Goal: Transaction & Acquisition: Book appointment/travel/reservation

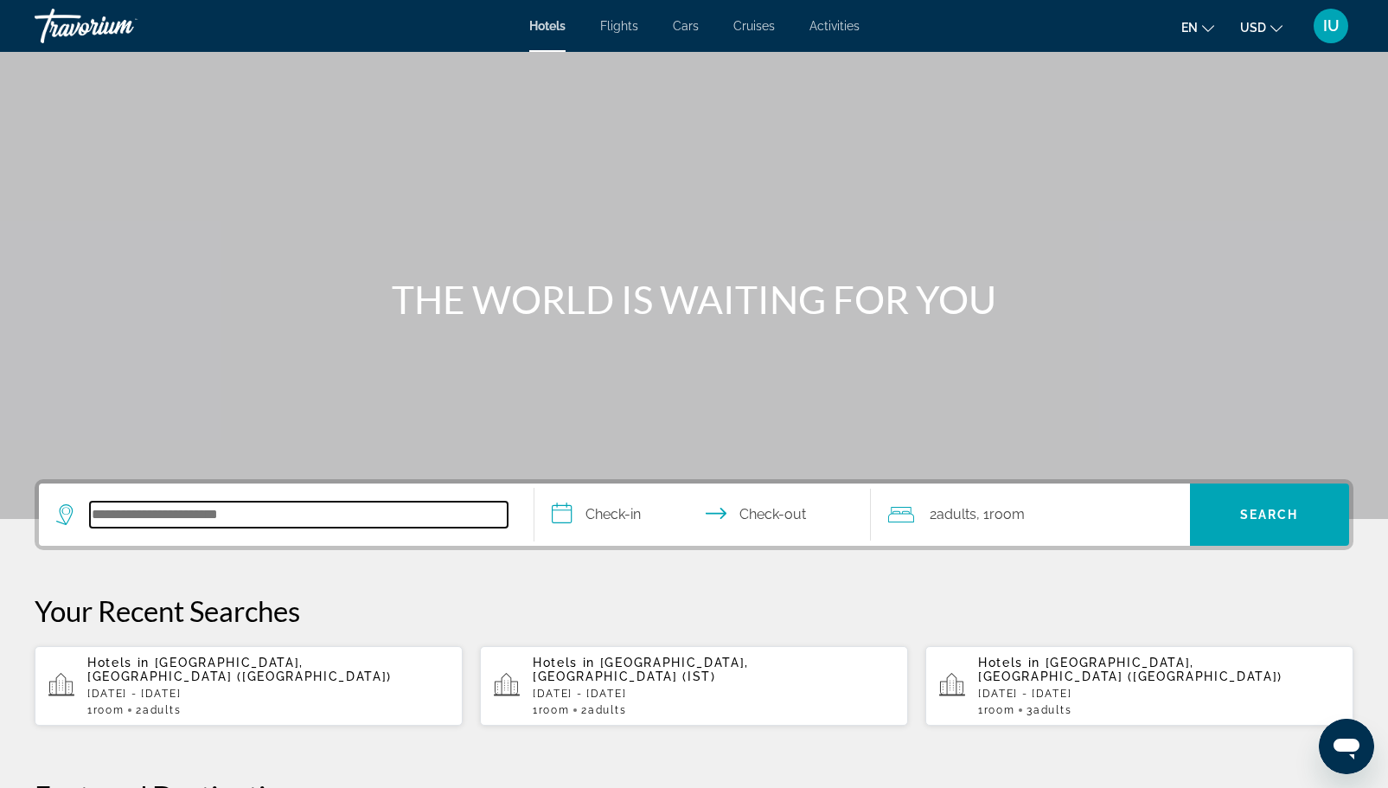
click at [287, 520] on input "Search hotel destination" at bounding box center [299, 514] width 418 height 26
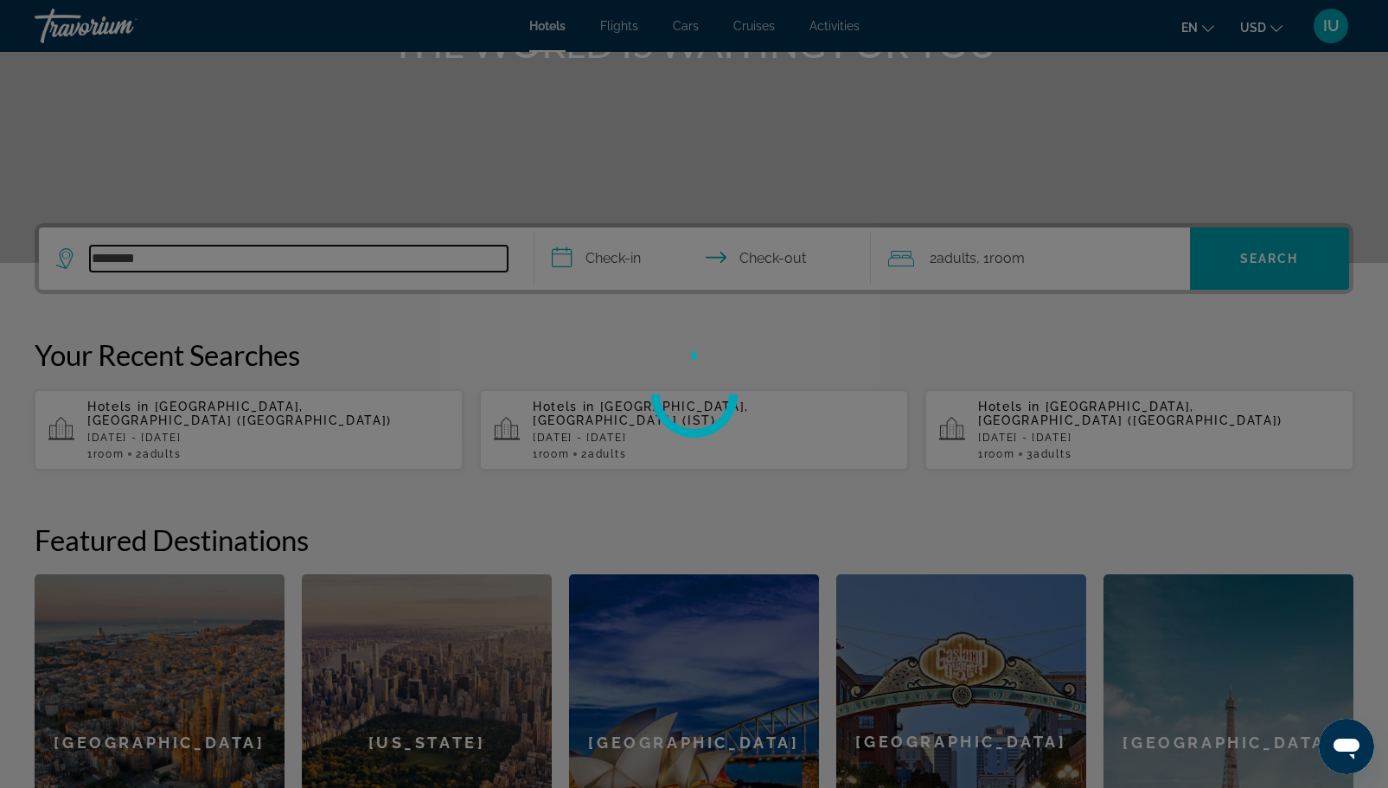
scroll to position [248, 0]
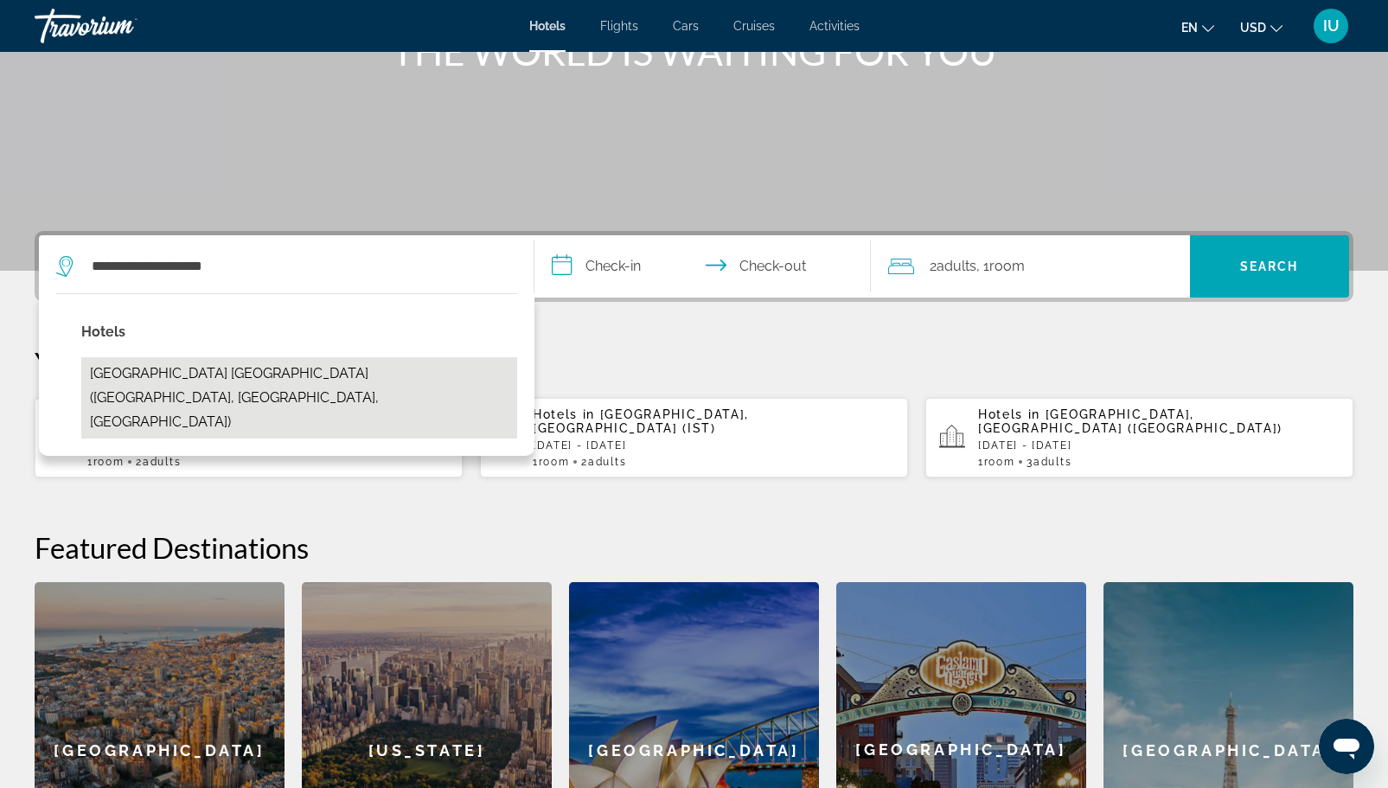
click at [247, 366] on button "[GEOGRAPHIC_DATA] [GEOGRAPHIC_DATA] ([GEOGRAPHIC_DATA], [GEOGRAPHIC_DATA], [GEO…" at bounding box center [299, 397] width 436 height 81
type input "**********"
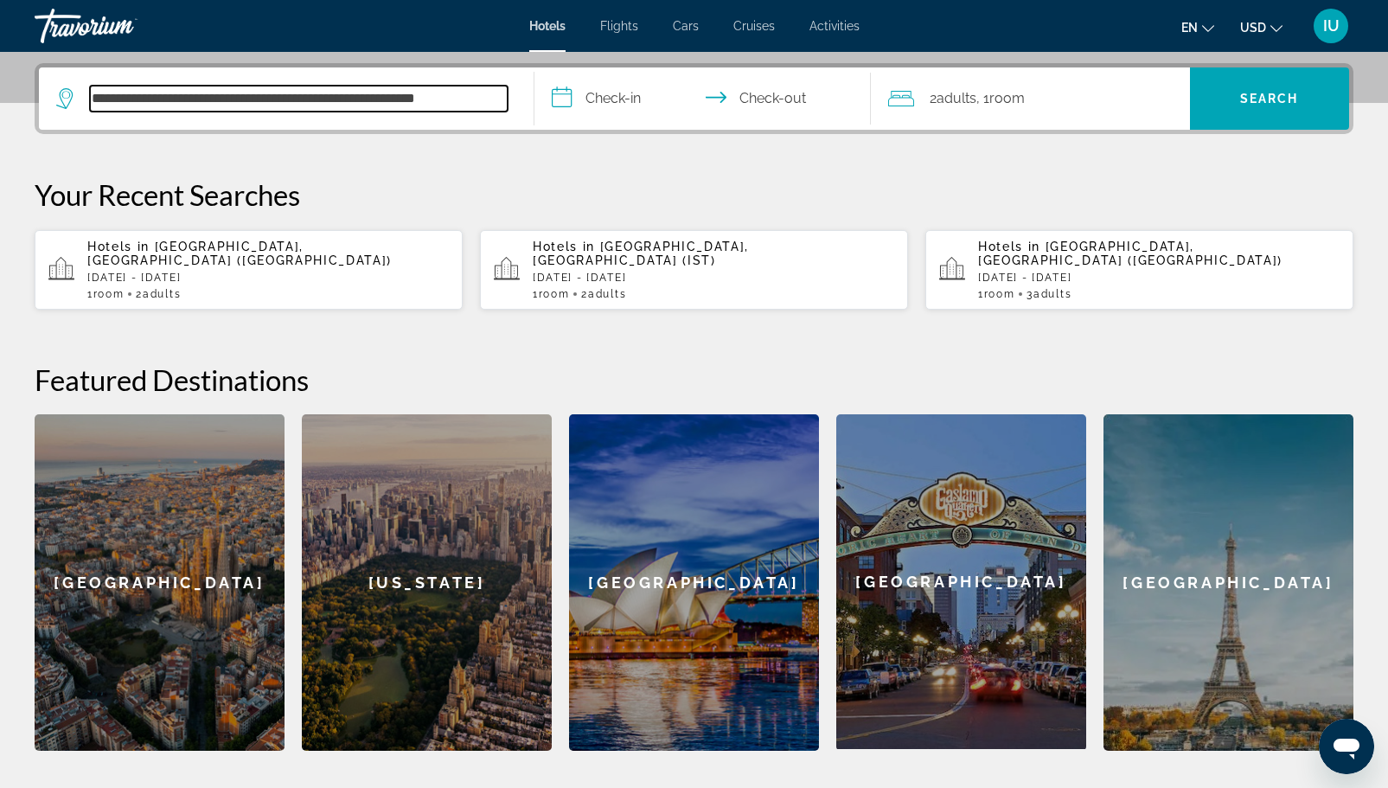
scroll to position [423, 0]
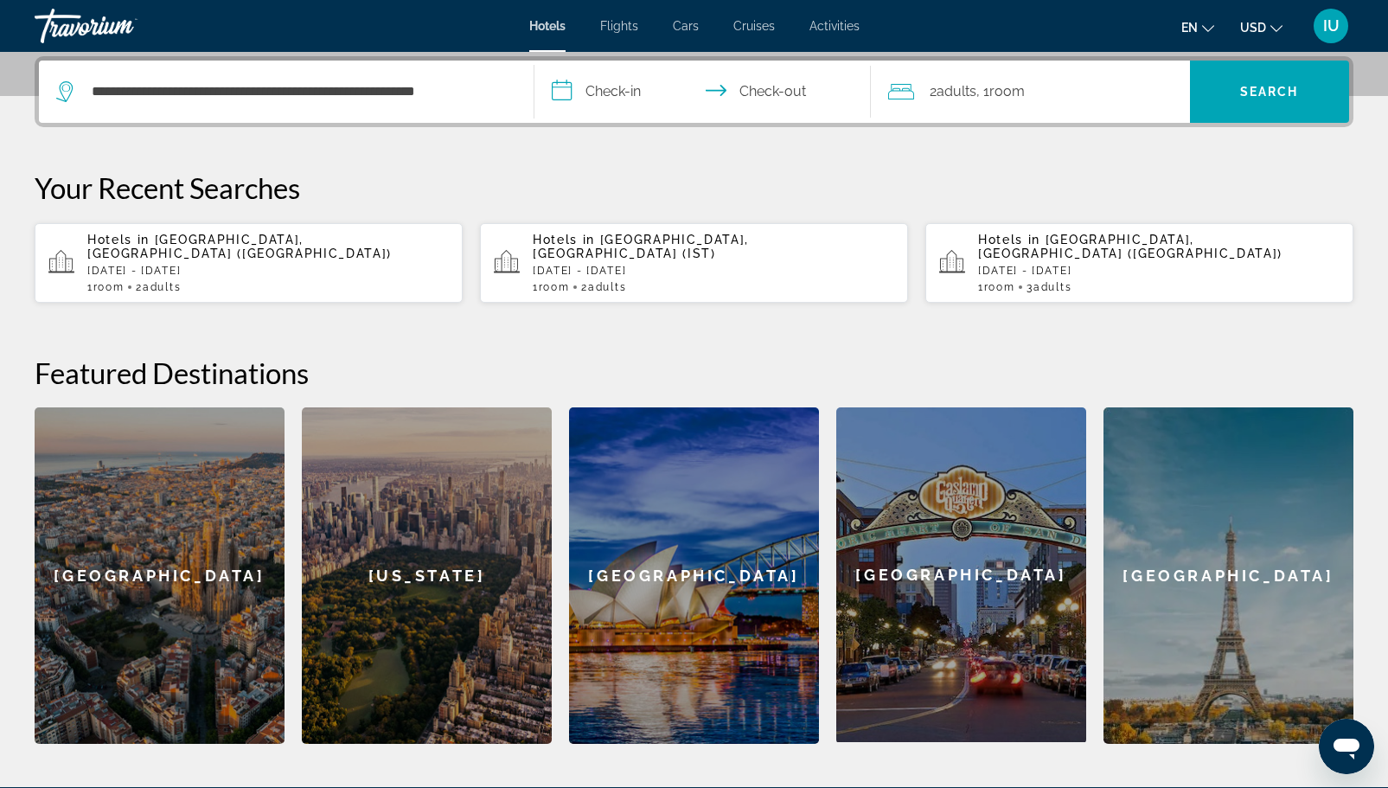
click at [559, 99] on input "**********" at bounding box center [705, 94] width 343 height 67
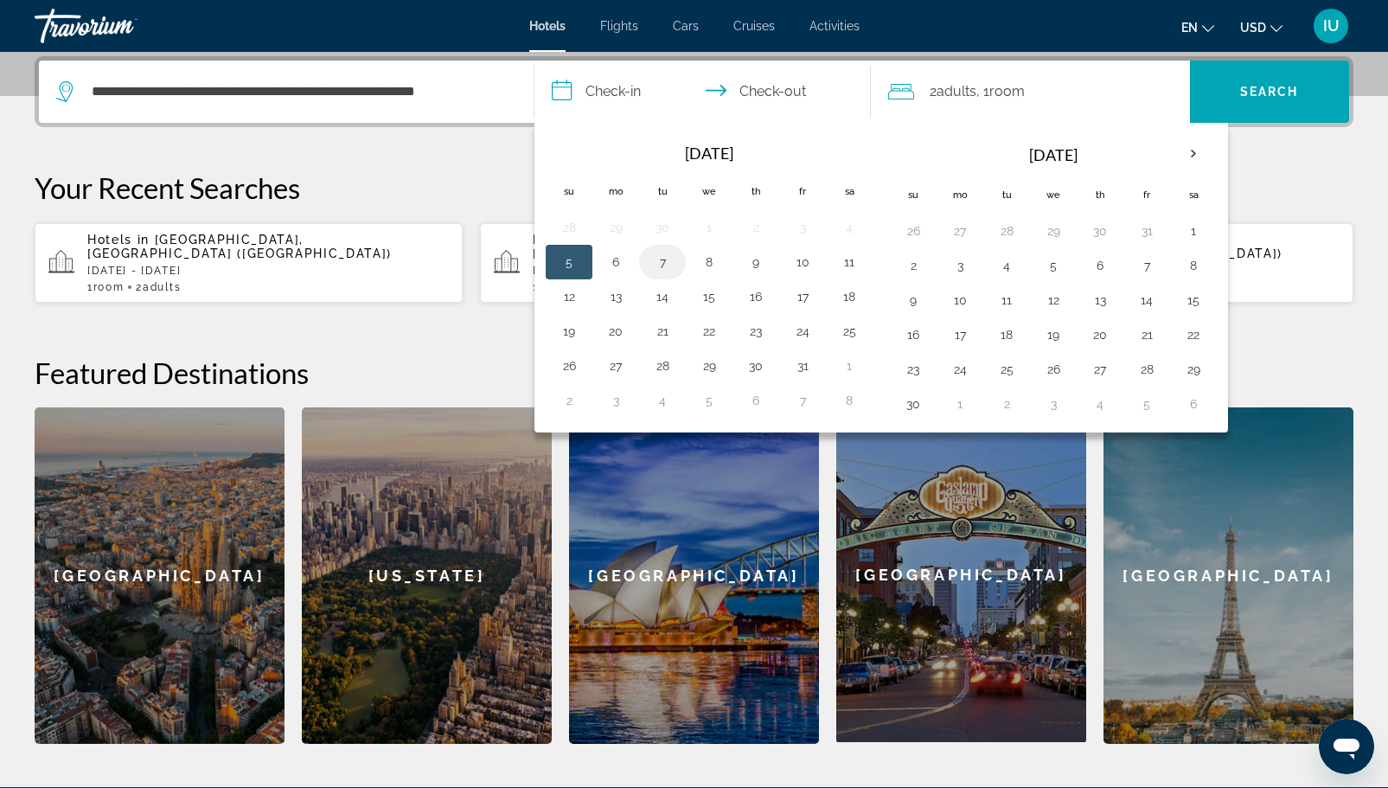
click at [654, 265] on button "7" at bounding box center [662, 262] width 28 height 24
click at [699, 258] on button "8" at bounding box center [709, 262] width 28 height 24
type input "**********"
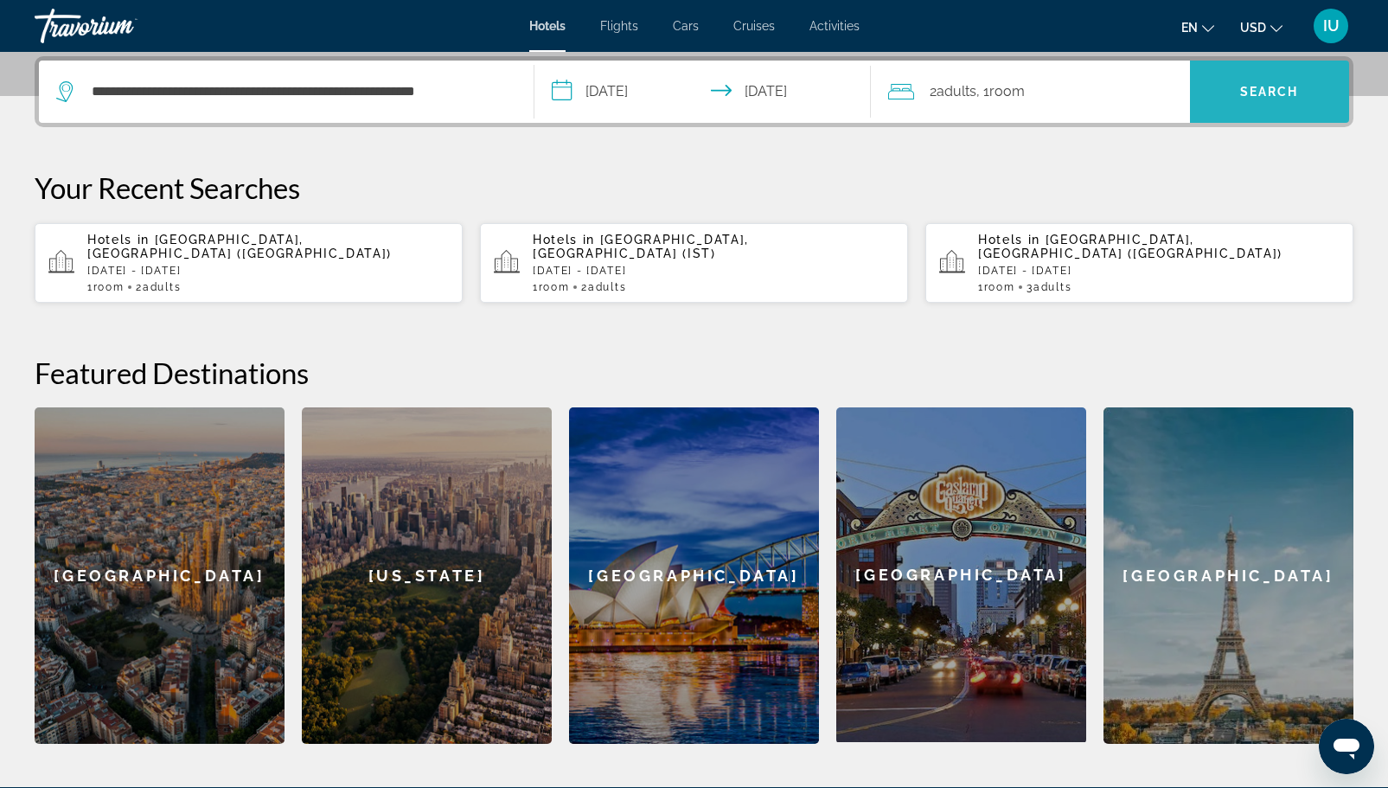
click at [1267, 104] on span "Search" at bounding box center [1269, 91] width 159 height 41
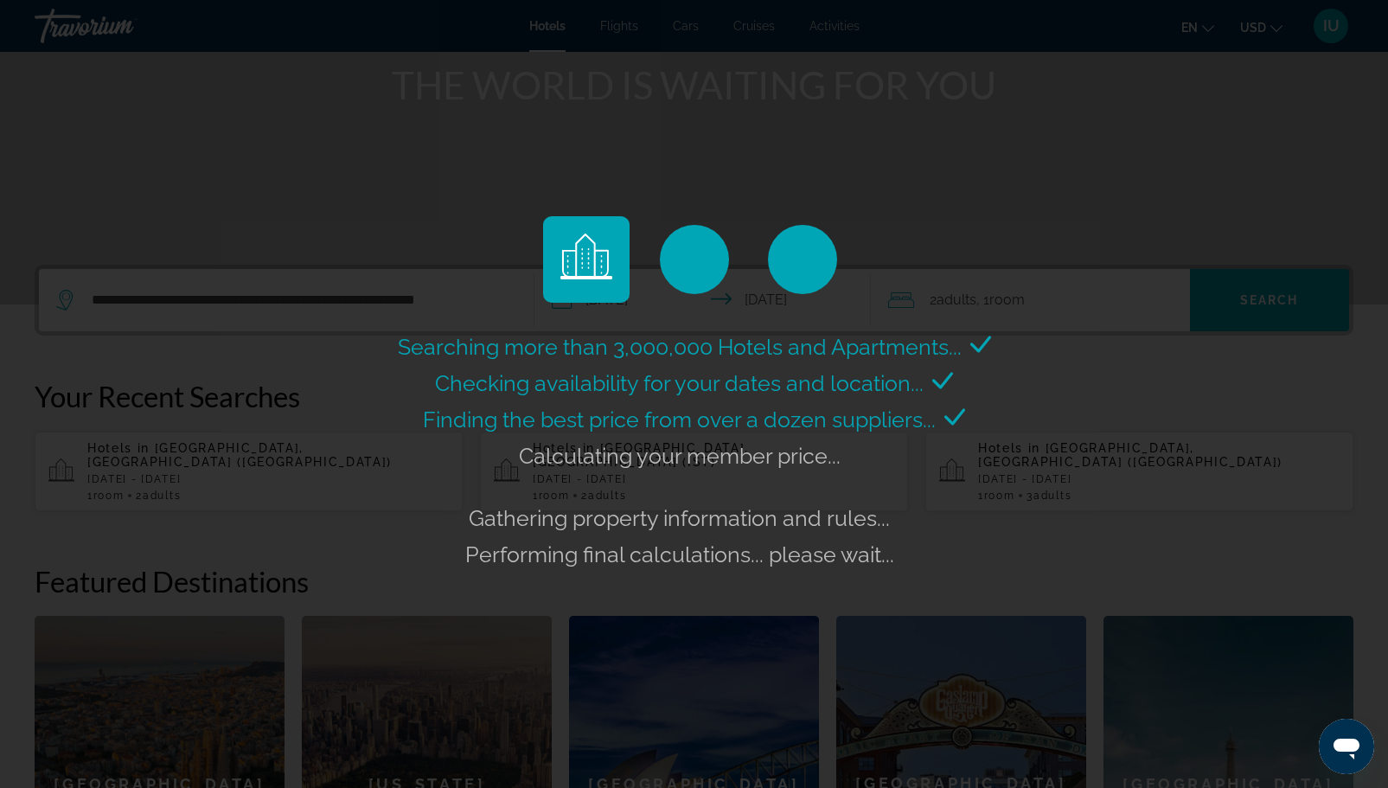
scroll to position [203, 0]
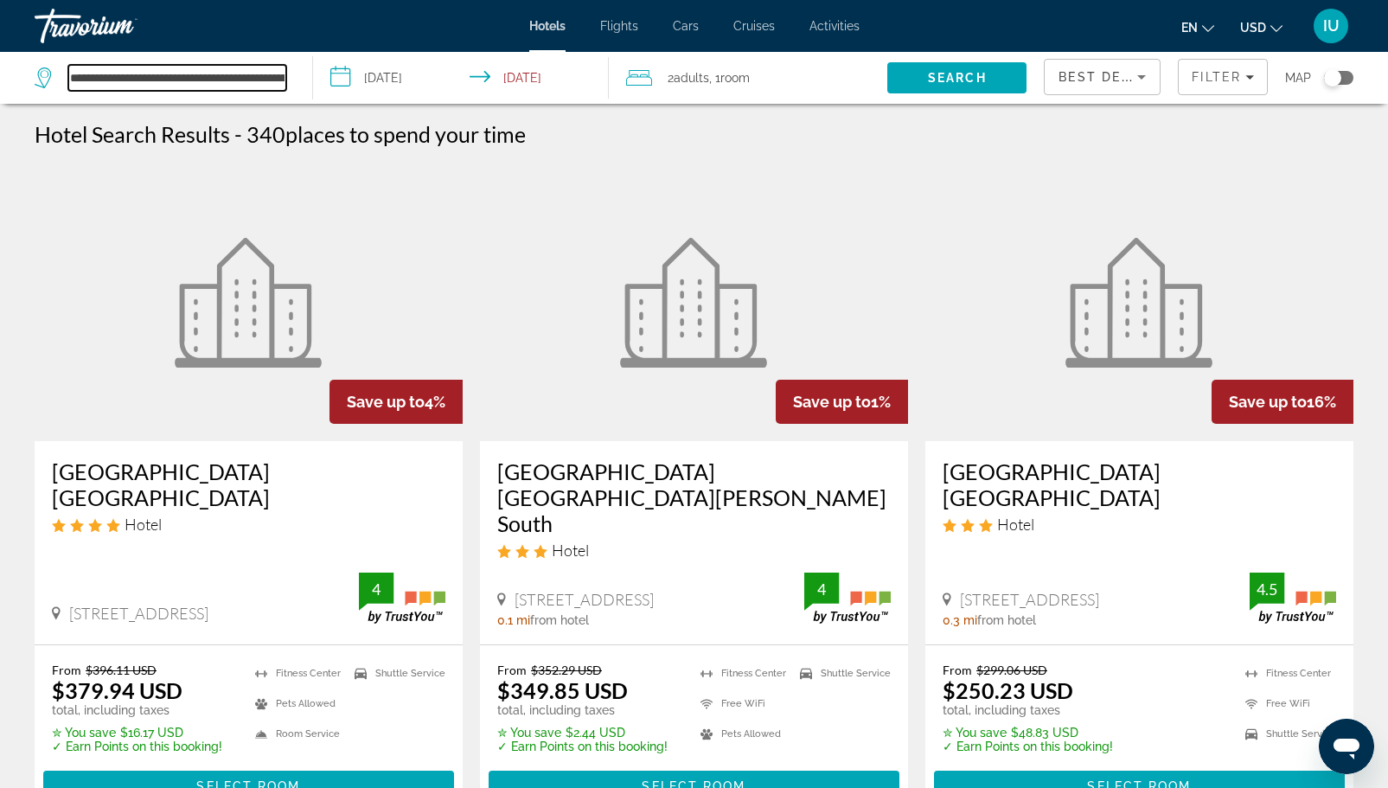
click at [193, 67] on input "**********" at bounding box center [177, 78] width 218 height 26
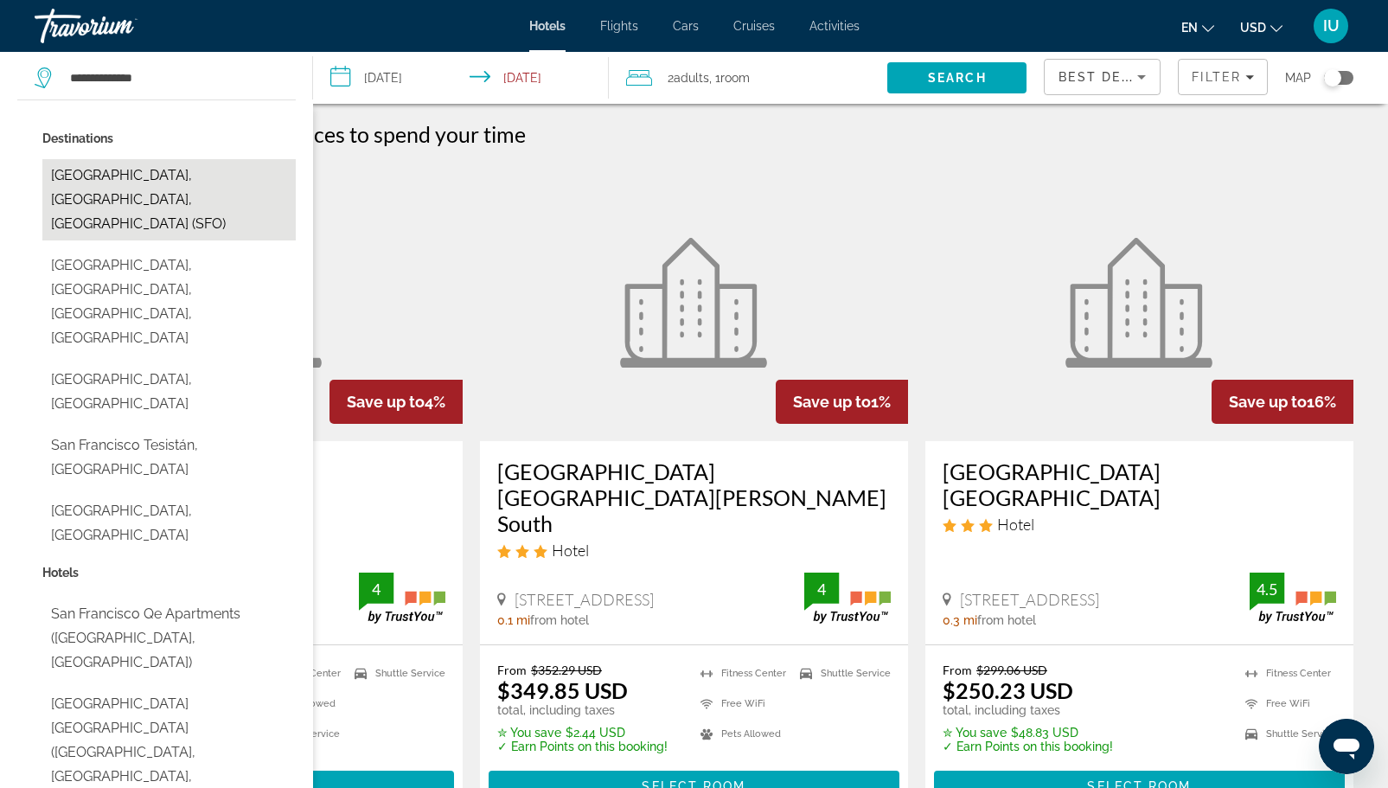
click at [182, 190] on button "[GEOGRAPHIC_DATA], [GEOGRAPHIC_DATA], [GEOGRAPHIC_DATA] (SFO)" at bounding box center [168, 199] width 253 height 81
type input "**********"
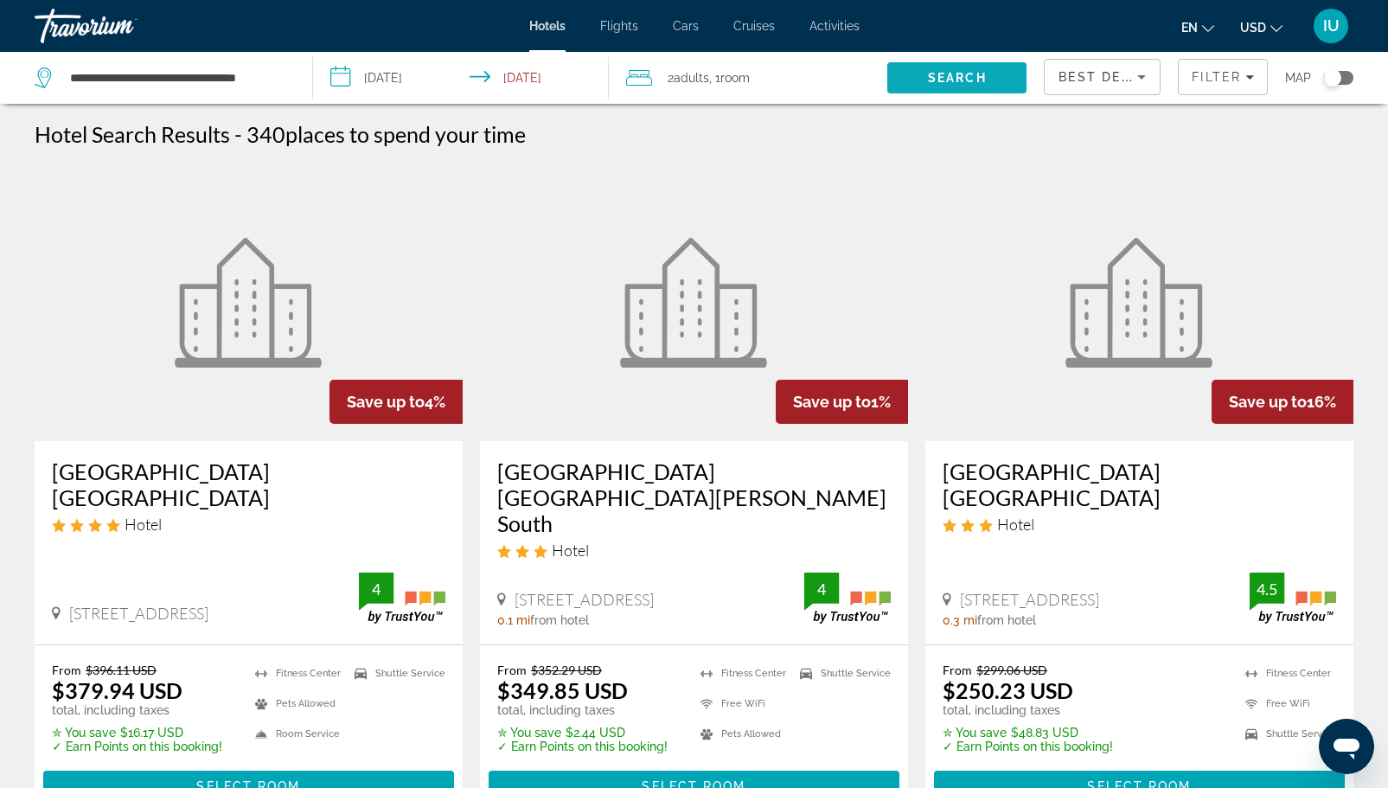
click at [938, 77] on span "Search" at bounding box center [957, 78] width 59 height 14
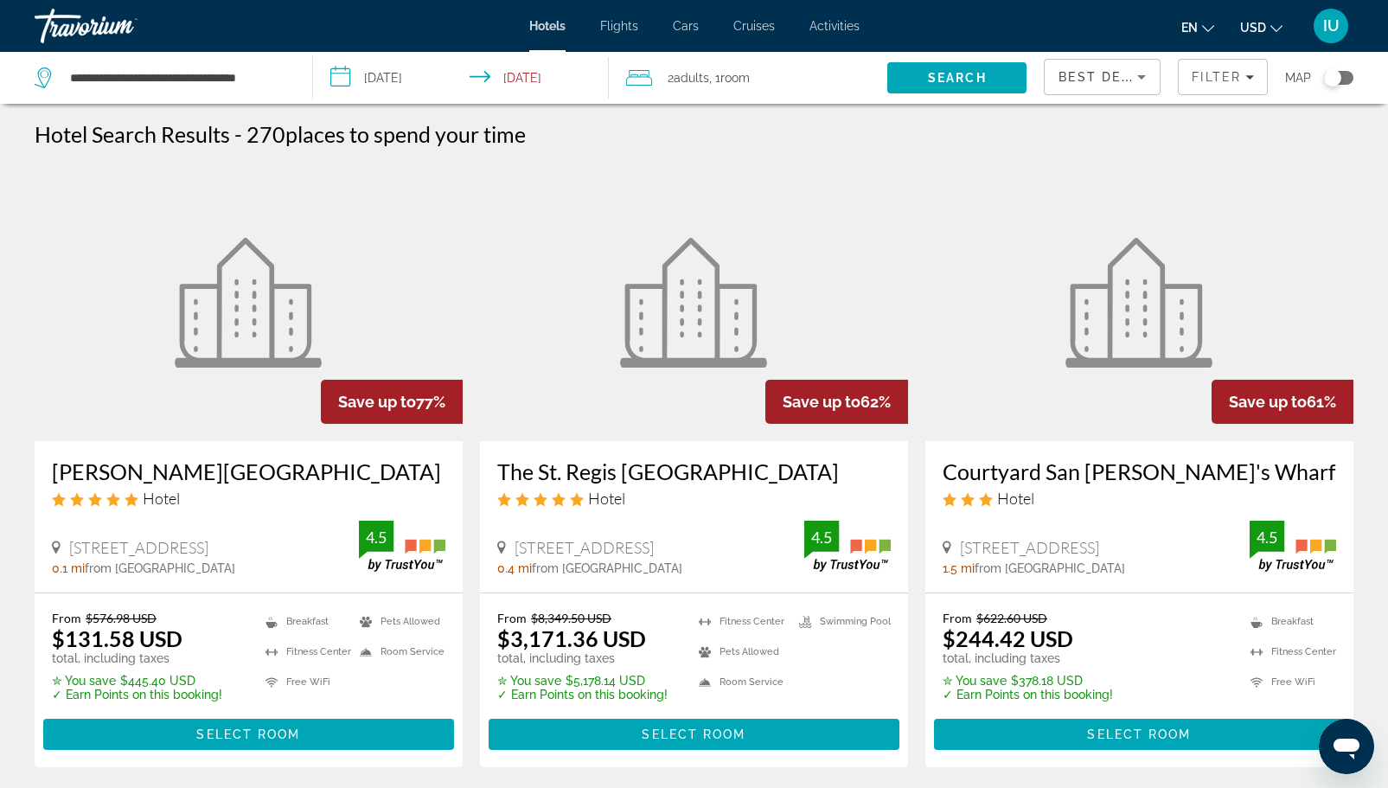
click at [1351, 76] on div "Toggle map" at bounding box center [1338, 78] width 29 height 14
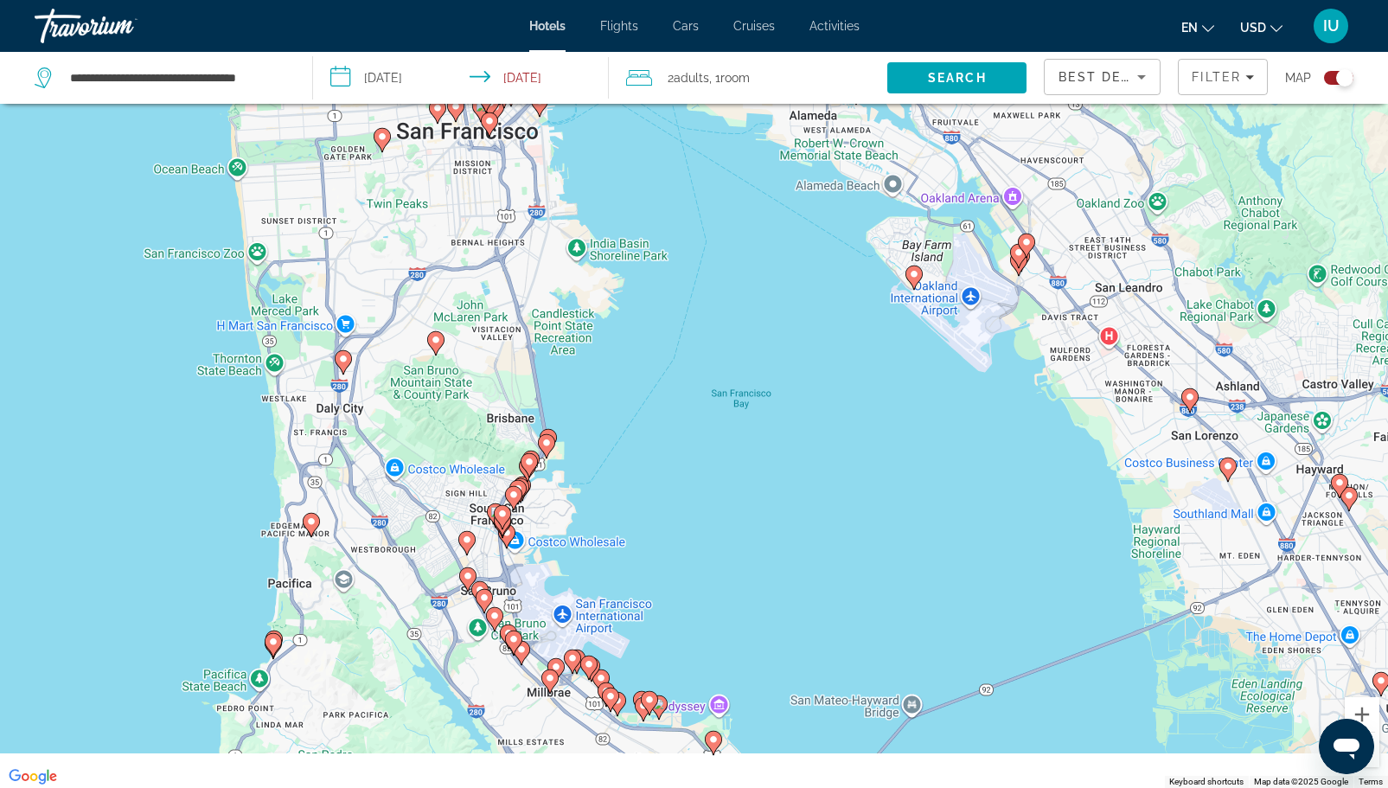
drag, startPoint x: 630, startPoint y: 596, endPoint x: 629, endPoint y: 349, distance: 246.4
click at [629, 349] on div "To activate drag with keyboard, press Alt + Enter. Once in keyboard drag state,…" at bounding box center [694, 394] width 1388 height 788
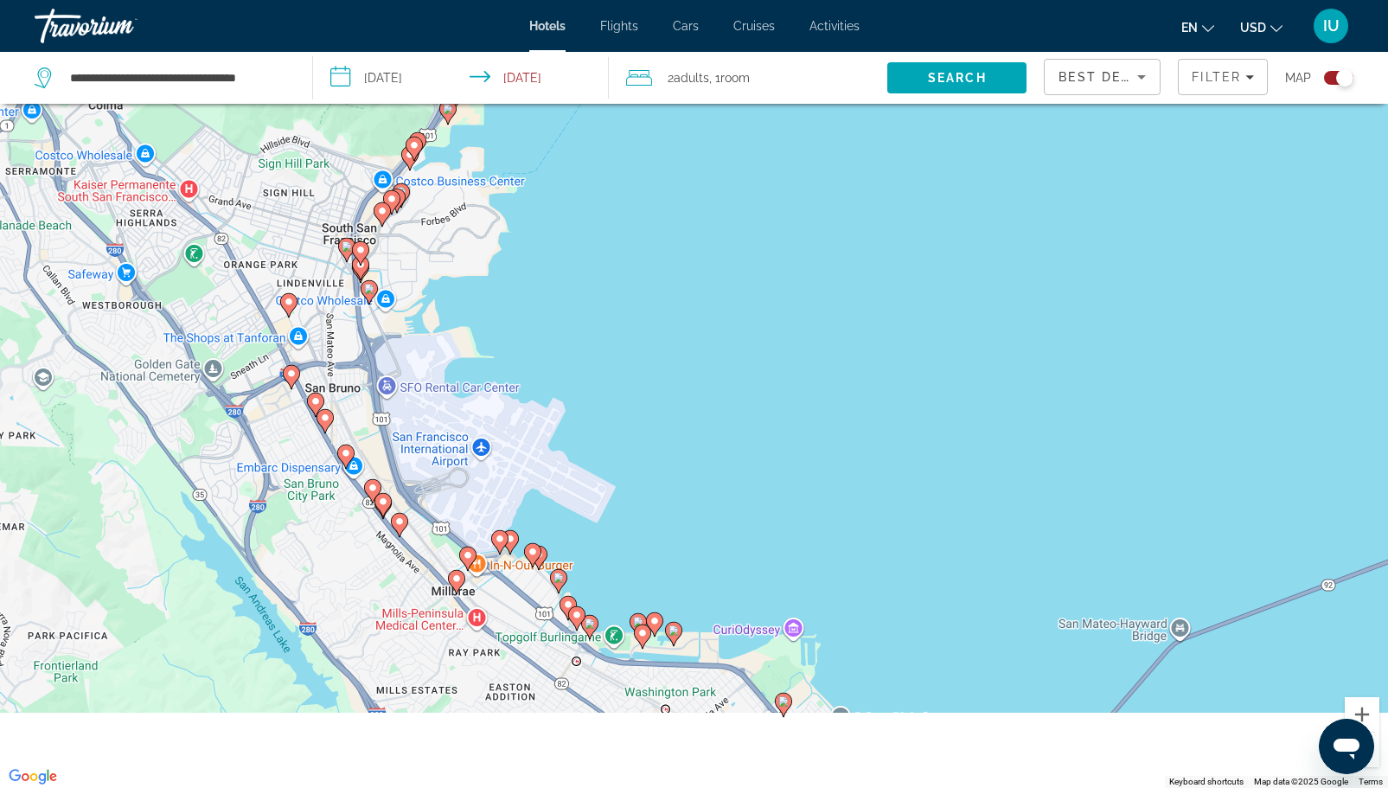
drag, startPoint x: 639, startPoint y: 605, endPoint x: 635, endPoint y: 266, distance: 338.9
click at [635, 266] on div "To activate drag with keyboard, press Alt + Enter. Once in keyboard drag state,…" at bounding box center [694, 394] width 1388 height 788
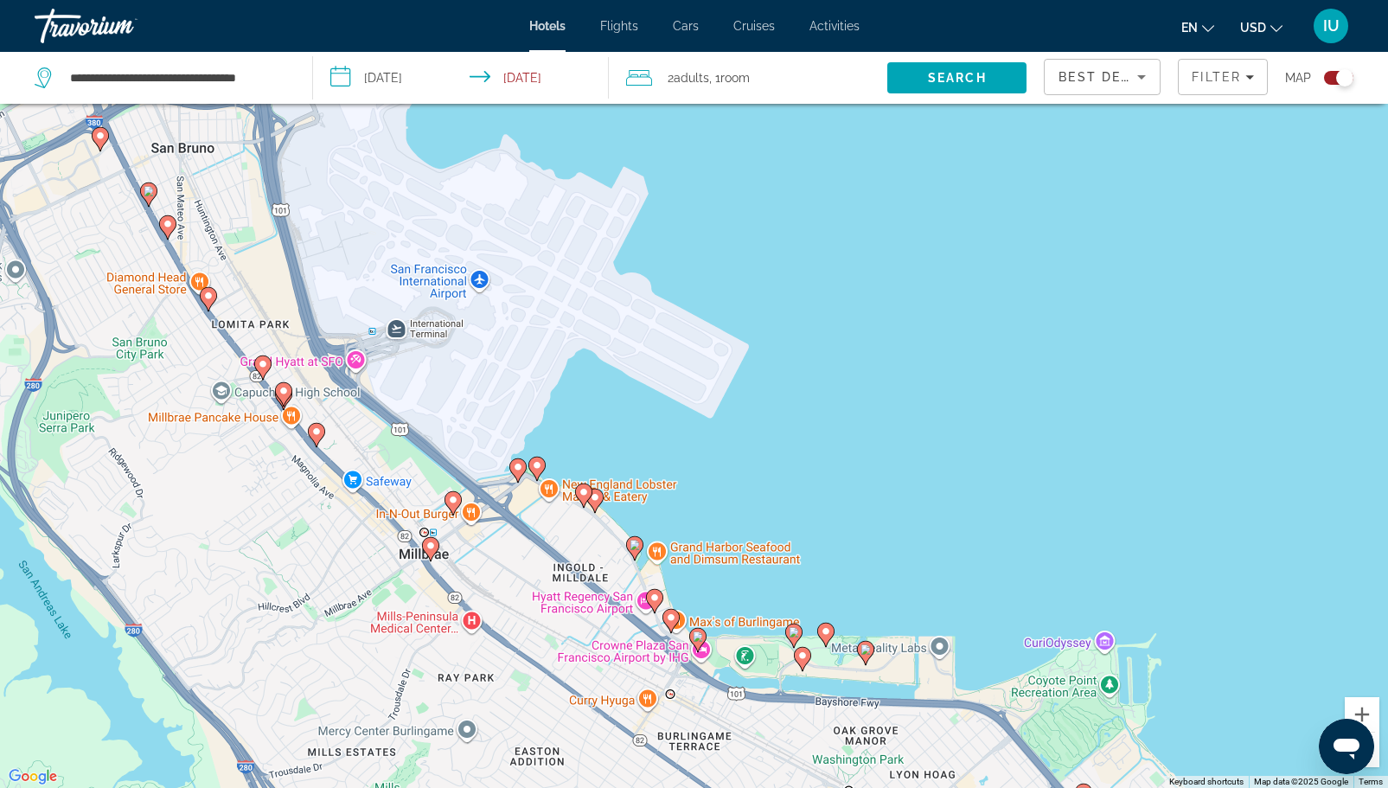
drag, startPoint x: 552, startPoint y: 475, endPoint x: 729, endPoint y: 306, distance: 244.6
click at [729, 306] on div "To activate drag with keyboard, press Alt + Enter. Once in keyboard drag state,…" at bounding box center [694, 394] width 1388 height 788
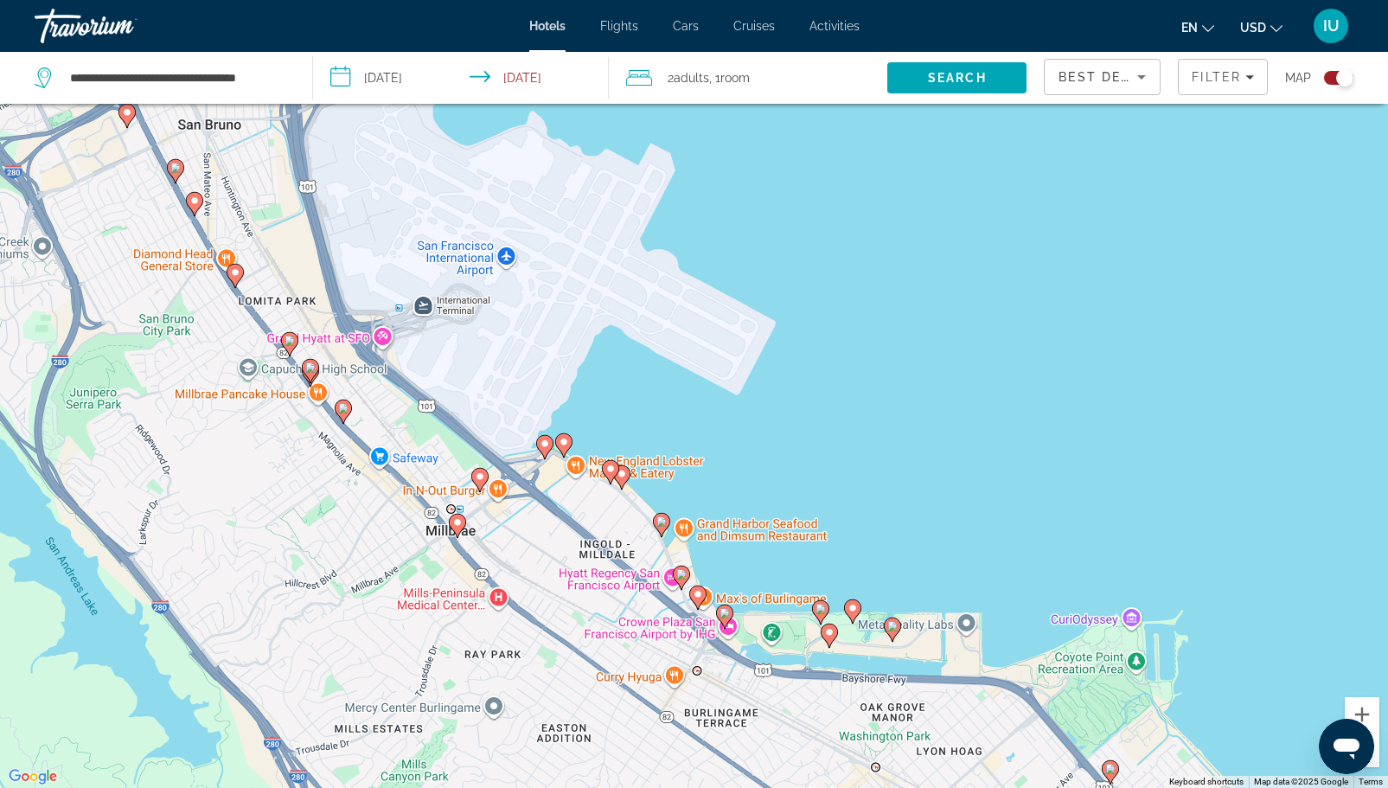
click at [376, 339] on div "To activate drag with keyboard, press Alt + Enter. Once in keyboard drag state,…" at bounding box center [694, 394] width 1388 height 788
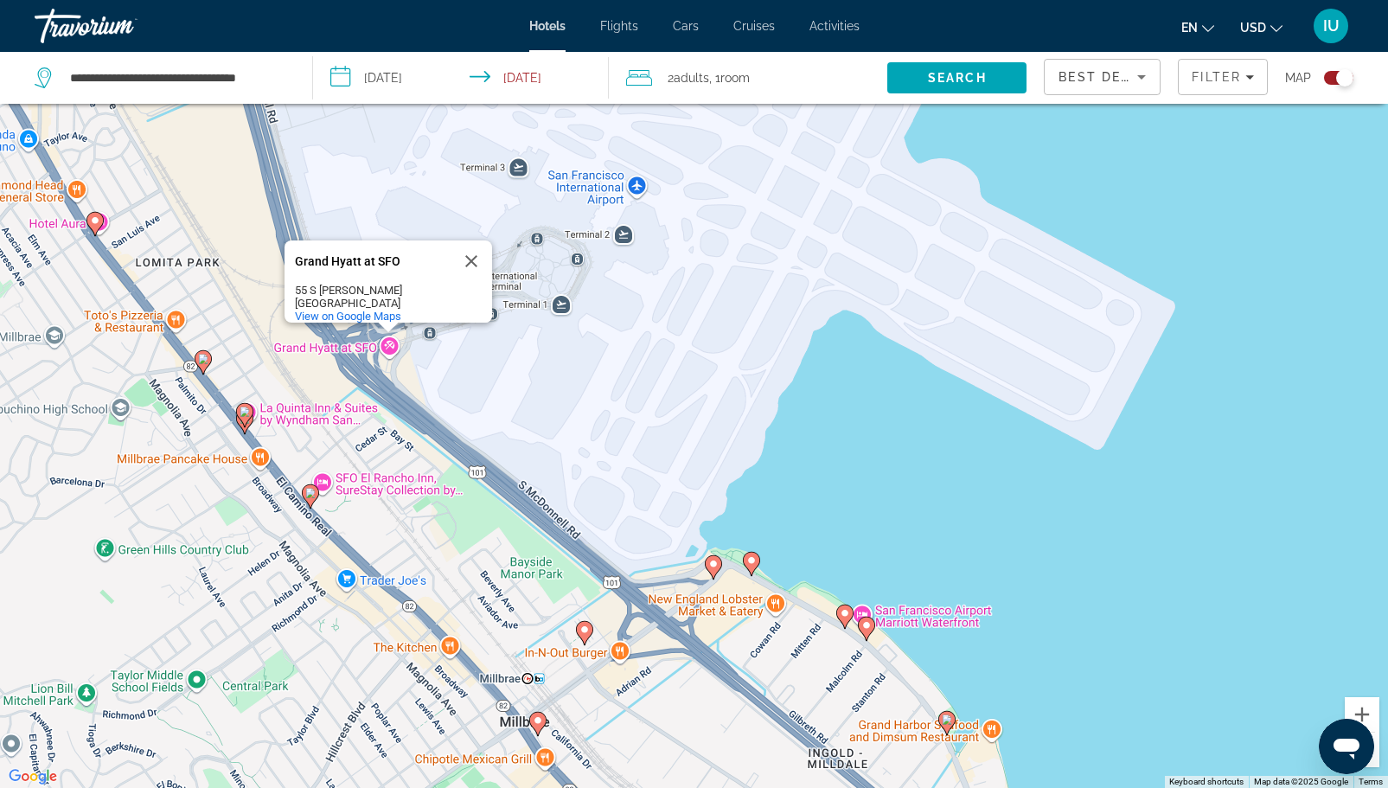
click at [244, 416] on image "Main content" at bounding box center [244, 411] width 10 height 10
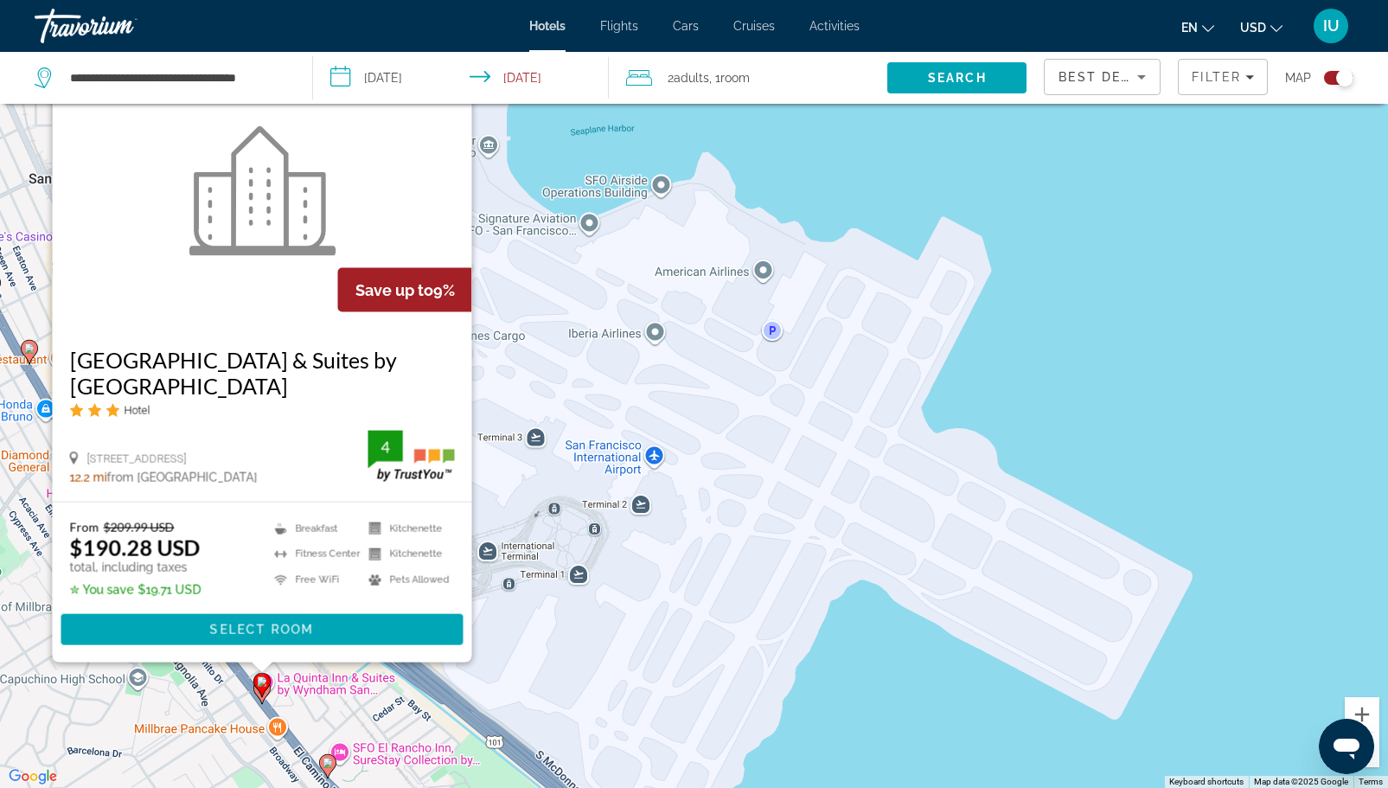
click at [326, 762] on image "Main content" at bounding box center [327, 762] width 10 height 10
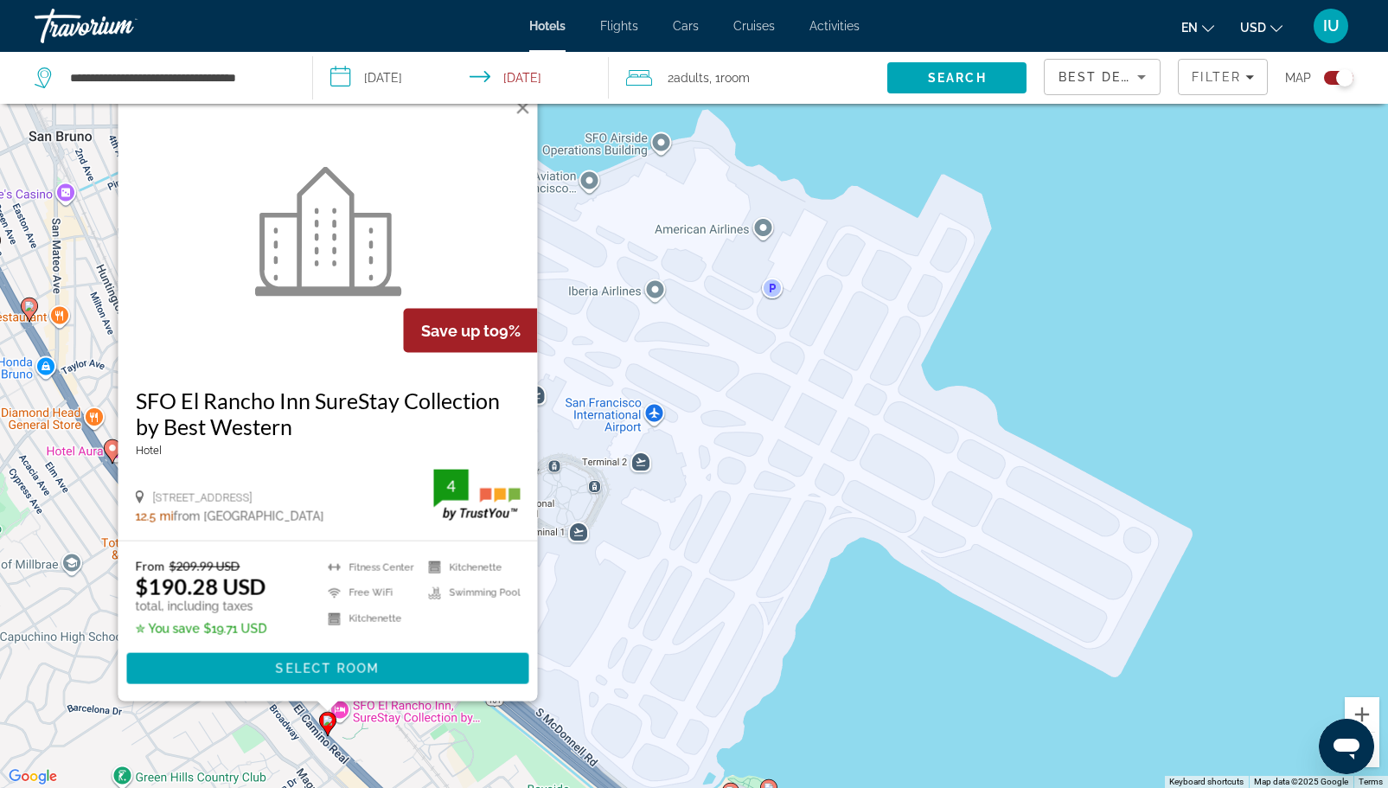
click at [913, 652] on div "To activate drag with keyboard, press Alt + Enter. Once in keyboard drag state,…" at bounding box center [694, 394] width 1388 height 788
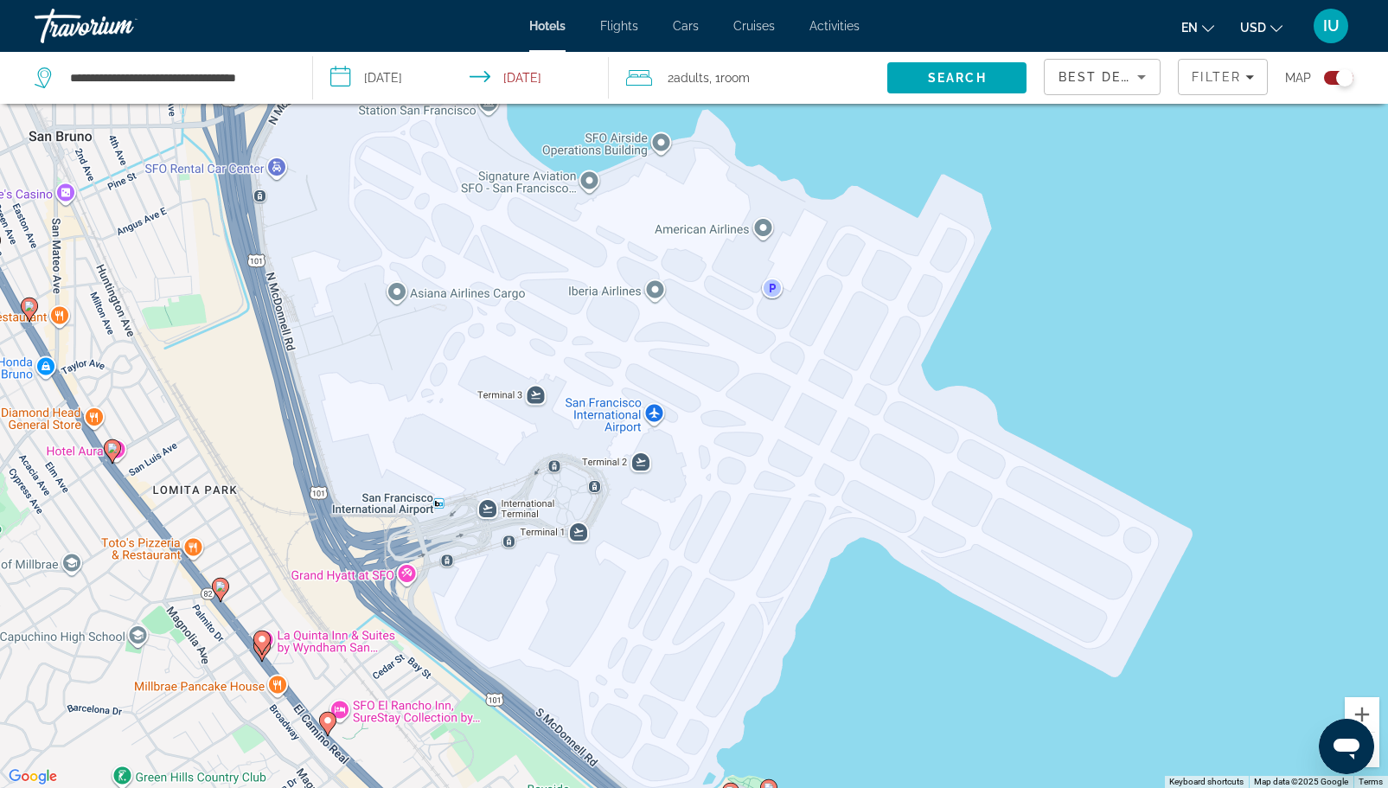
click at [215, 590] on icon "Main content" at bounding box center [220, 589] width 16 height 22
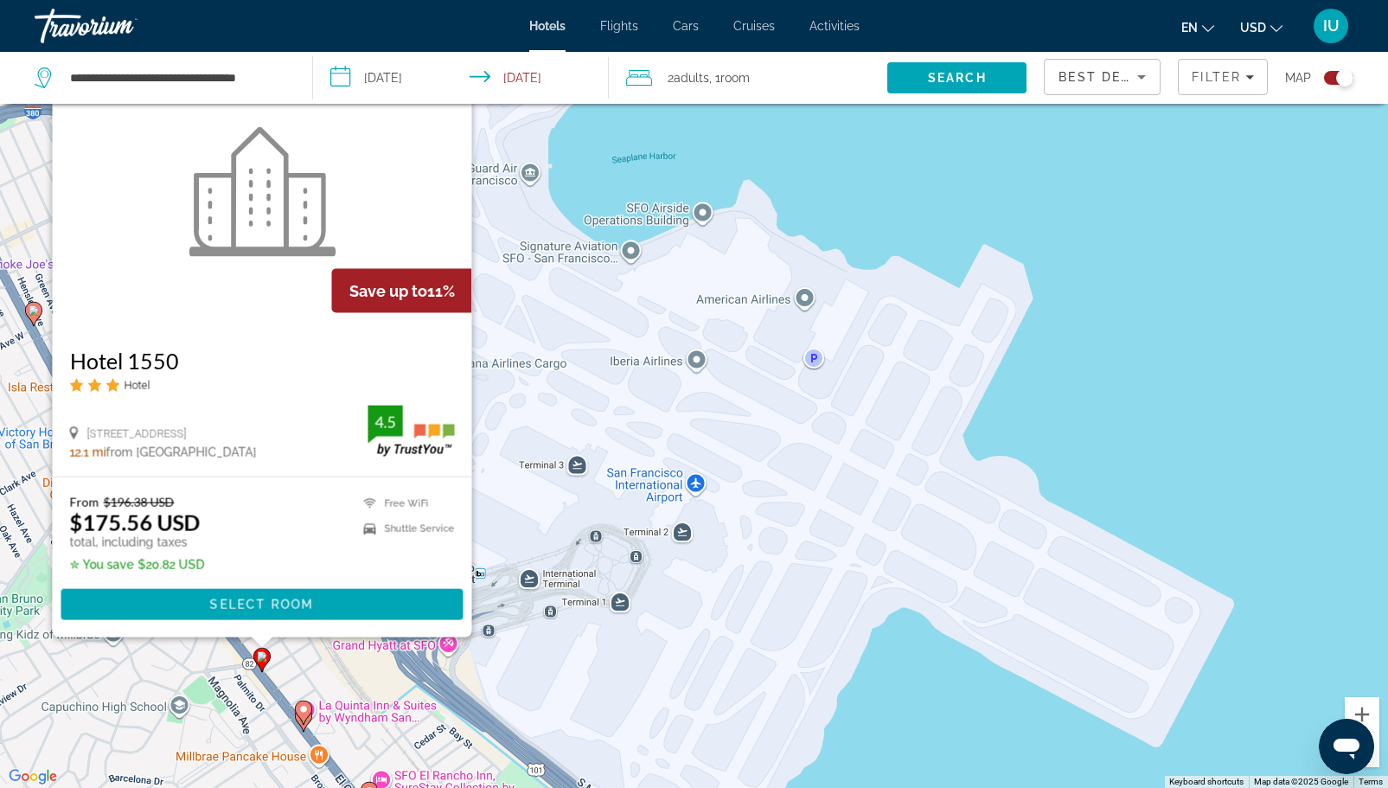
click at [303, 724] on icon "Main content" at bounding box center [303, 711] width 17 height 24
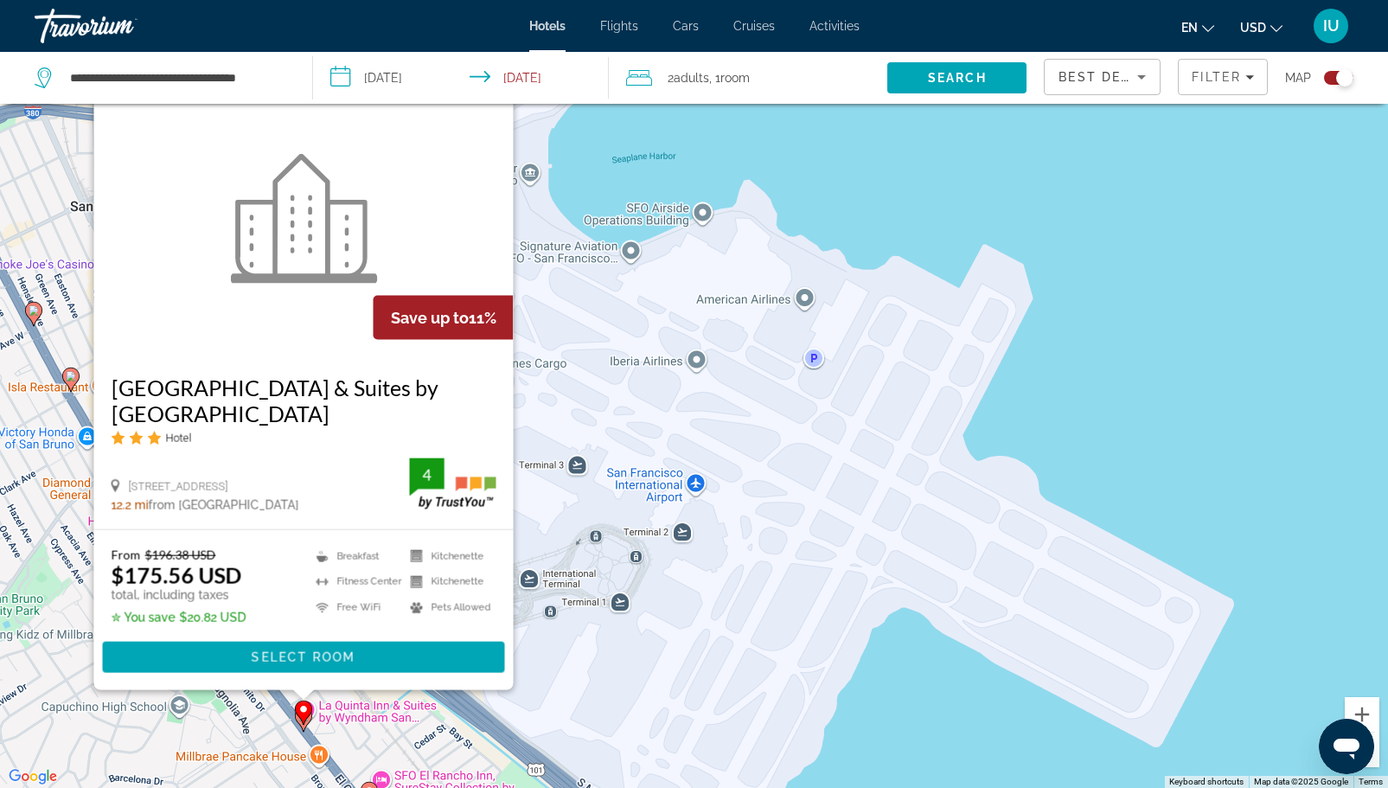
click at [308, 719] on gmp-advanced-marker "Main content" at bounding box center [303, 712] width 17 height 26
click at [991, 727] on div "To activate drag with keyboard, press Alt + Enter. Once in keyboard drag state,…" at bounding box center [694, 394] width 1388 height 788
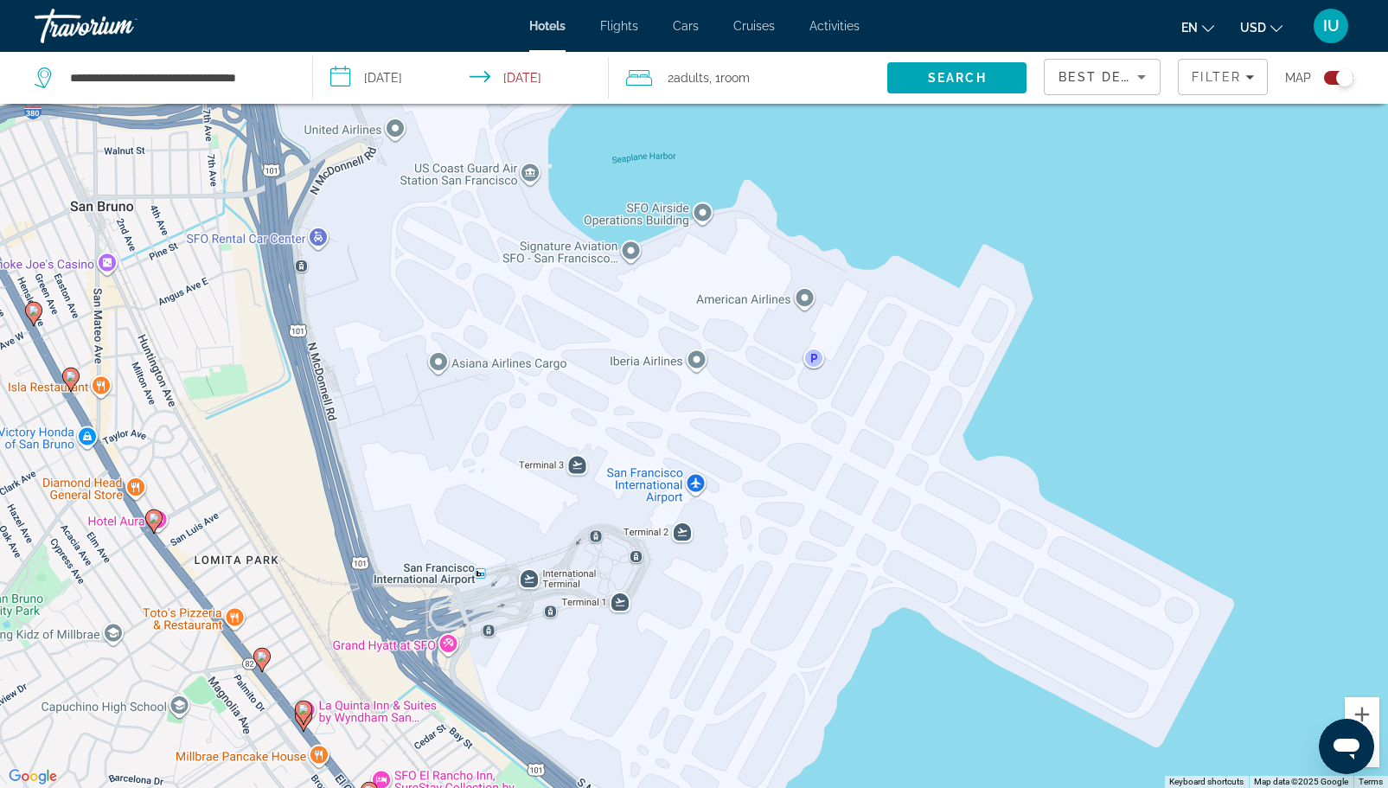
click at [154, 522] on image "Main content" at bounding box center [154, 518] width 10 height 10
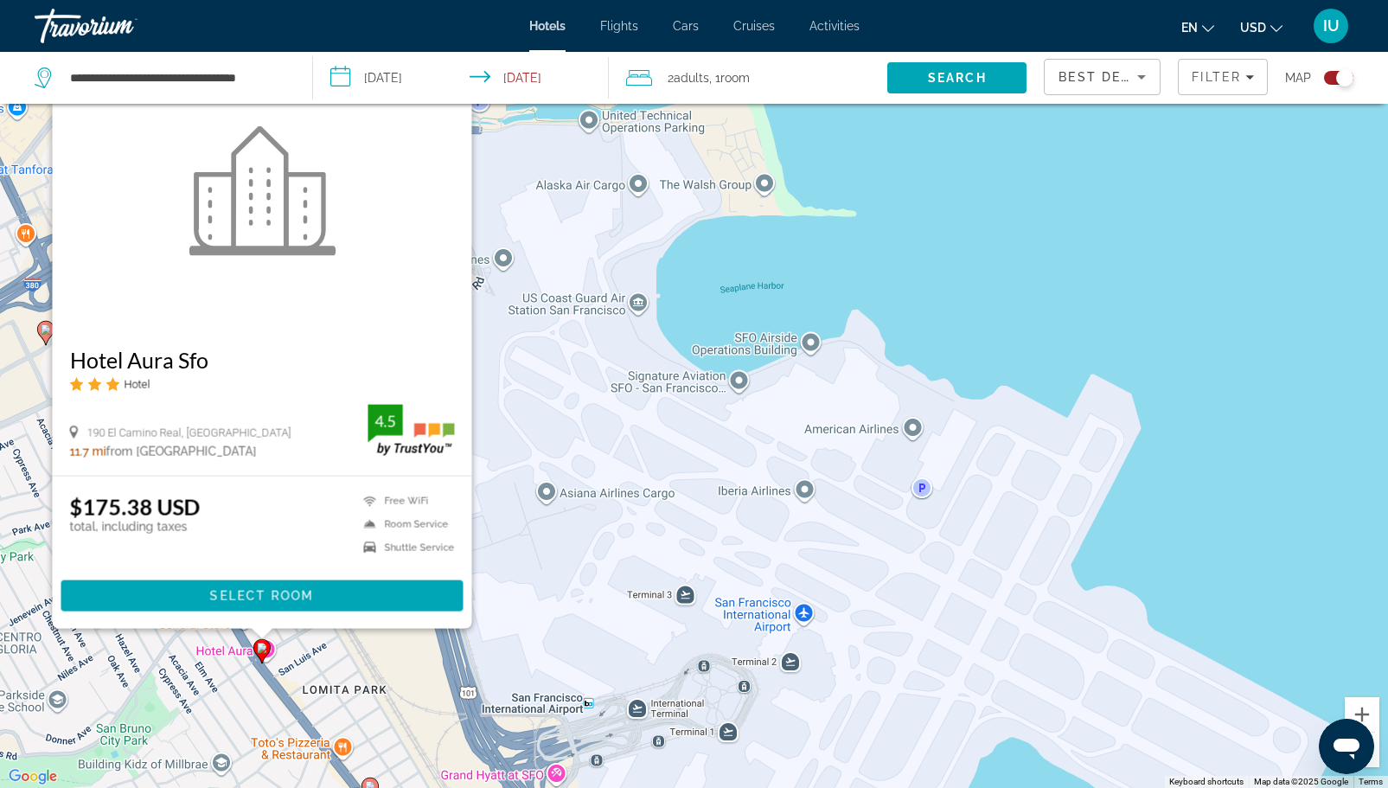
click at [999, 361] on div "To activate drag with keyboard, press Alt + Enter. Once in keyboard drag state,…" at bounding box center [694, 394] width 1388 height 788
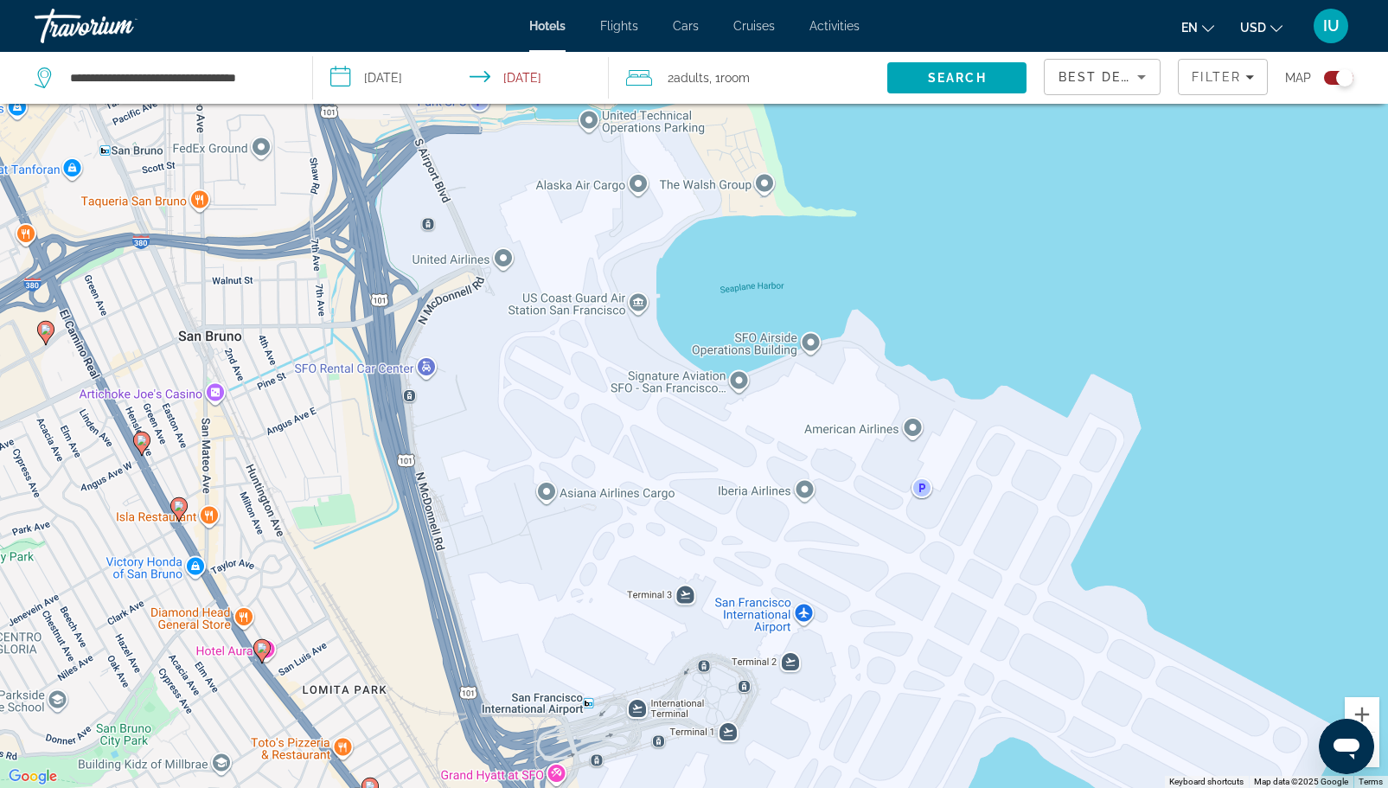
click at [182, 505] on image "Main content" at bounding box center [179, 506] width 10 height 10
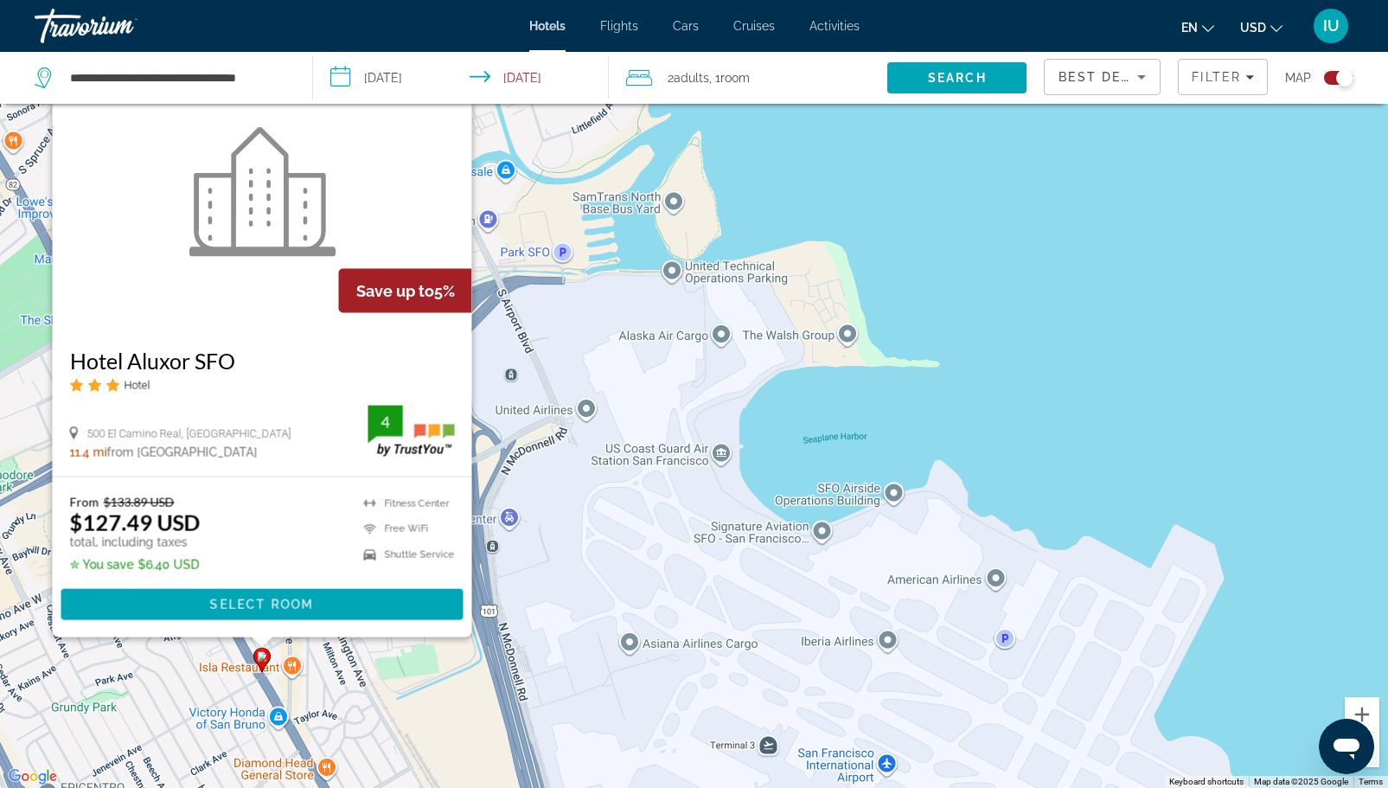
click at [1058, 354] on div "To activate drag with keyboard, press Alt + Enter. Once in keyboard drag state,…" at bounding box center [694, 394] width 1388 height 788
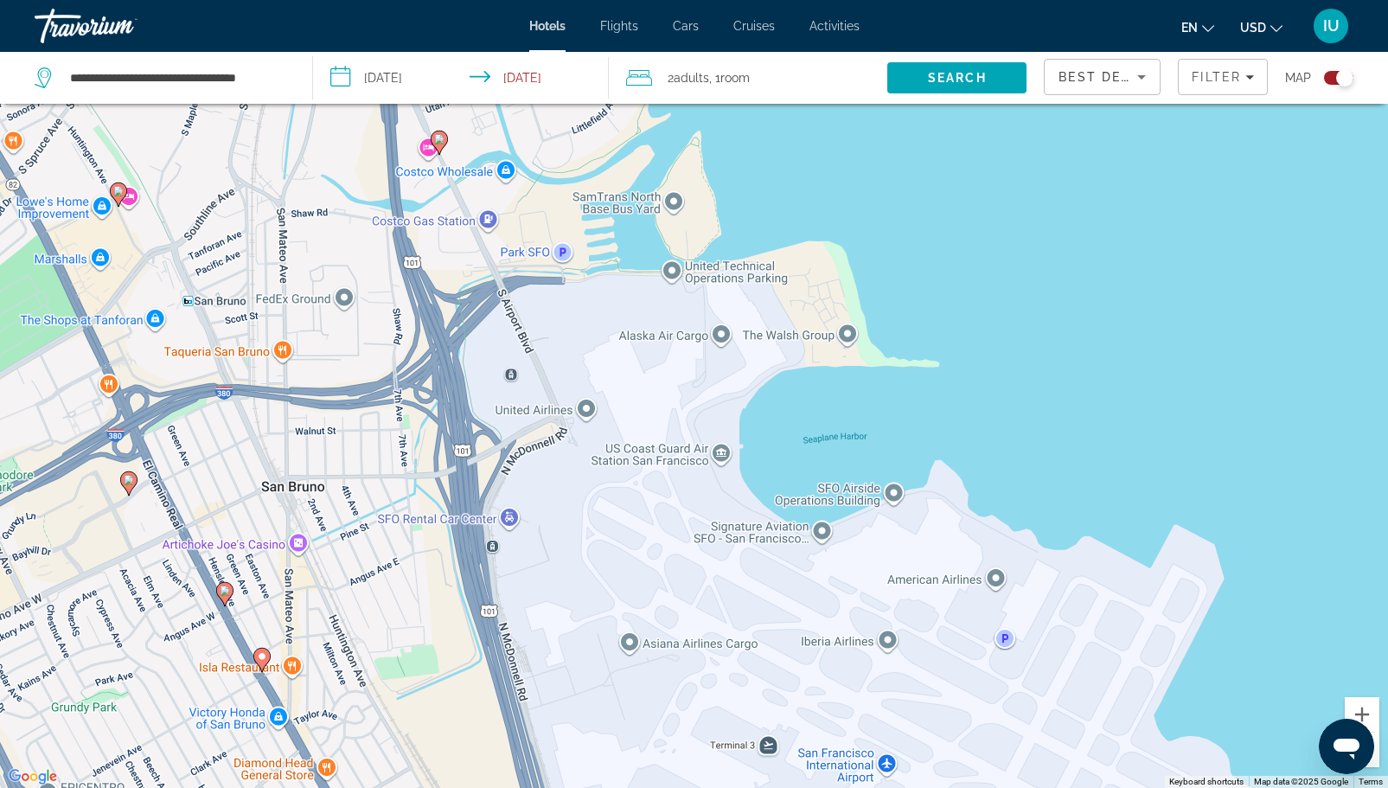
click at [126, 487] on icon "Main content" at bounding box center [128, 482] width 16 height 22
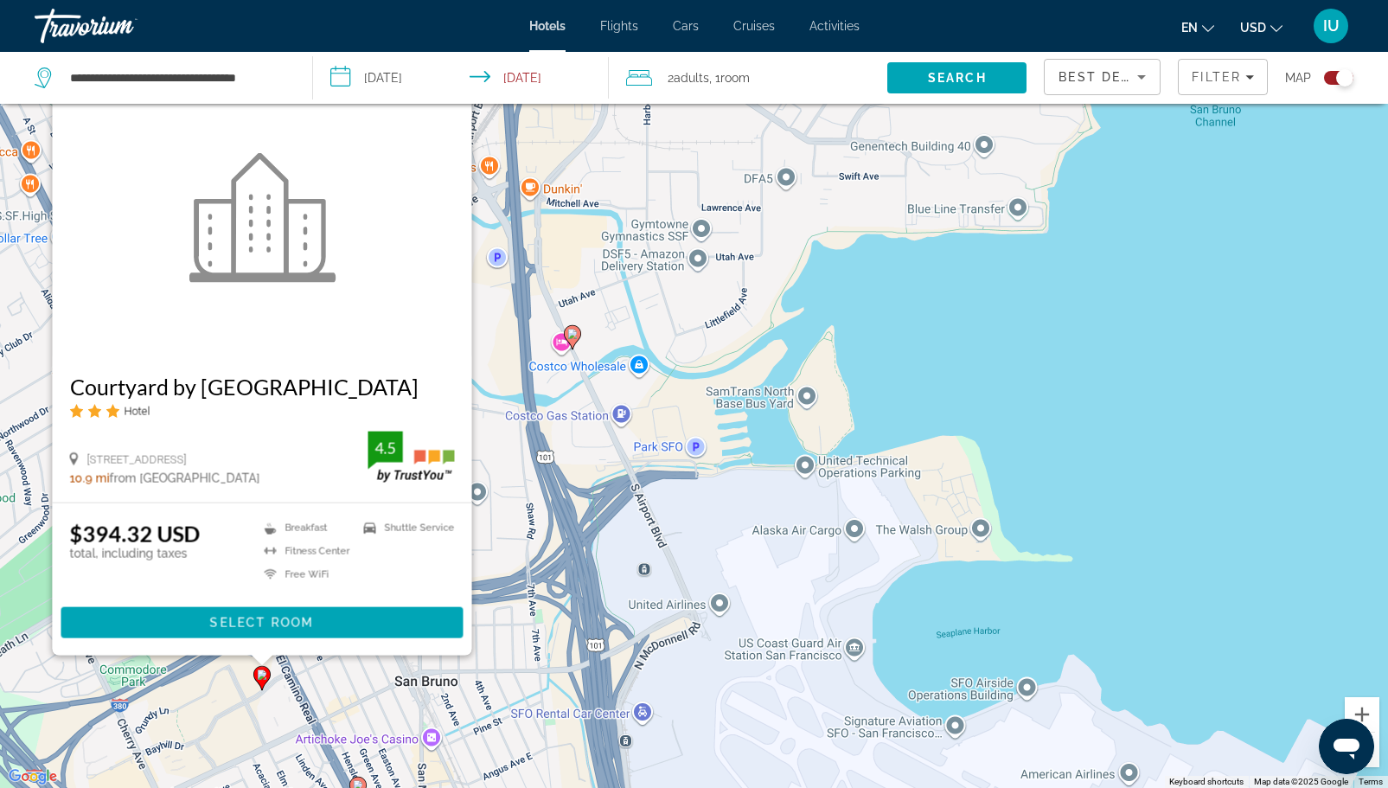
click at [1115, 474] on div "To activate drag with keyboard, press Alt + Enter. Once in keyboard drag state,…" at bounding box center [694, 394] width 1388 height 788
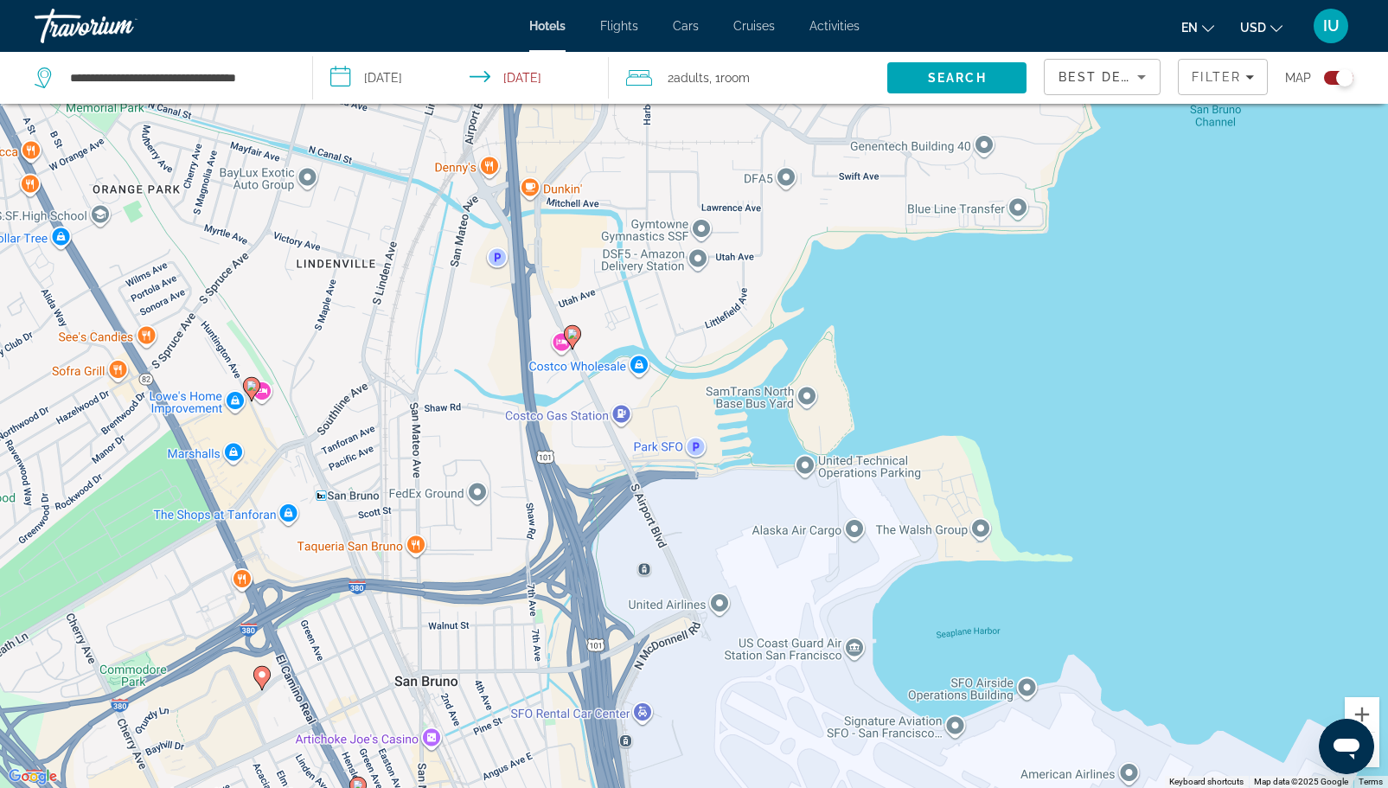
click at [250, 396] on icon "Main content" at bounding box center [251, 388] width 16 height 22
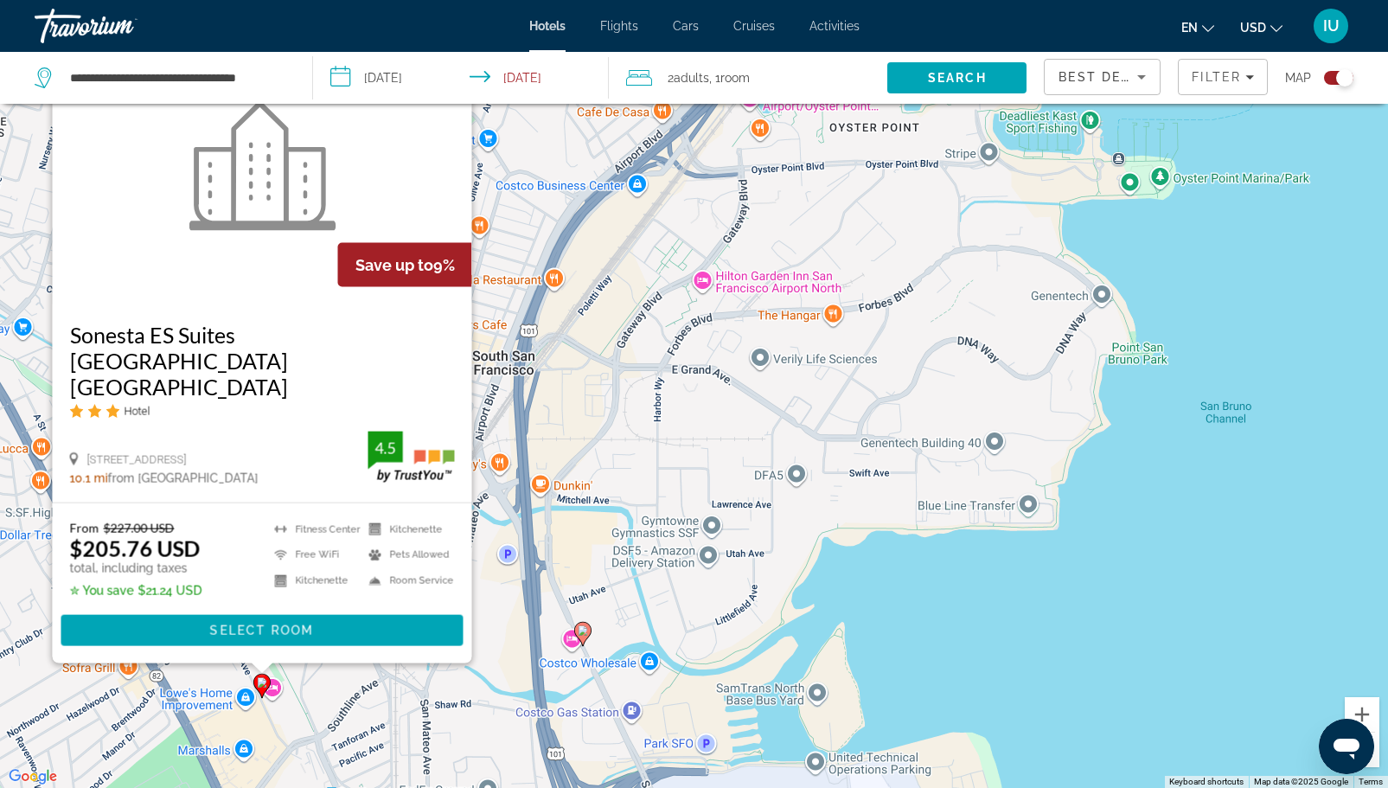
click at [1017, 661] on div "To activate drag with keyboard, press Alt + Enter. Once in keyboard drag state,…" at bounding box center [694, 394] width 1388 height 788
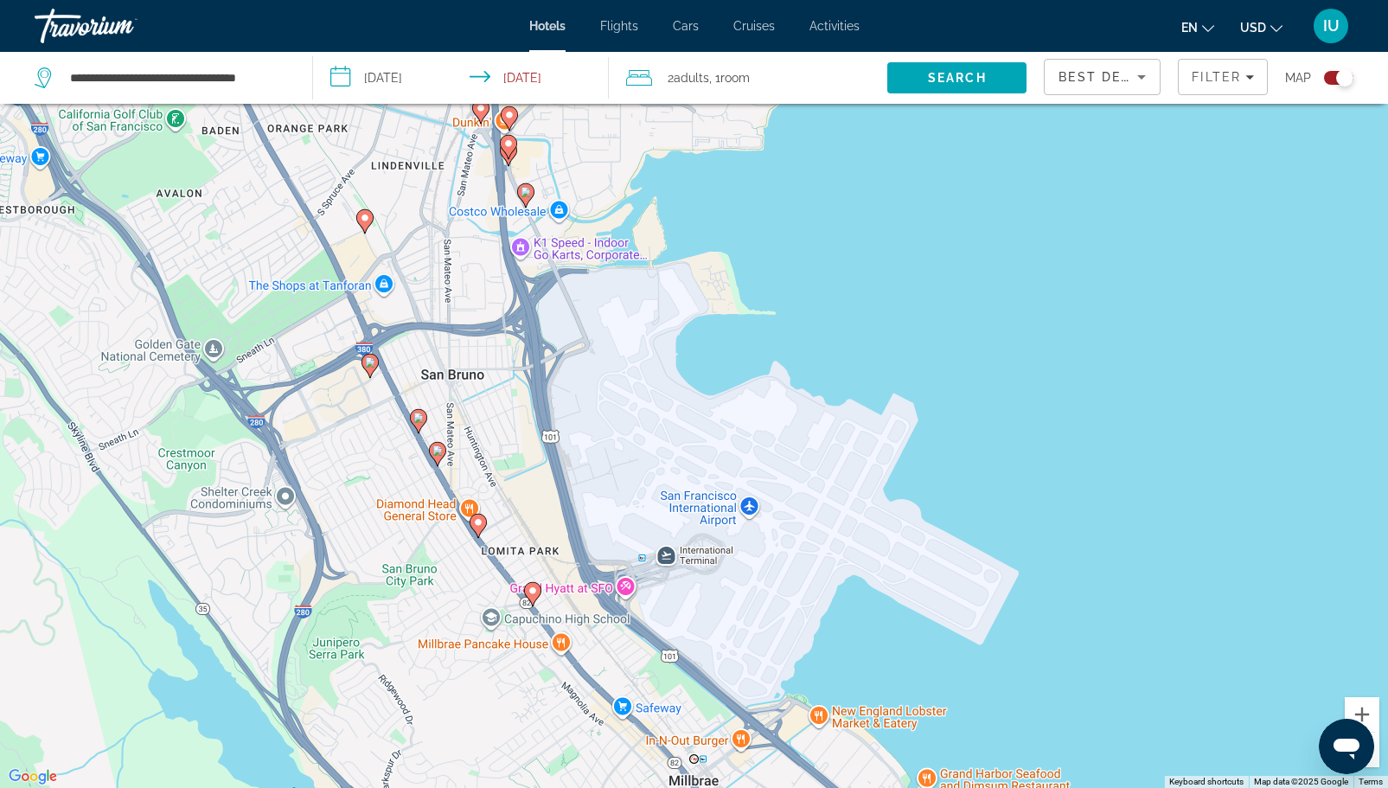
drag, startPoint x: 893, startPoint y: 657, endPoint x: 682, endPoint y: 232, distance: 474.8
click at [685, 241] on div "To activate drag with keyboard, press Alt + Enter. Once in keyboard drag state,…" at bounding box center [694, 394] width 1388 height 788
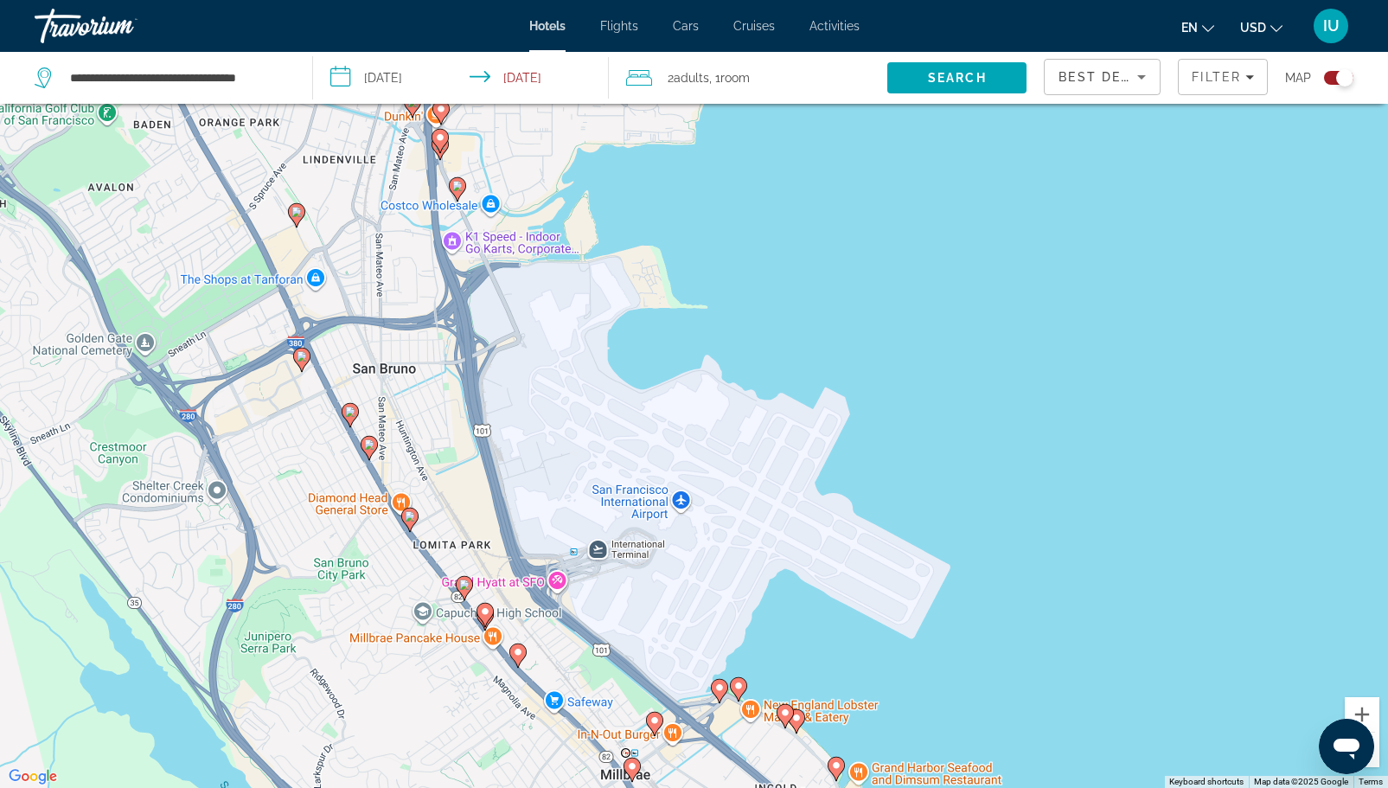
drag, startPoint x: 812, startPoint y: 123, endPoint x: 812, endPoint y: 284, distance: 160.8
click at [812, 284] on div "To activate drag with keyboard, press Alt + Enter. Once in keyboard drag state,…" at bounding box center [694, 394] width 1388 height 788
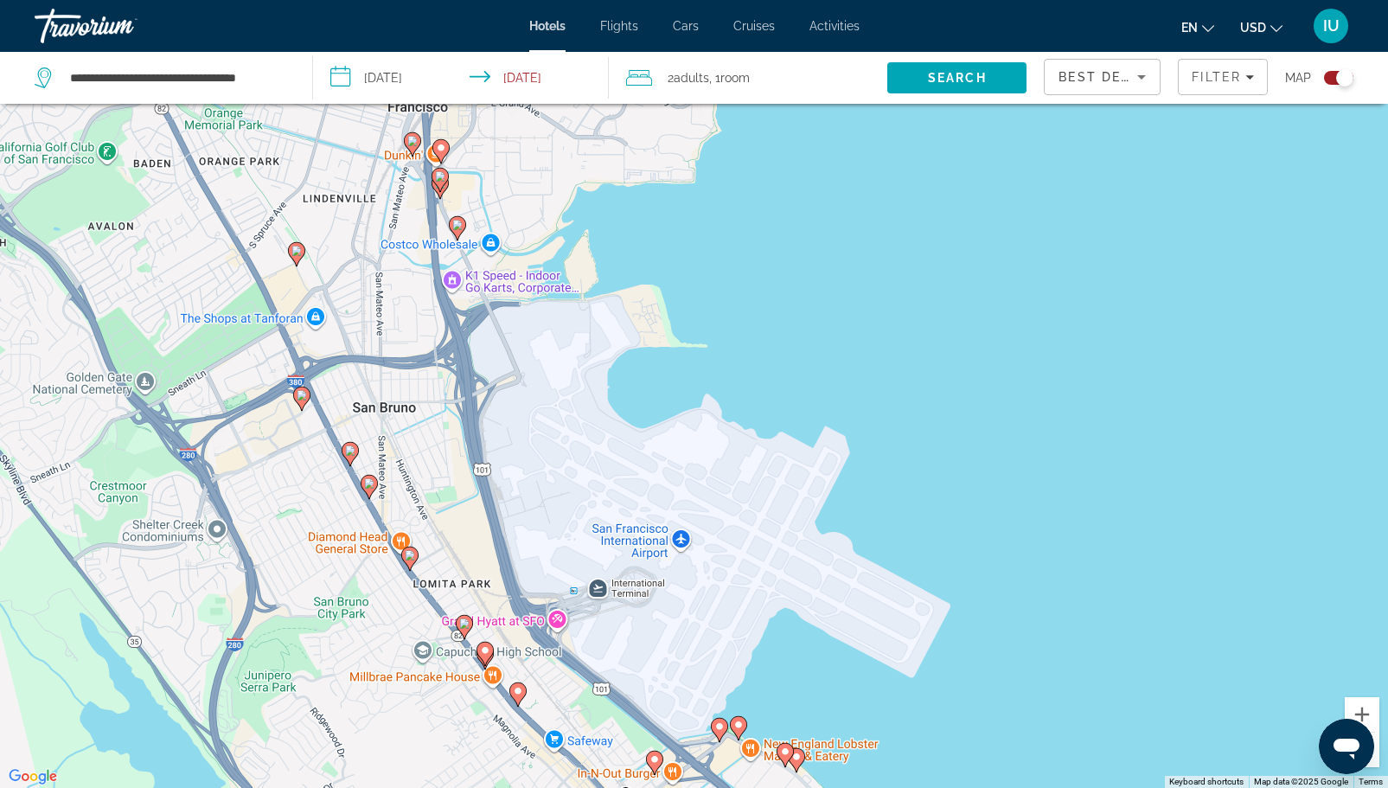
click at [458, 224] on image "Main content" at bounding box center [457, 225] width 10 height 10
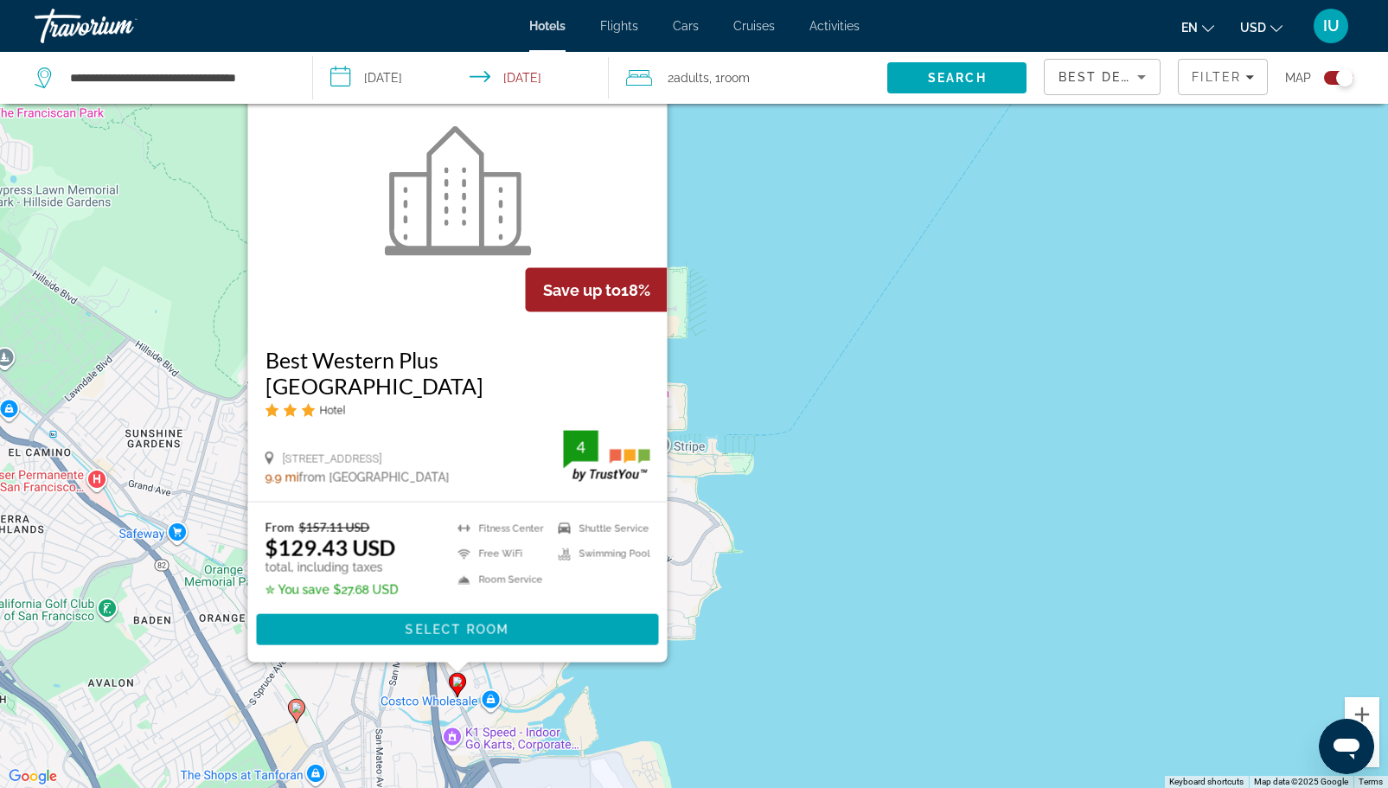
click at [904, 609] on div "To activate drag with keyboard, press Alt + Enter. Once in keyboard drag state,…" at bounding box center [694, 394] width 1388 height 788
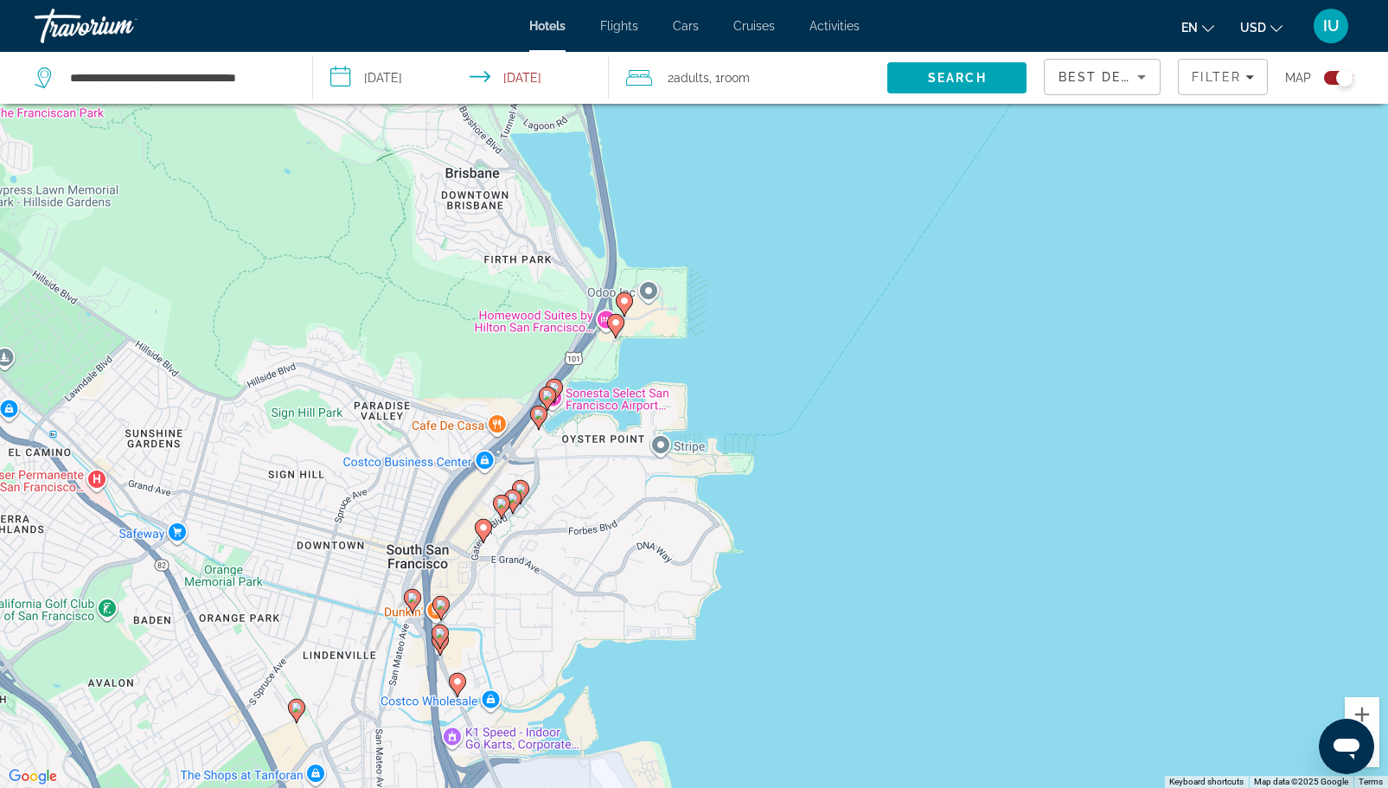
click at [439, 636] on image "Main content" at bounding box center [440, 633] width 10 height 10
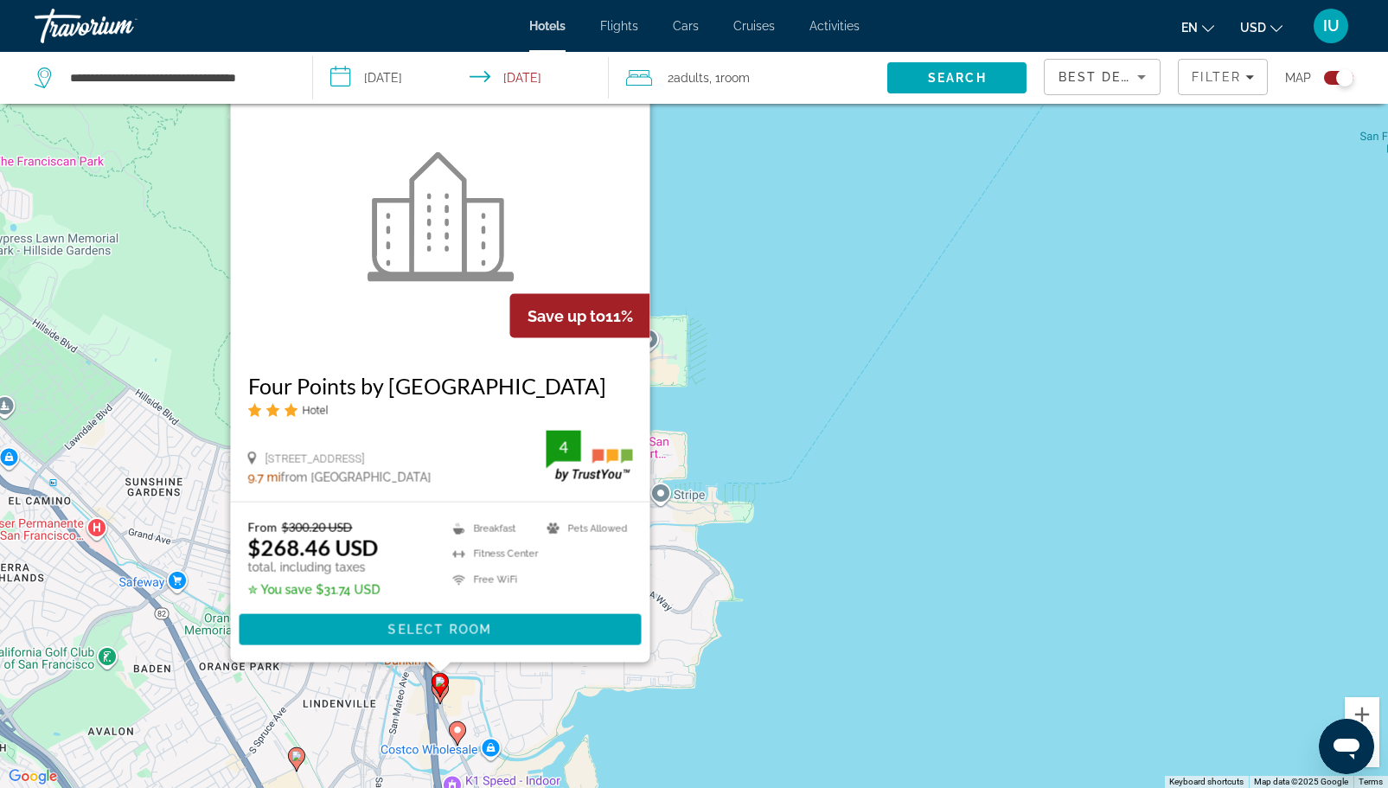
click at [935, 709] on div "To activate drag with keyboard, press Alt + Enter. Once in keyboard drag state,…" at bounding box center [694, 394] width 1388 height 788
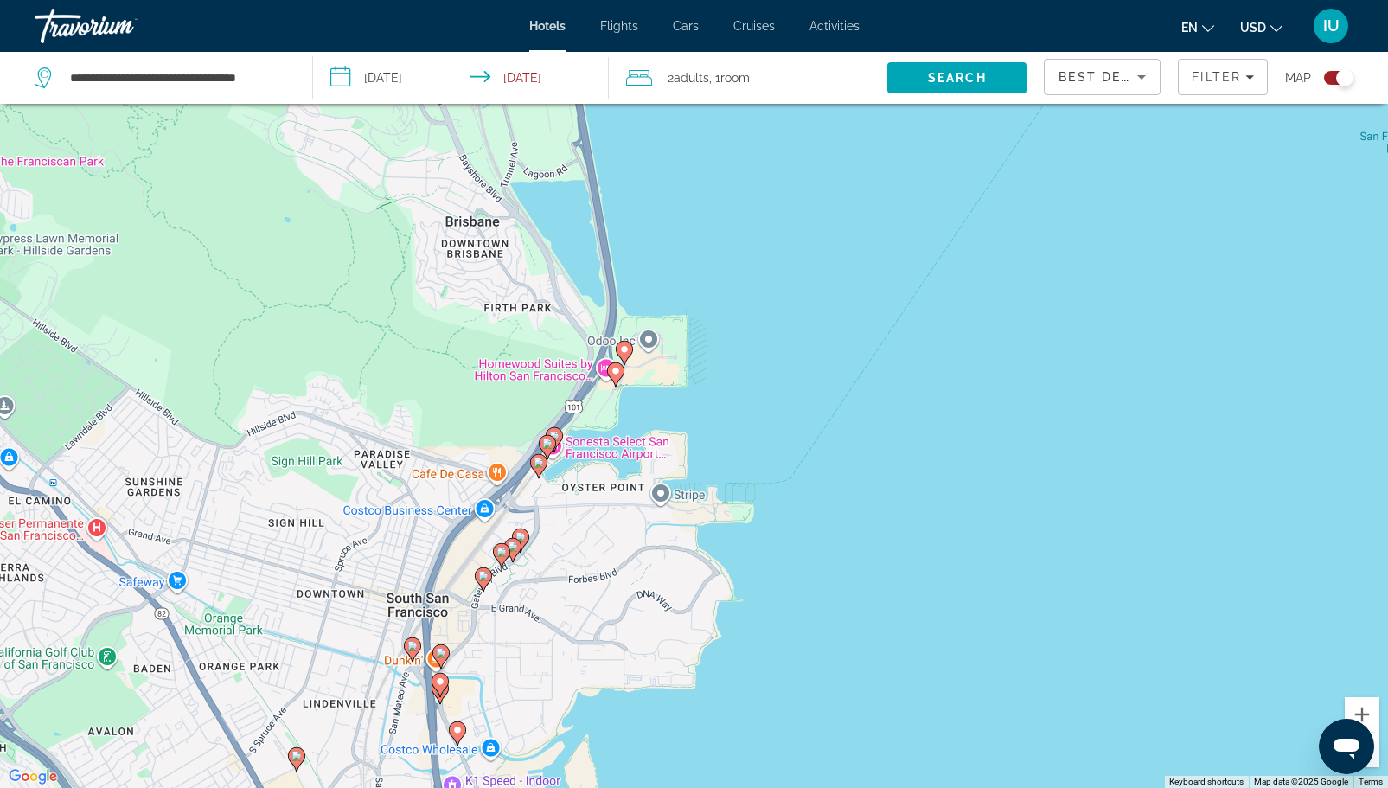
click at [442, 653] on image "Main content" at bounding box center [441, 653] width 10 height 10
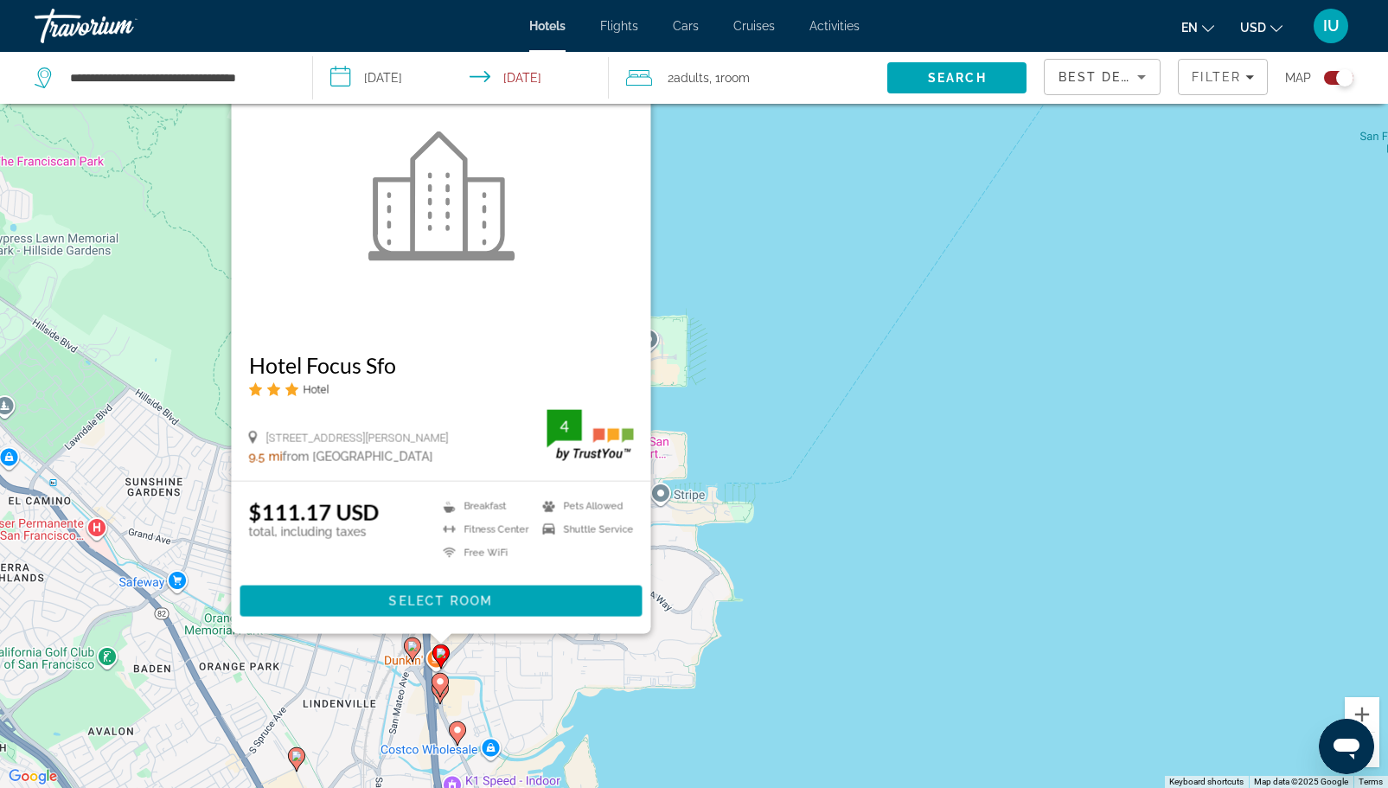
click at [725, 718] on div "To activate drag with keyboard, press Alt + Enter. Once in keyboard drag state,…" at bounding box center [694, 394] width 1388 height 788
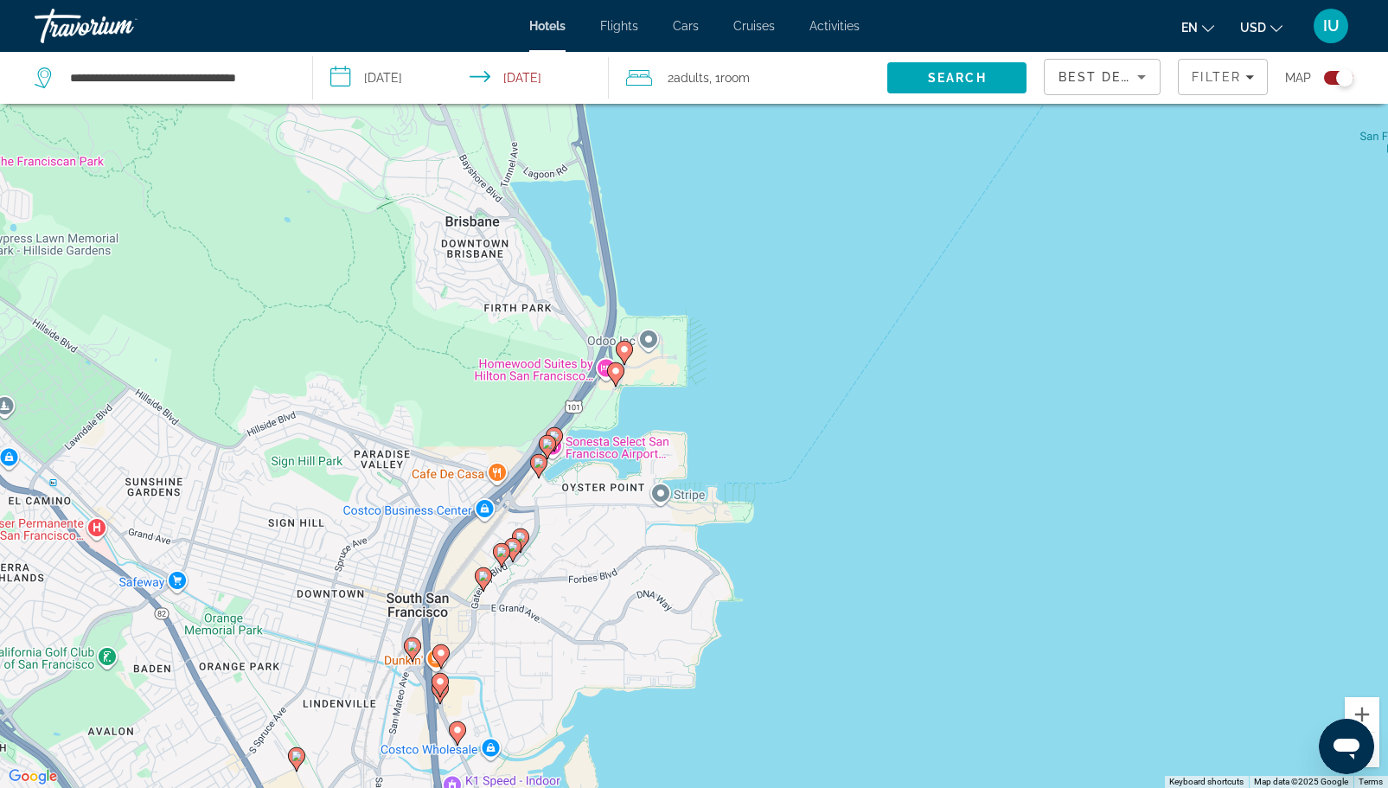
click at [412, 649] on image "Main content" at bounding box center [412, 646] width 10 height 10
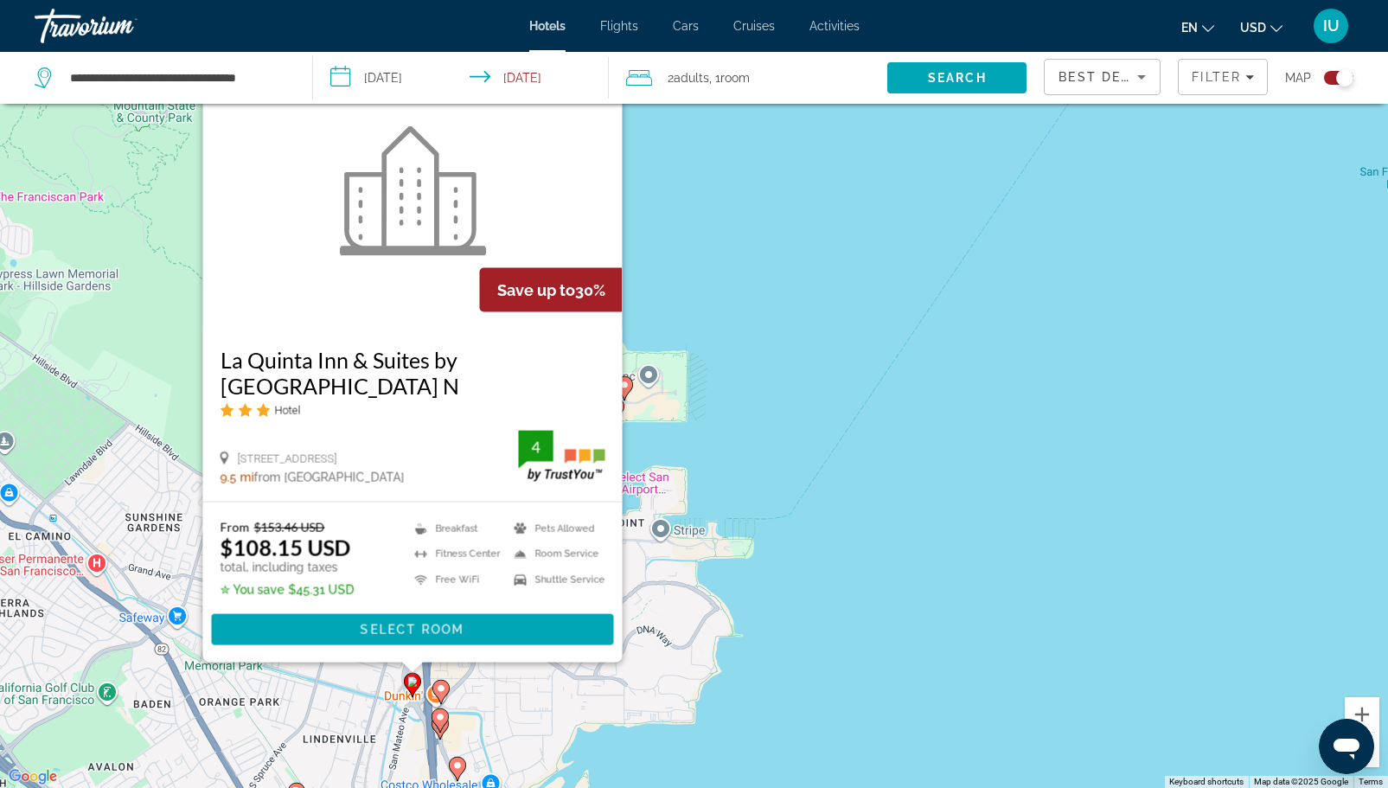
click at [778, 684] on div "To activate drag with keyboard, press Alt + Enter. Once in keyboard drag state,…" at bounding box center [694, 394] width 1388 height 788
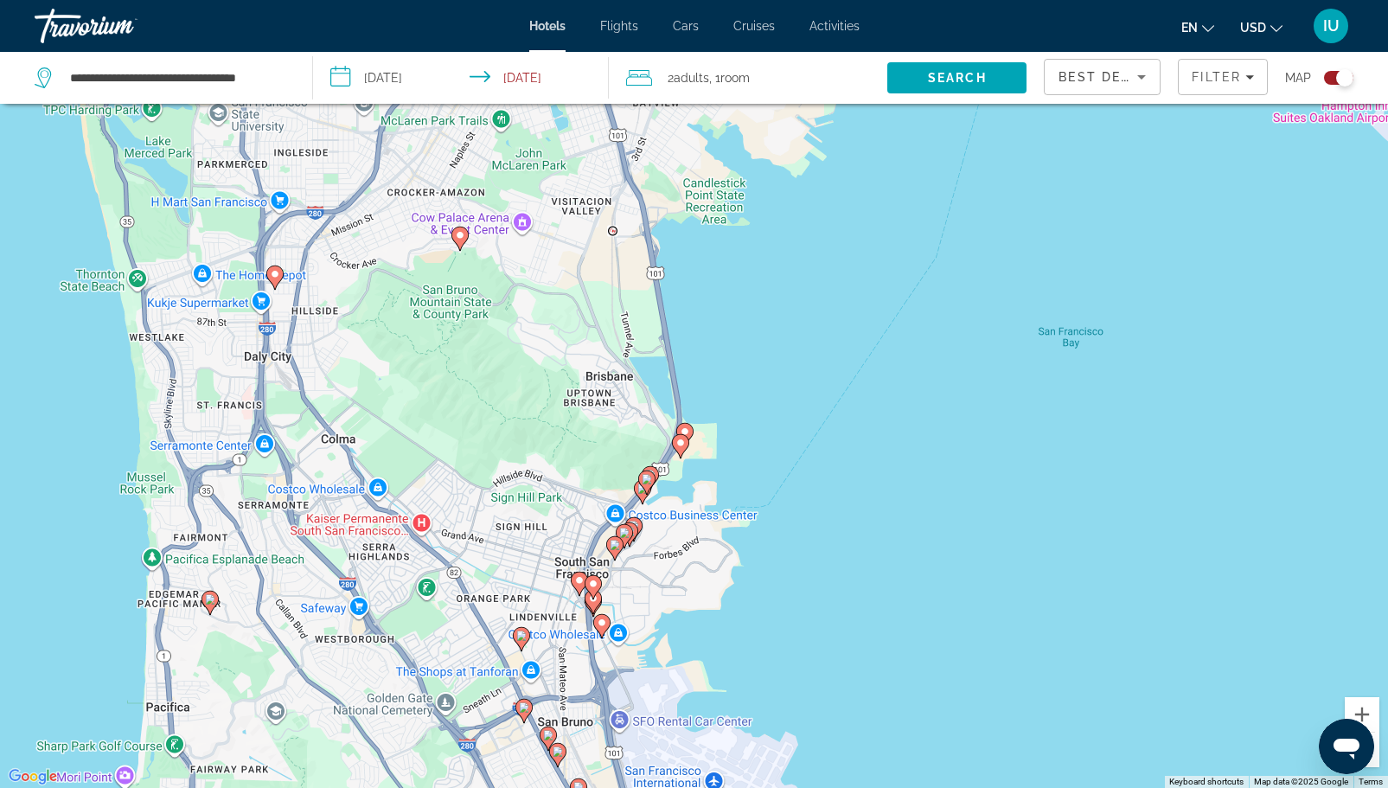
click at [685, 444] on image "Main content" at bounding box center [680, 442] width 10 height 10
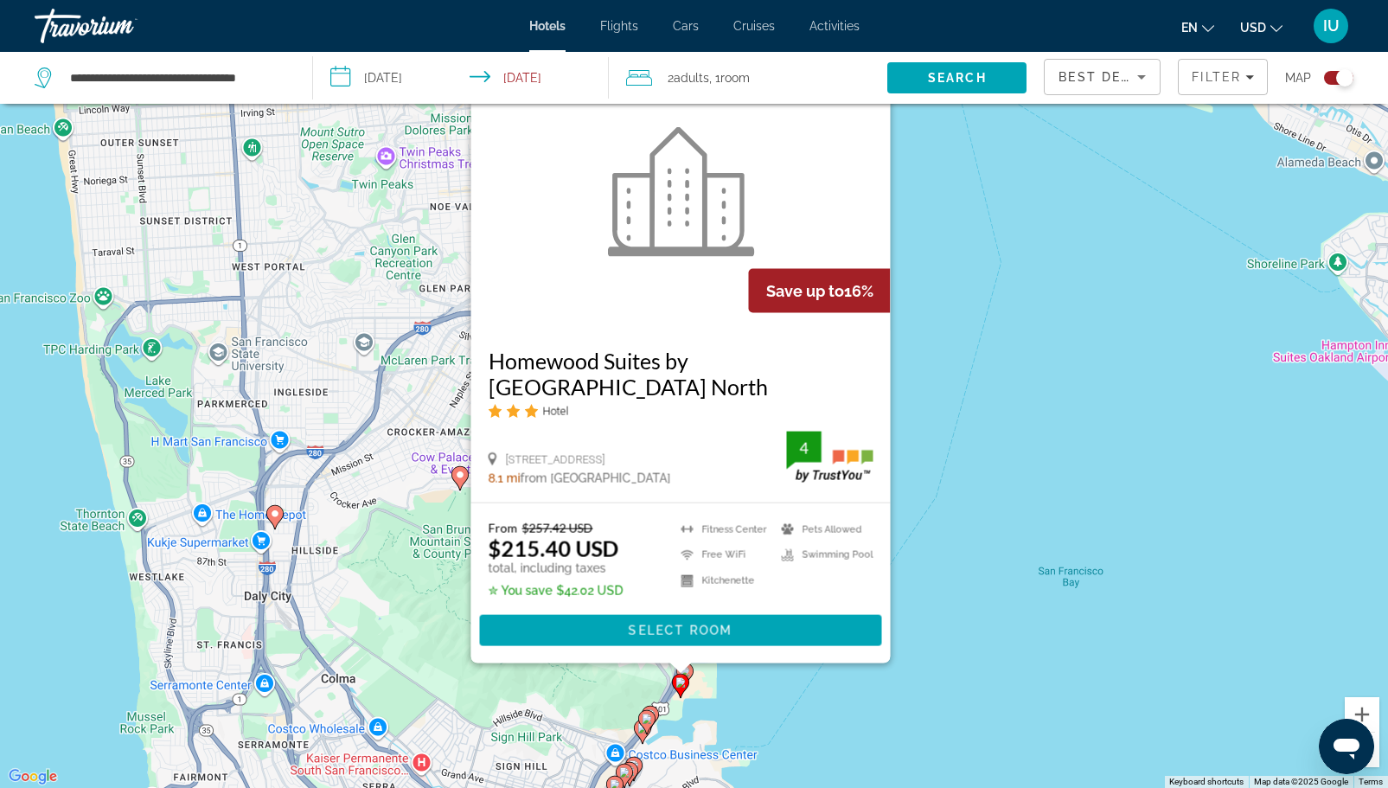
click at [890, 648] on div "To activate drag with keyboard, press Alt + Enter. Once in keyboard drag state,…" at bounding box center [694, 394] width 1388 height 788
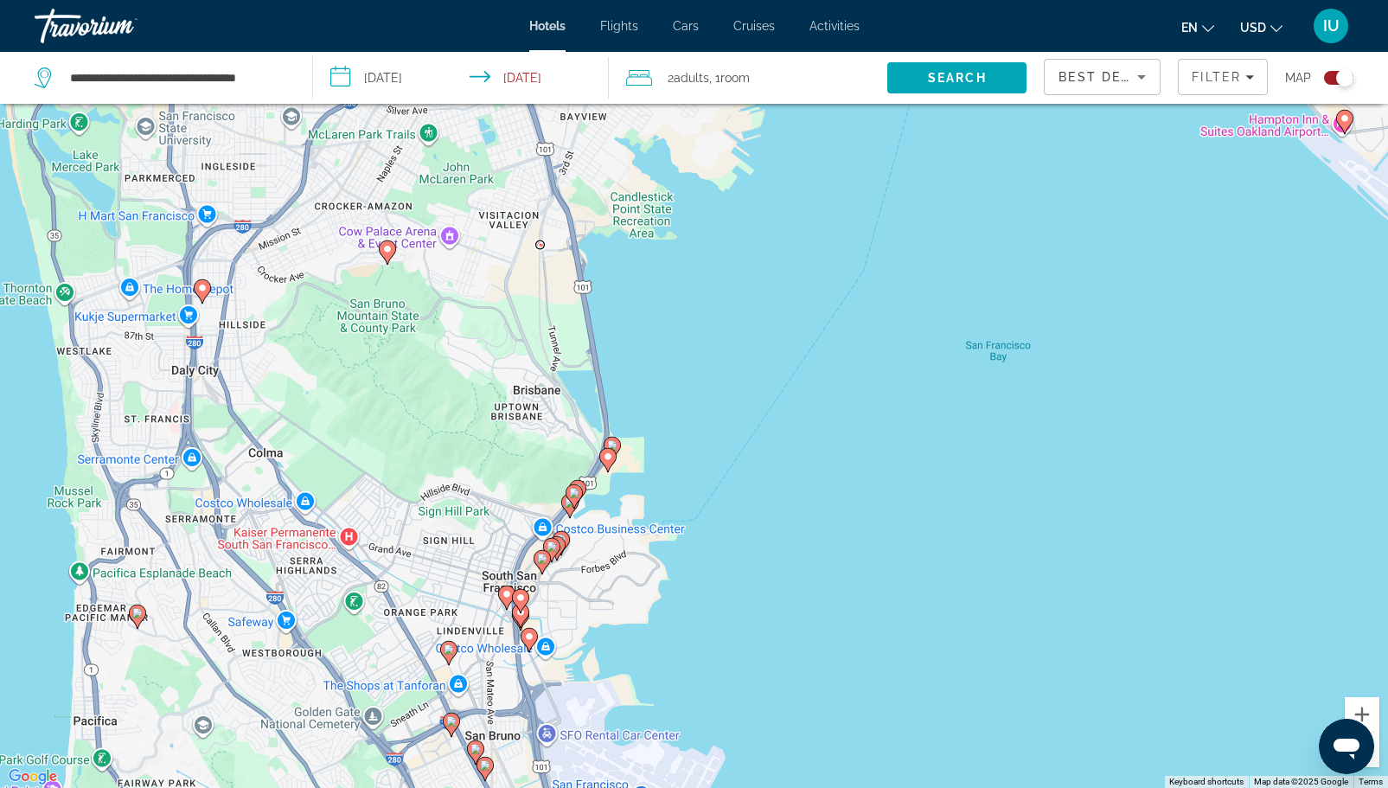
drag, startPoint x: 893, startPoint y: 593, endPoint x: 782, endPoint y: 302, distance: 312.0
click at [788, 304] on div "To activate drag with keyboard, press Alt + Enter. Once in keyboard drag state,…" at bounding box center [694, 394] width 1388 height 788
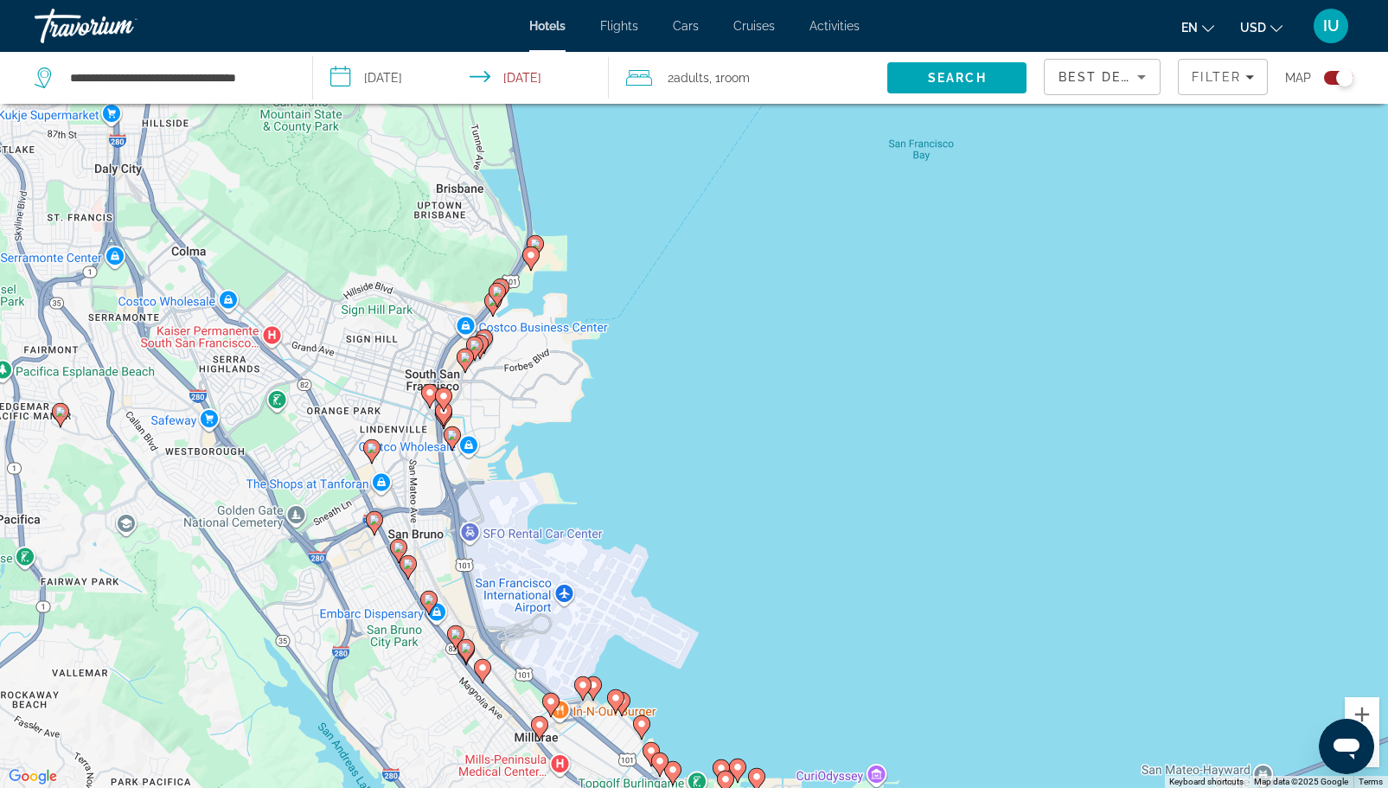
click at [495, 296] on icon "Main content" at bounding box center [496, 294] width 16 height 22
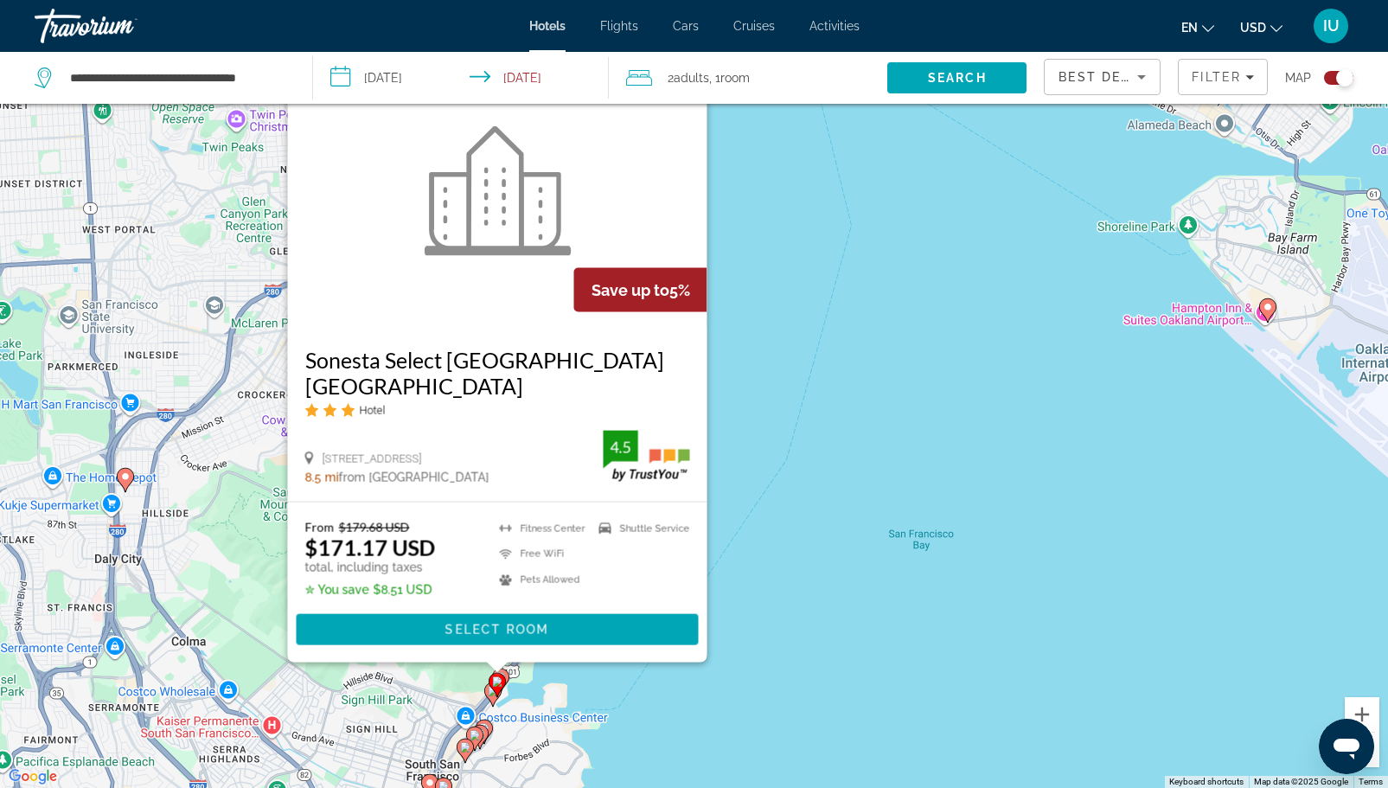
click at [752, 601] on div "To activate drag with keyboard, press Alt + Enter. Once in keyboard drag state,…" at bounding box center [694, 394] width 1388 height 788
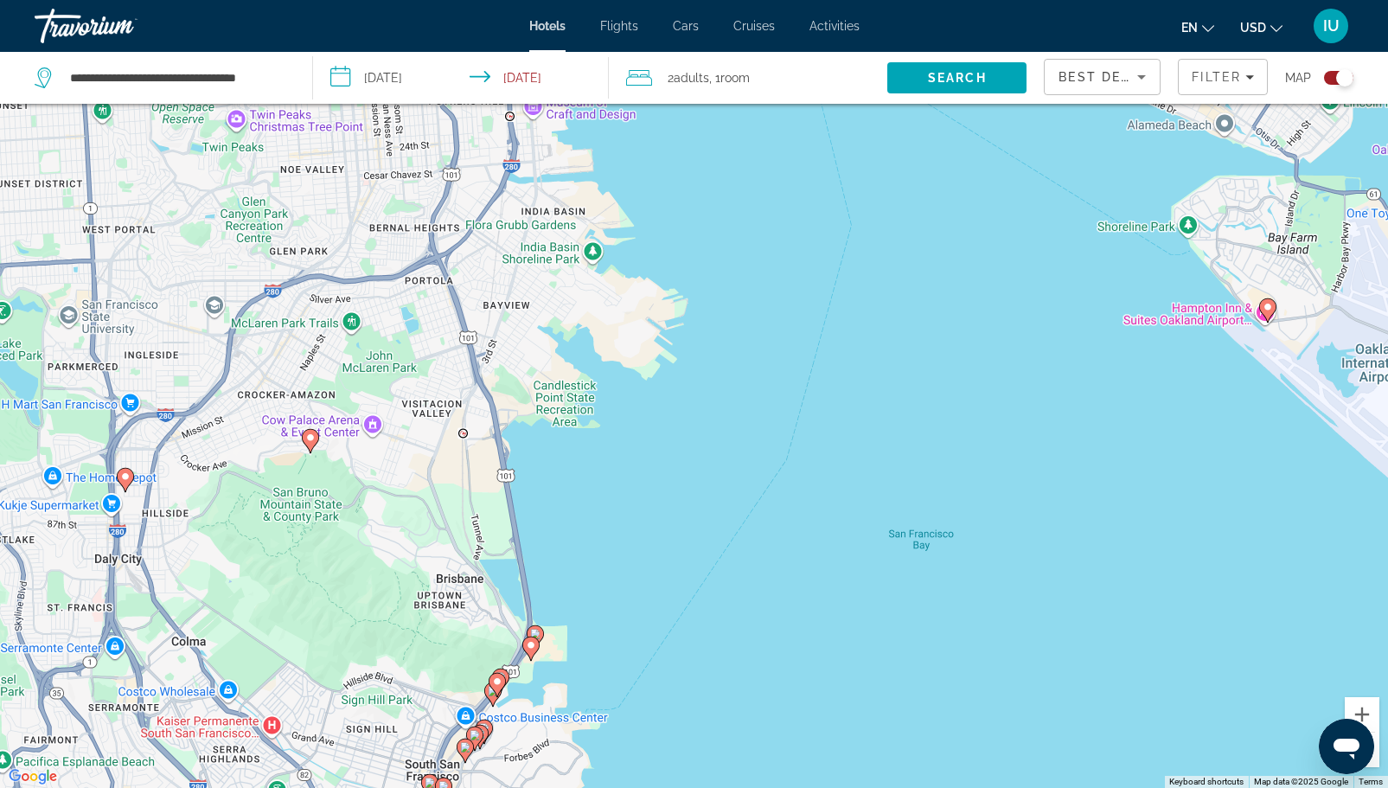
click at [489, 697] on gmp-advanced-marker "Main content" at bounding box center [496, 685] width 17 height 26
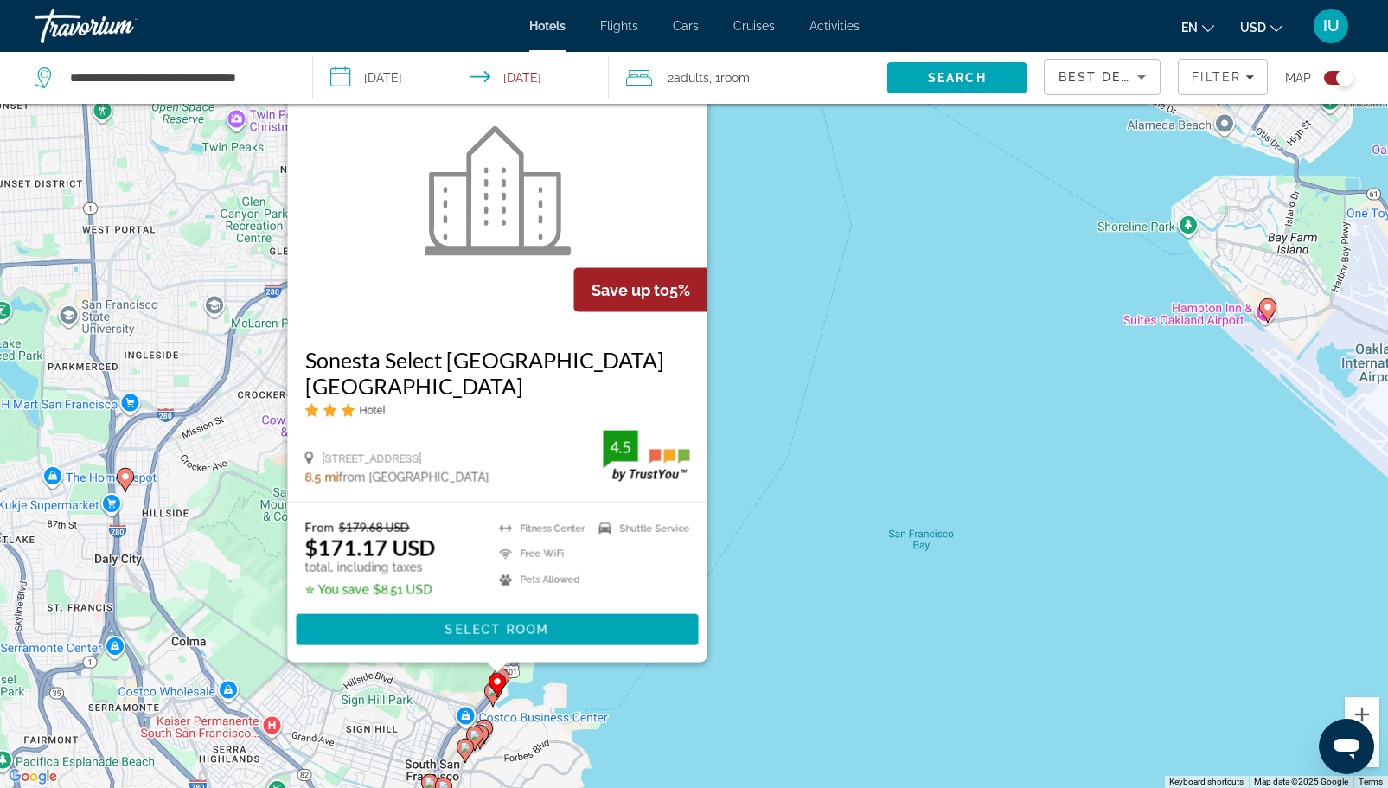
click at [858, 696] on div "To activate drag with keyboard, press Alt + Enter. Once in keyboard drag state,…" at bounding box center [694, 394] width 1388 height 788
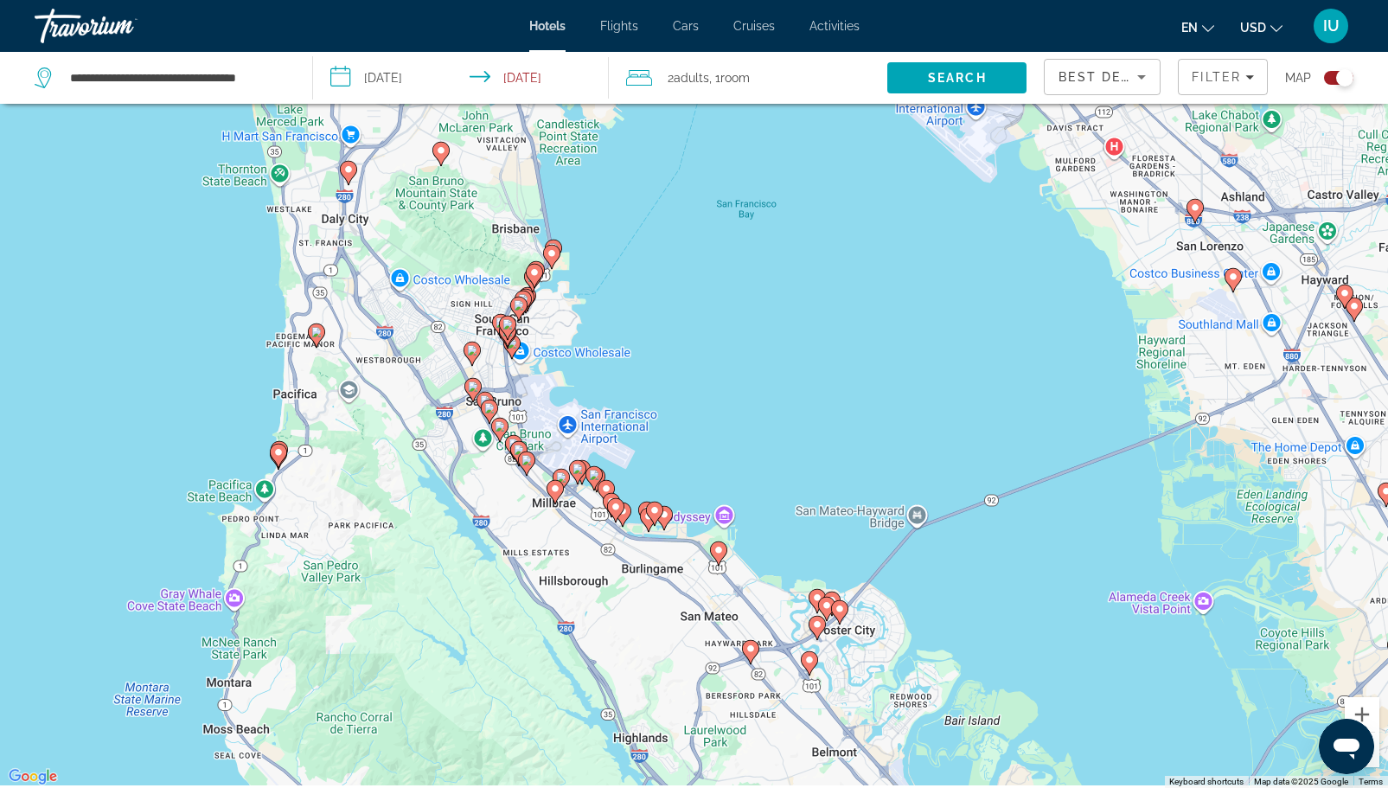
drag, startPoint x: 782, startPoint y: 633, endPoint x: 675, endPoint y: 284, distance: 365.1
click at [675, 284] on div "To activate drag with keyboard, press Alt + Enter. Once in keyboard drag state,…" at bounding box center [694, 394] width 1388 height 788
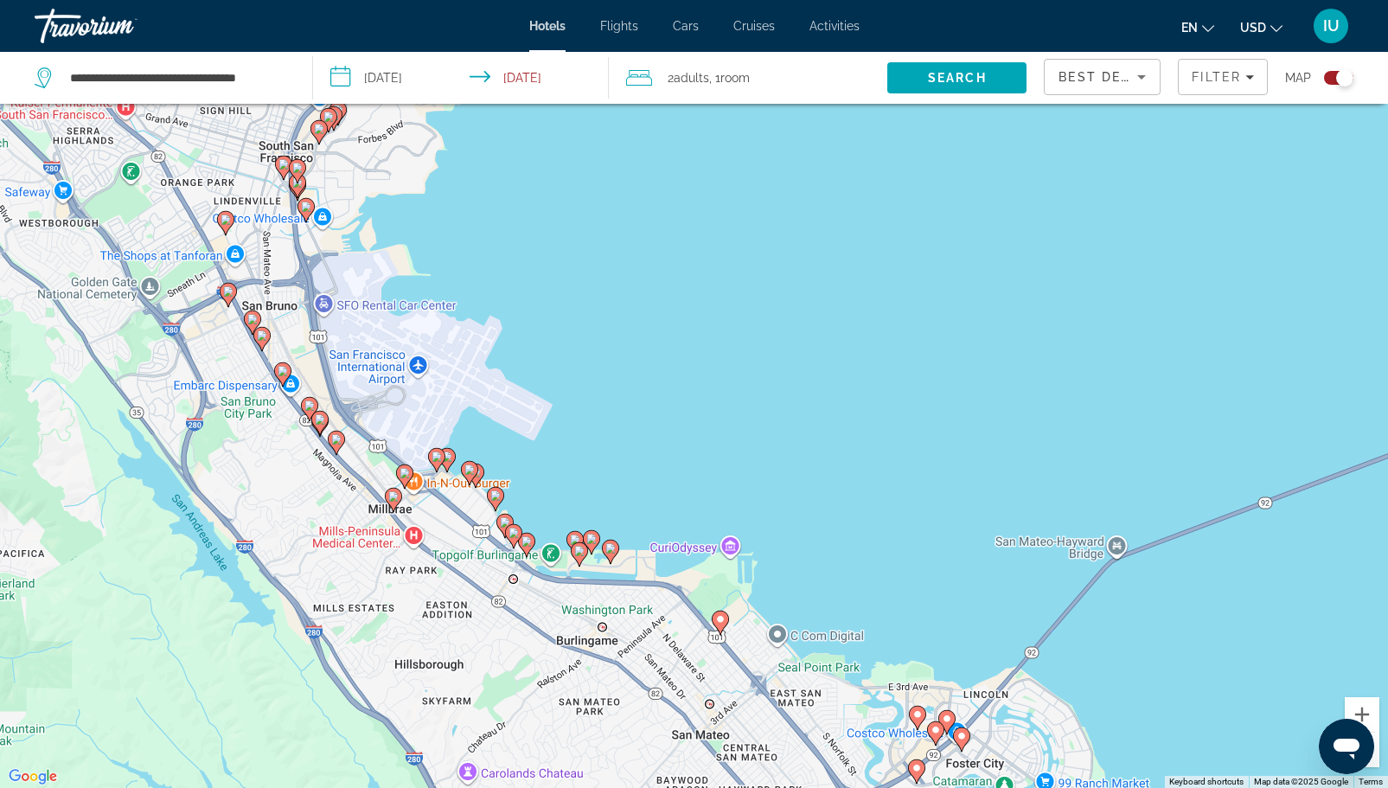
drag, startPoint x: 744, startPoint y: 501, endPoint x: 734, endPoint y: 312, distance: 188.8
click at [734, 312] on div "To activate drag with keyboard, press Alt + Enter. Once in keyboard drag state,…" at bounding box center [694, 394] width 1388 height 788
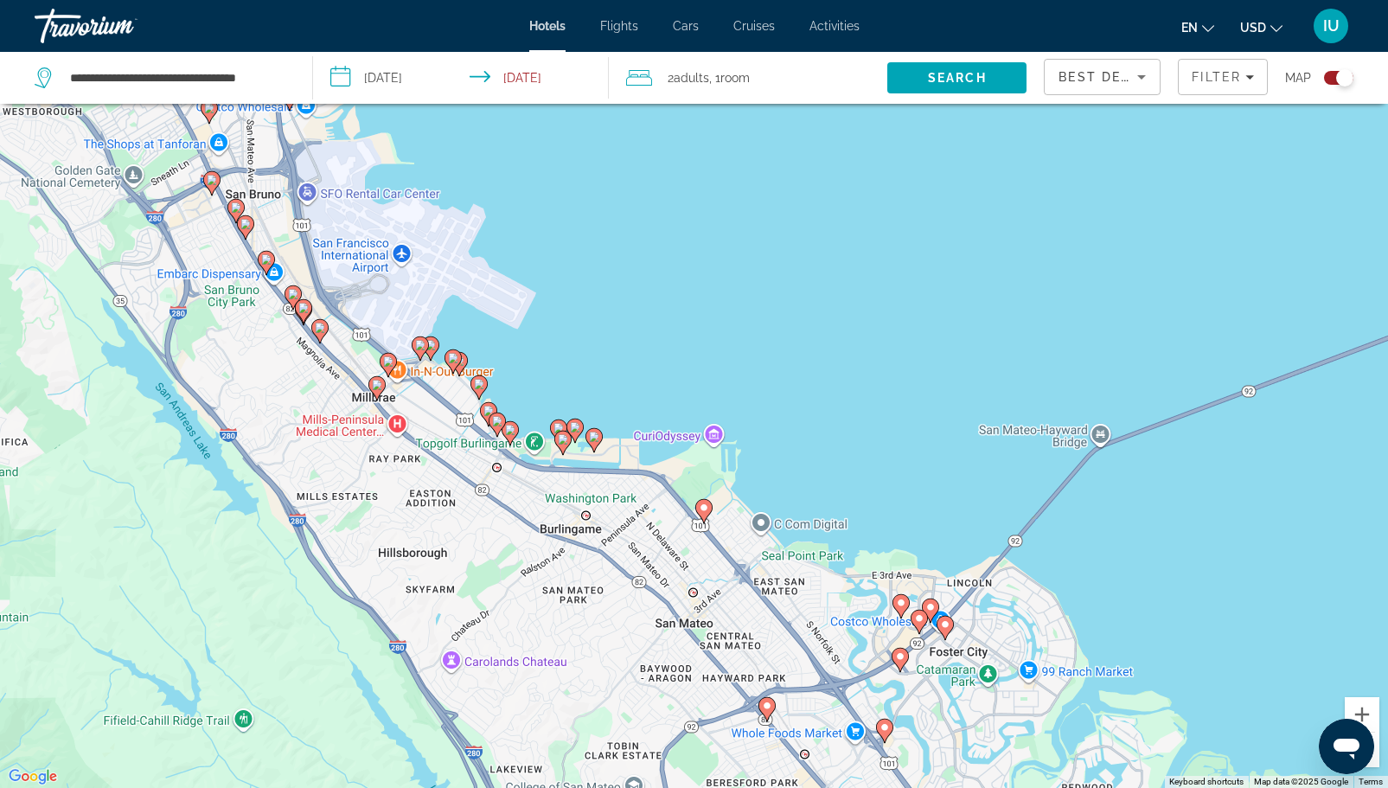
click at [416, 349] on icon "Main content" at bounding box center [420, 347] width 16 height 22
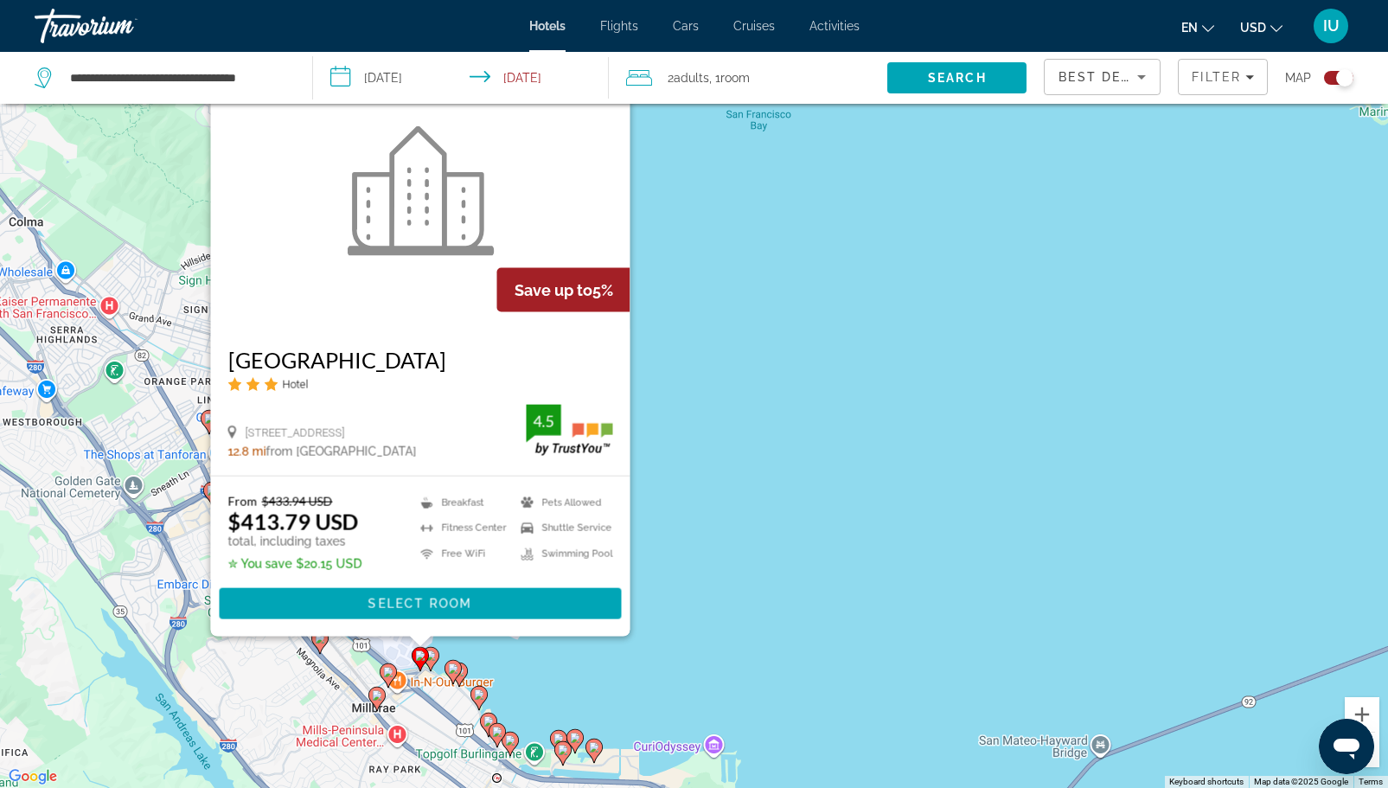
click at [388, 676] on icon "Main content" at bounding box center [388, 674] width 16 height 22
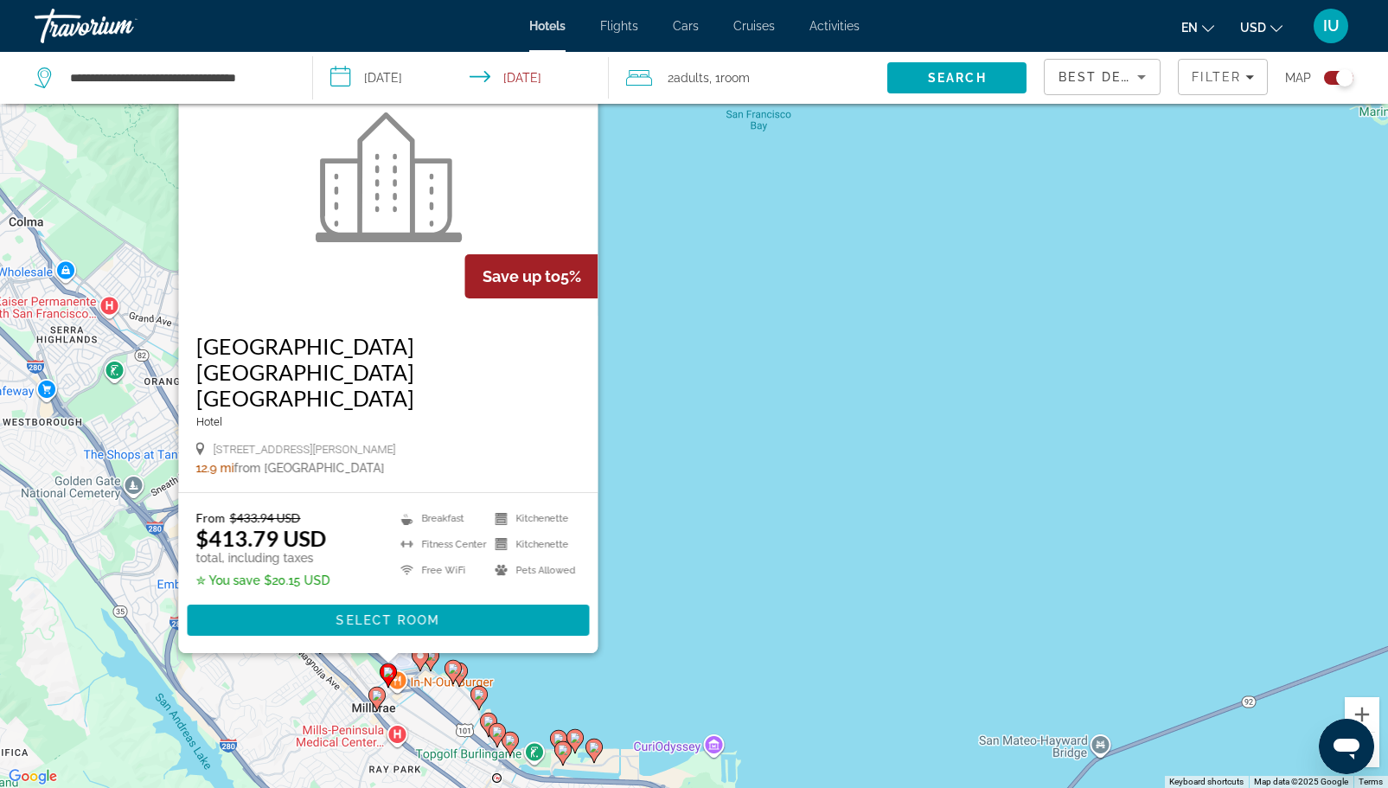
click at [377, 705] on icon "Main content" at bounding box center [376, 697] width 16 height 22
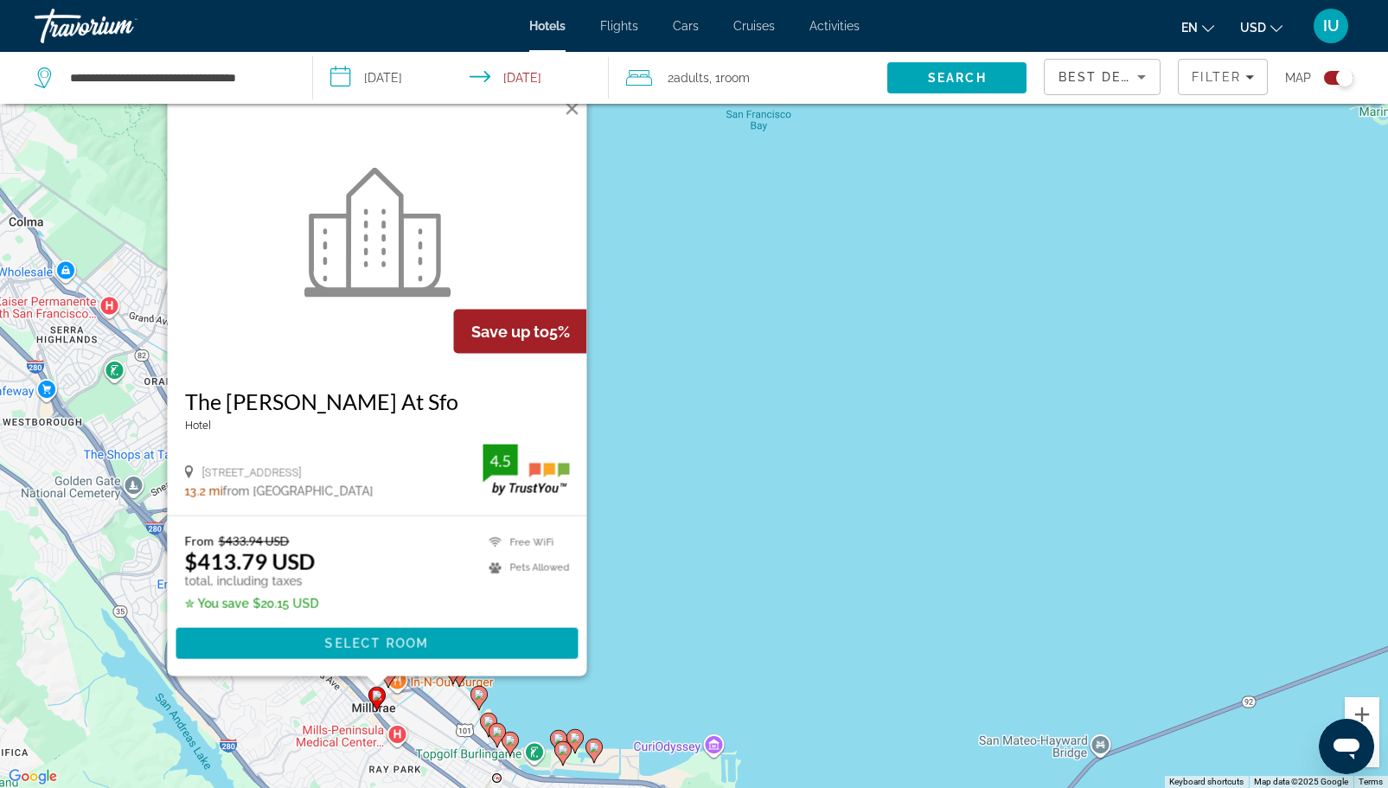
click at [476, 699] on icon "Main content" at bounding box center [478, 697] width 16 height 22
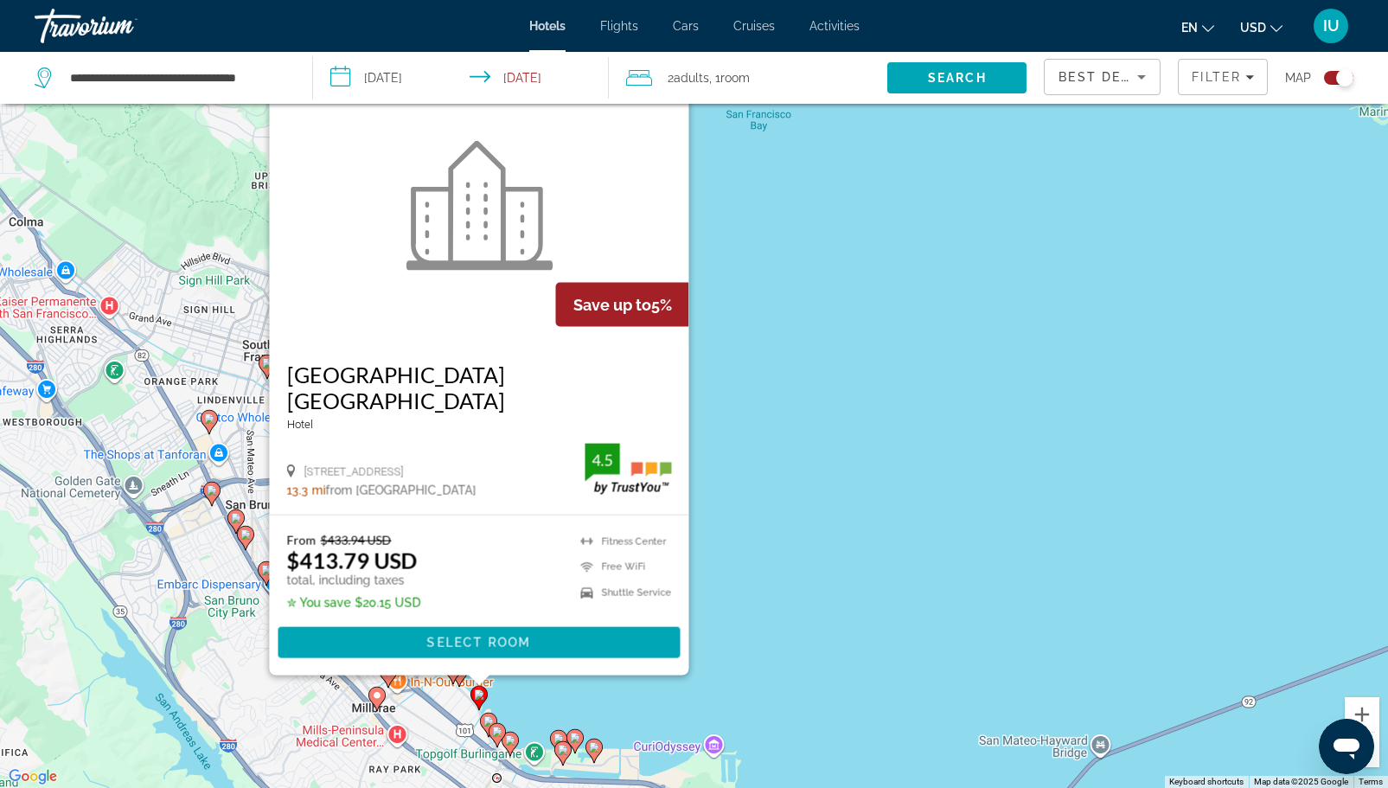
click at [495, 736] on image "Main content" at bounding box center [497, 731] width 10 height 10
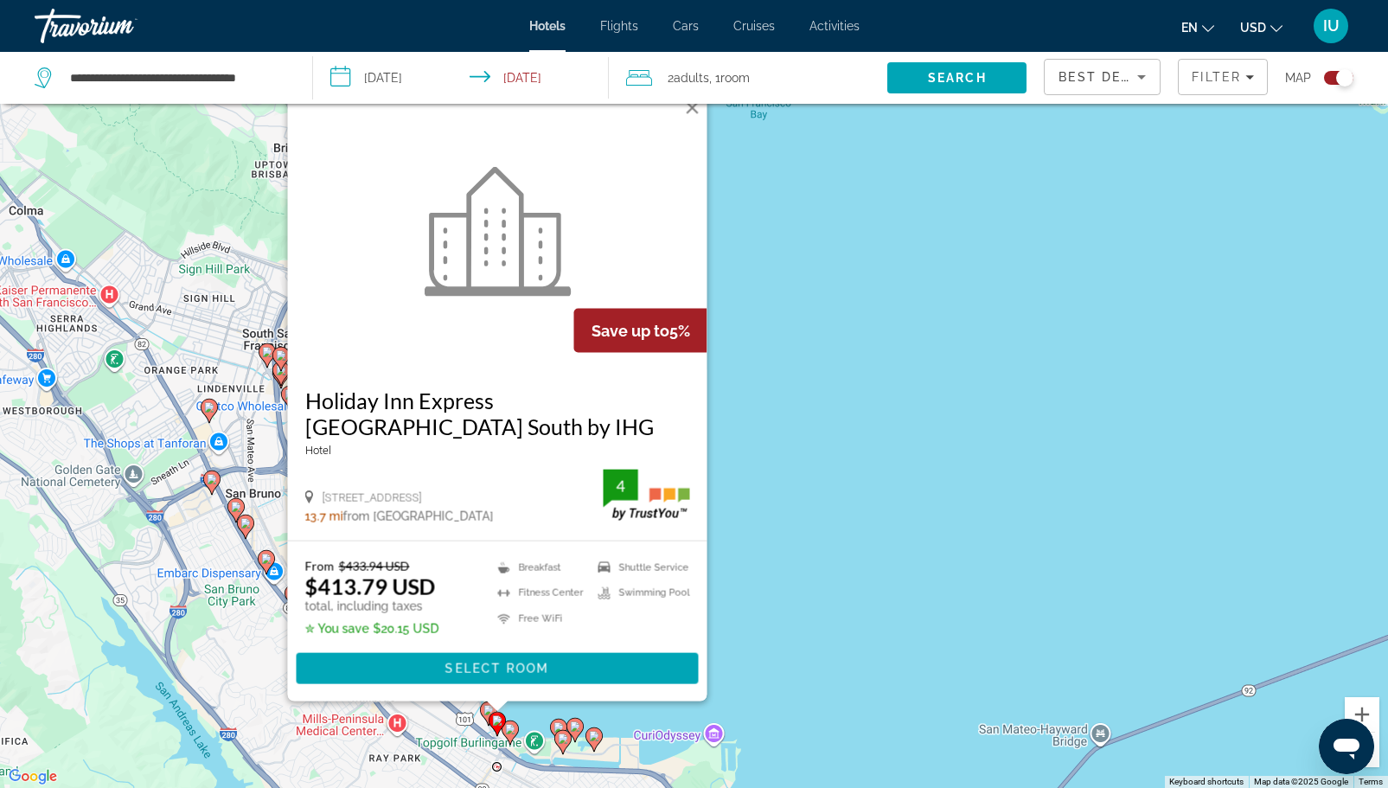
click at [508, 734] on icon "Main content" at bounding box center [509, 731] width 16 height 22
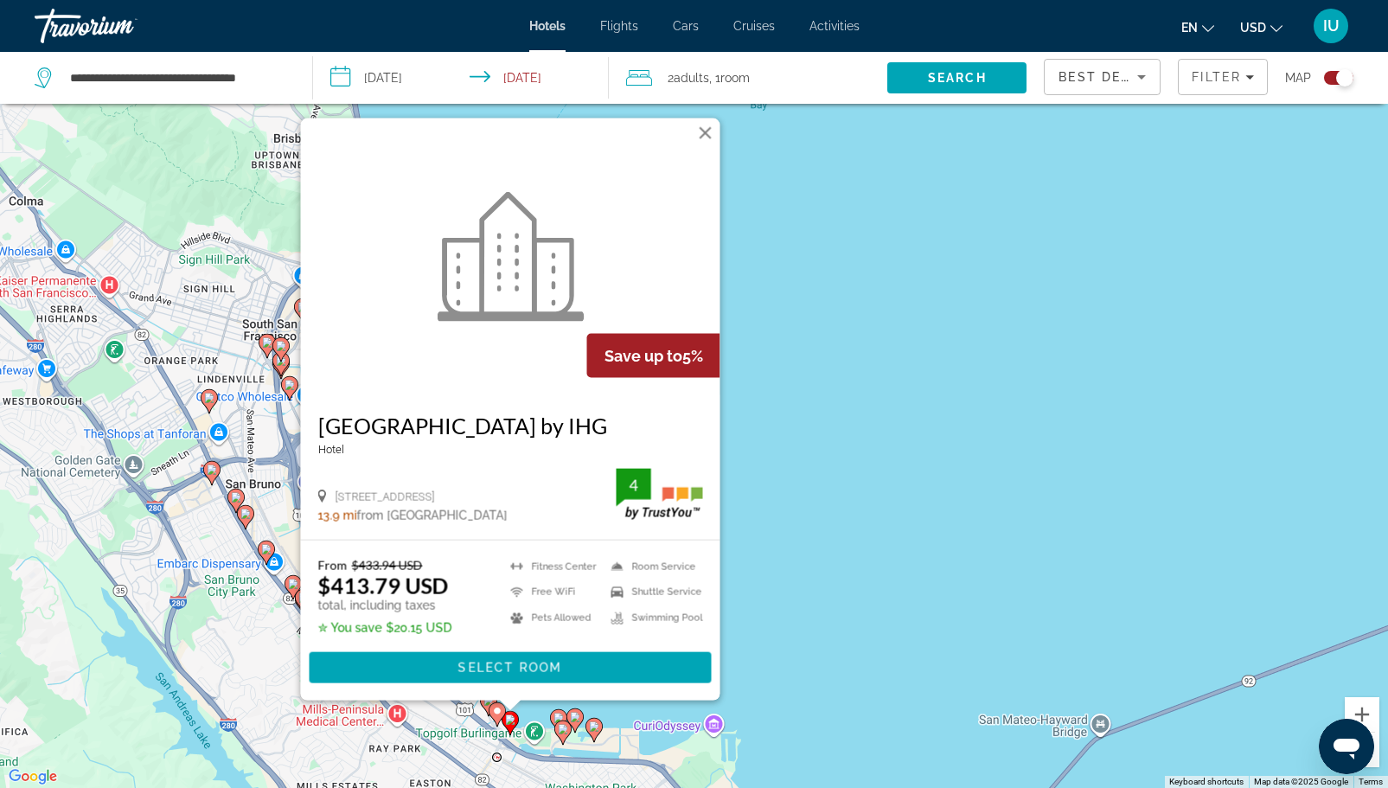
click at [565, 734] on icon "Main content" at bounding box center [562, 731] width 16 height 22
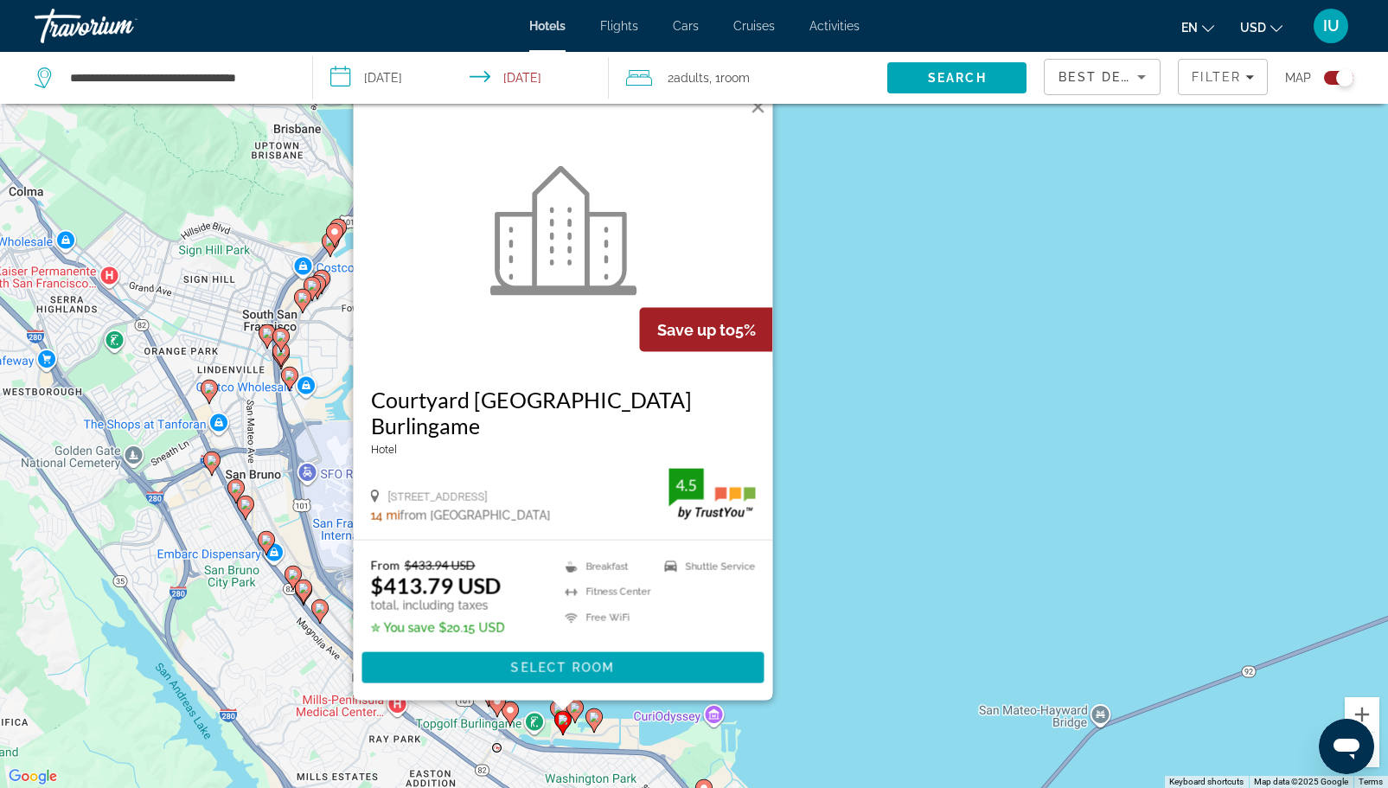
click at [886, 621] on div "To activate drag with keyboard, press Alt + Enter. Once in keyboard drag state,…" at bounding box center [694, 394] width 1388 height 788
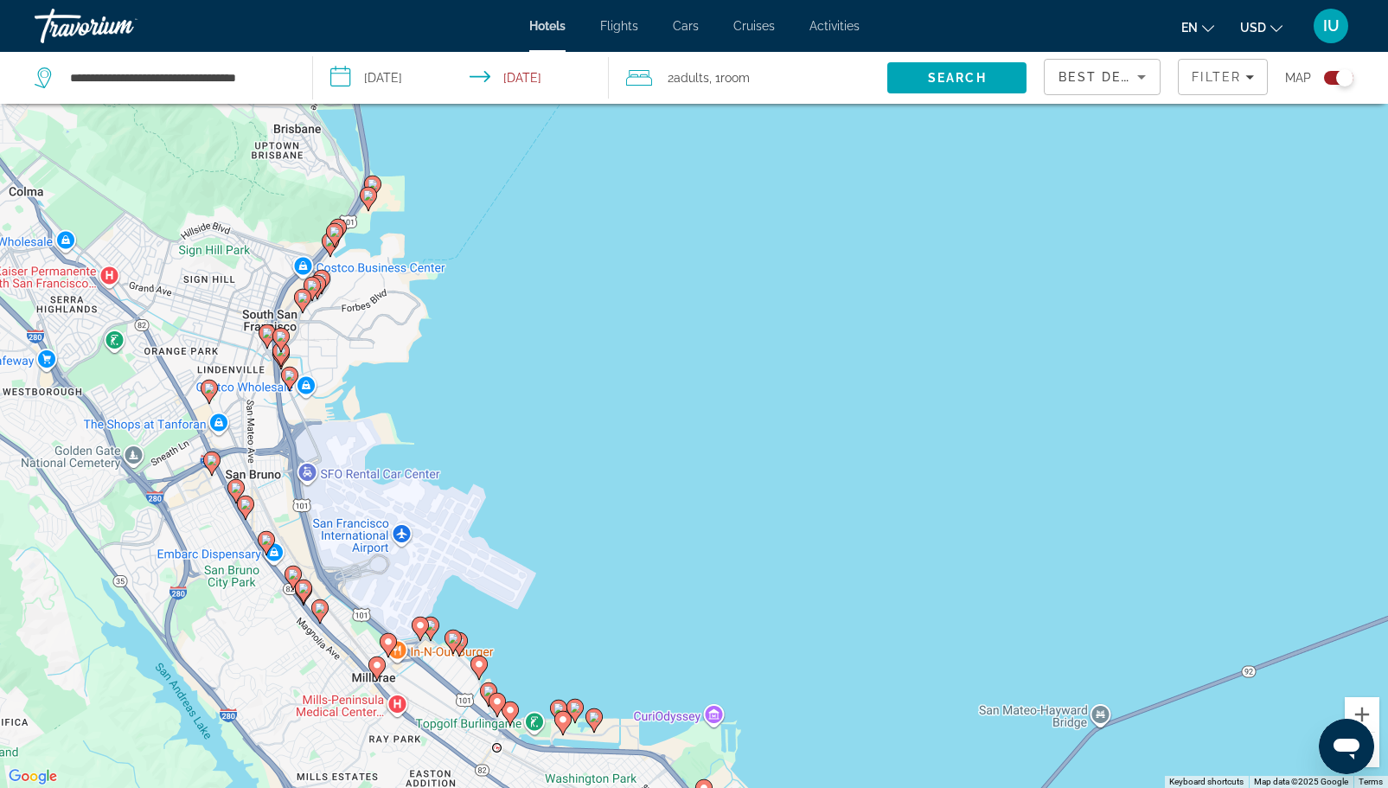
click at [284, 340] on image "Main content" at bounding box center [281, 336] width 10 height 10
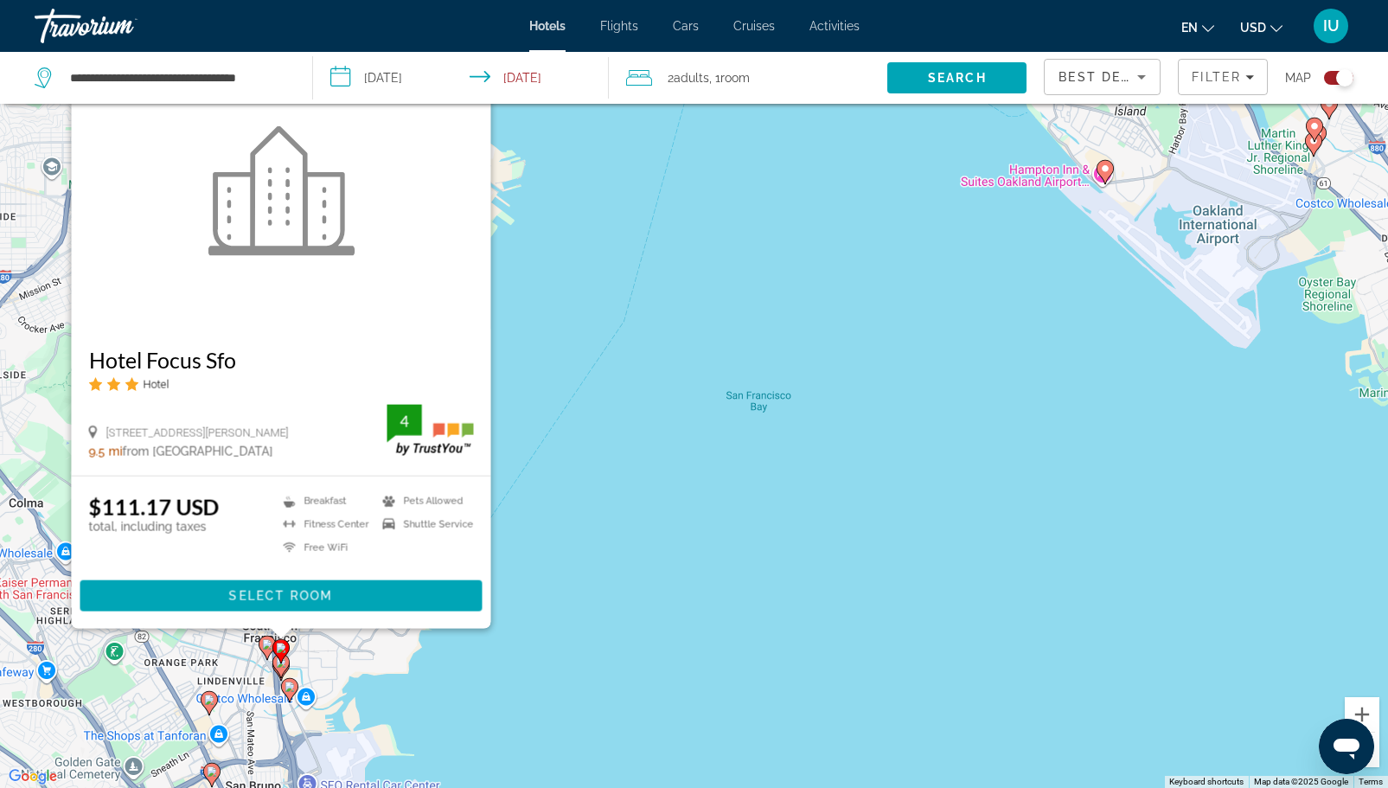
click at [566, 565] on div "To activate drag with keyboard, press Alt + Enter. Once in keyboard drag state,…" at bounding box center [694, 394] width 1388 height 788
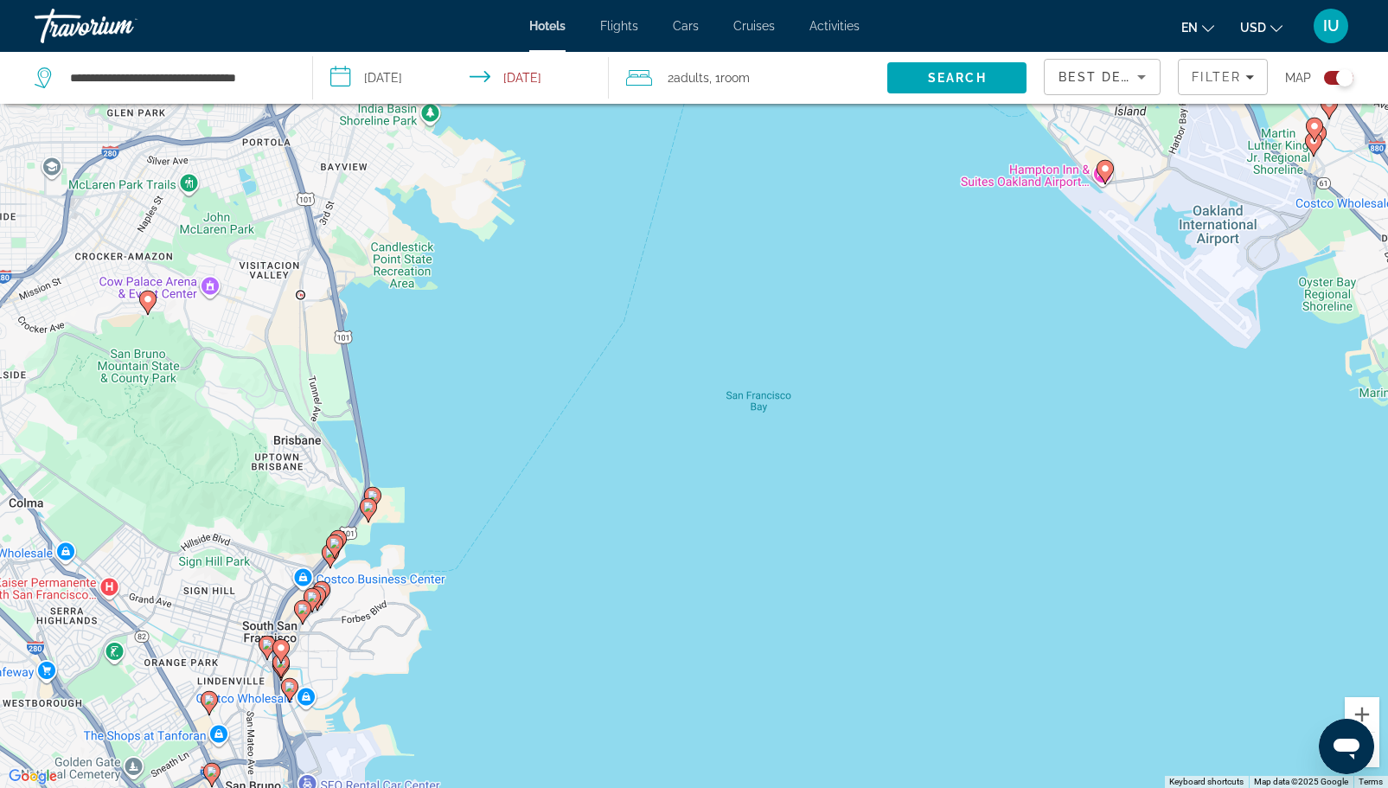
click at [301, 613] on image "Main content" at bounding box center [302, 608] width 10 height 10
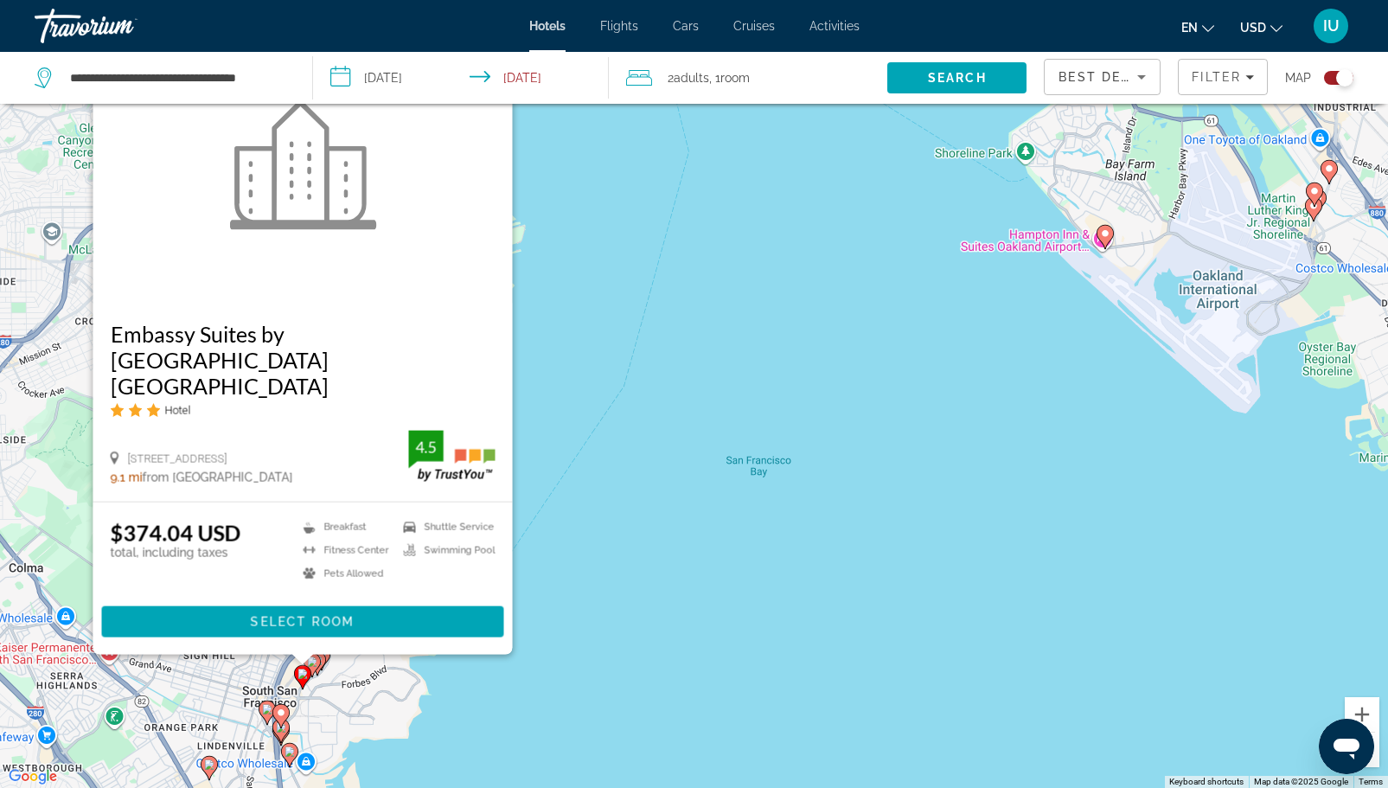
click at [289, 756] on icon "Main content" at bounding box center [289, 754] width 16 height 22
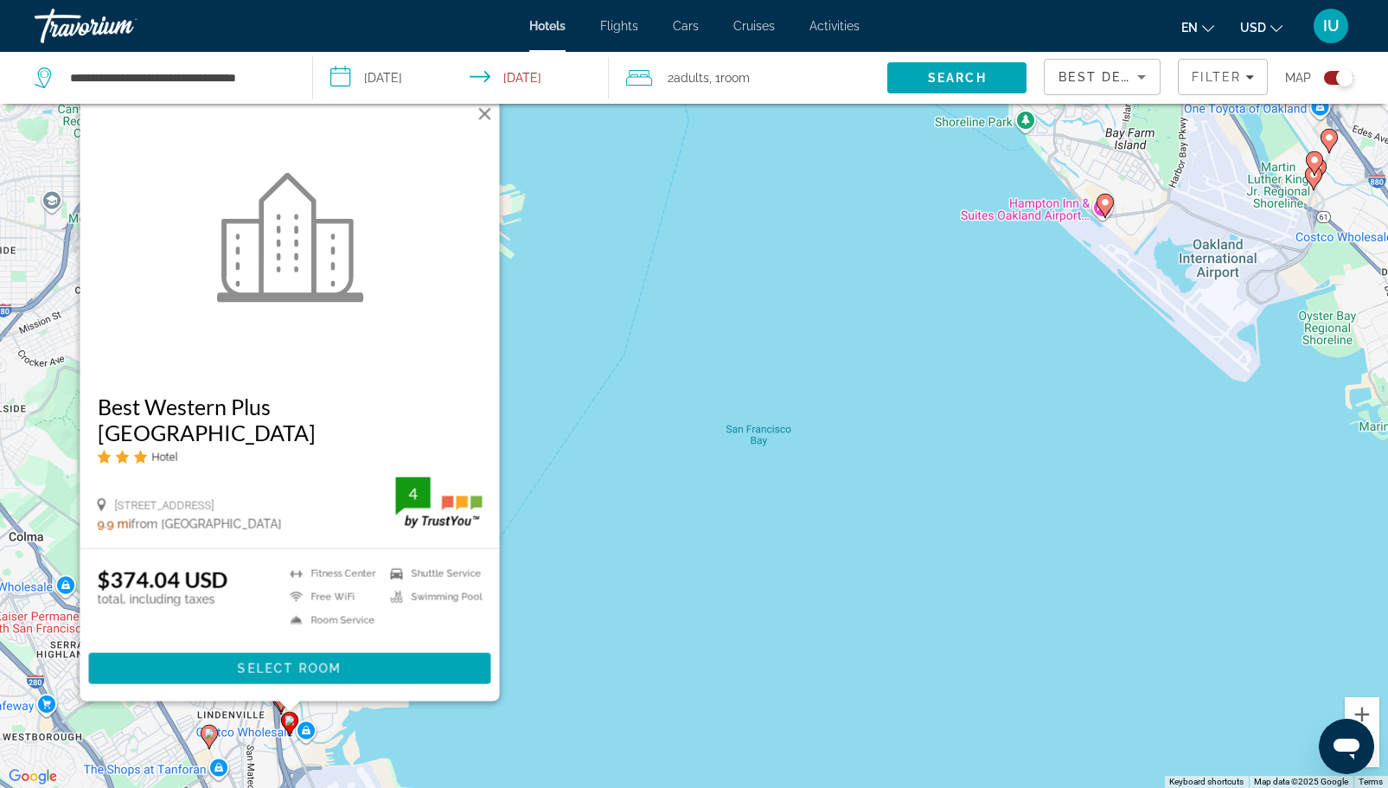
click at [426, 741] on div "To activate drag with keyboard, press Alt + Enter. Once in keyboard drag state,…" at bounding box center [694, 394] width 1388 height 788
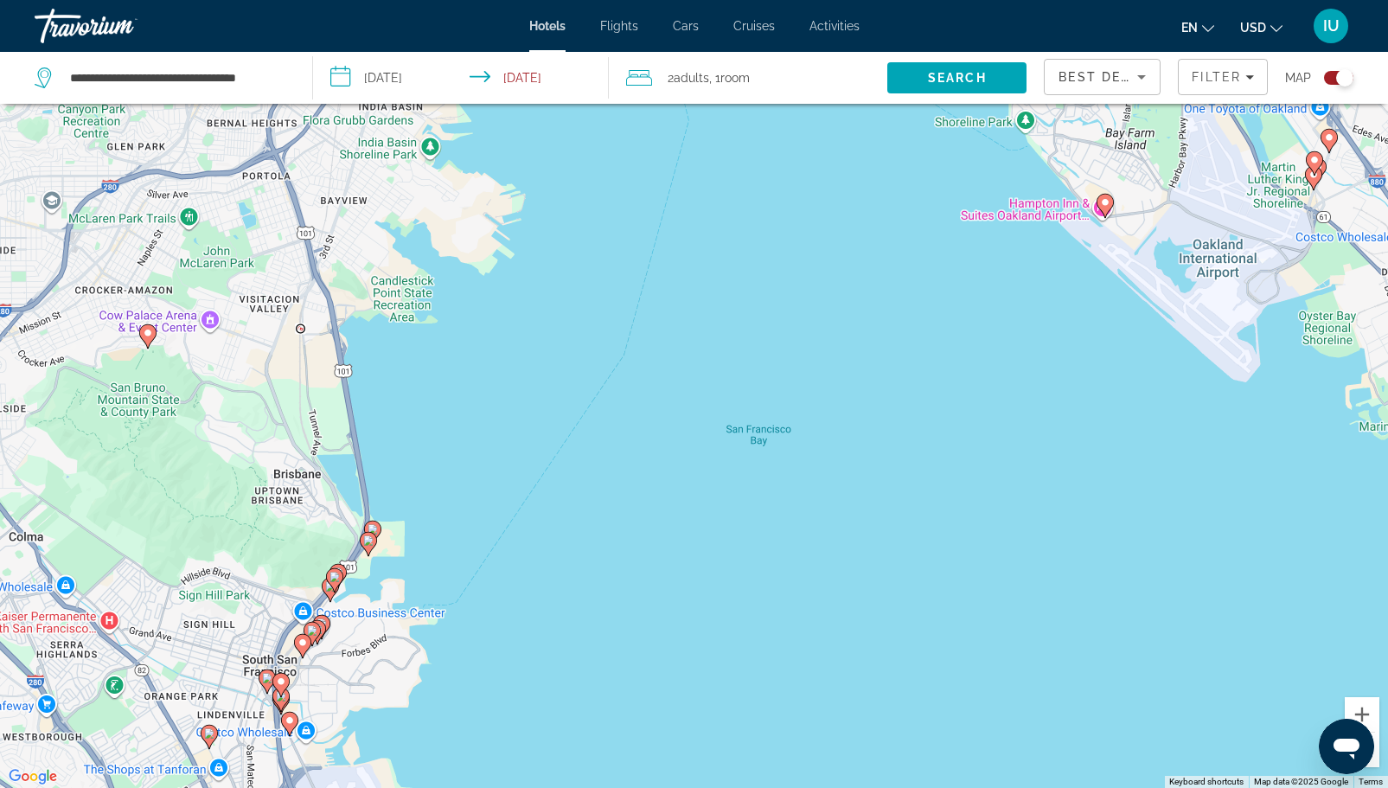
click at [278, 699] on image "Main content" at bounding box center [281, 696] width 10 height 10
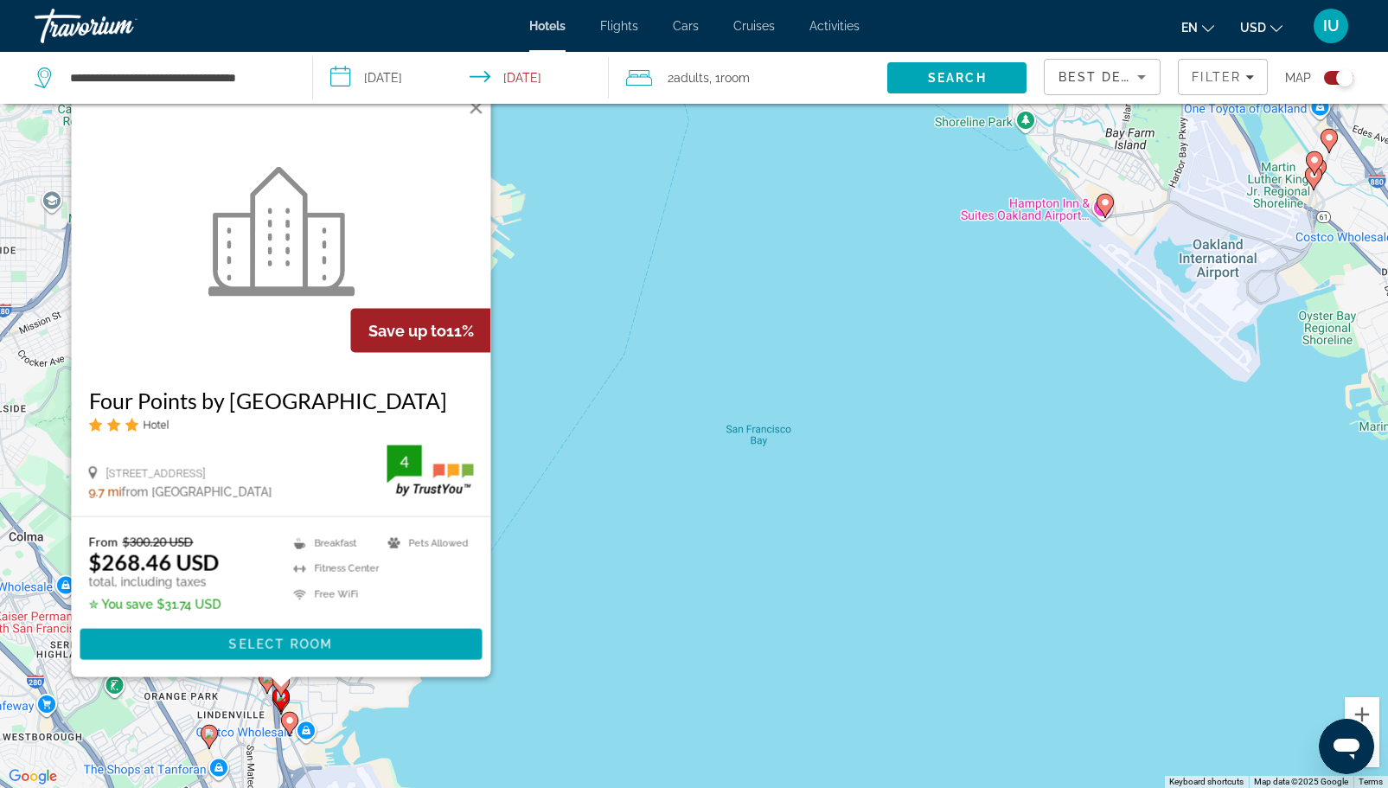
click at [489, 731] on div "To activate drag with keyboard, press Alt + Enter. Once in keyboard drag state,…" at bounding box center [694, 394] width 1388 height 788
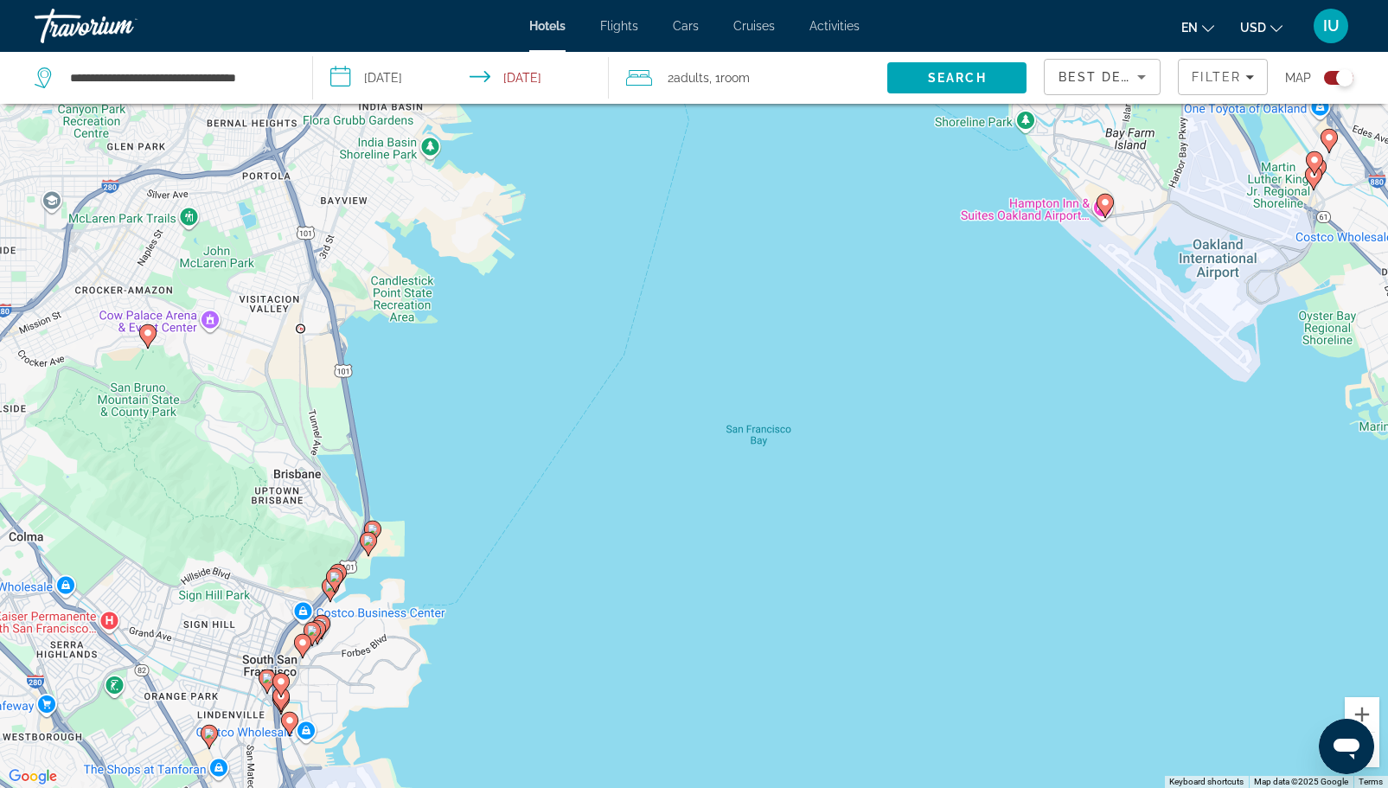
click at [262, 682] on icon "Main content" at bounding box center [267, 680] width 16 height 22
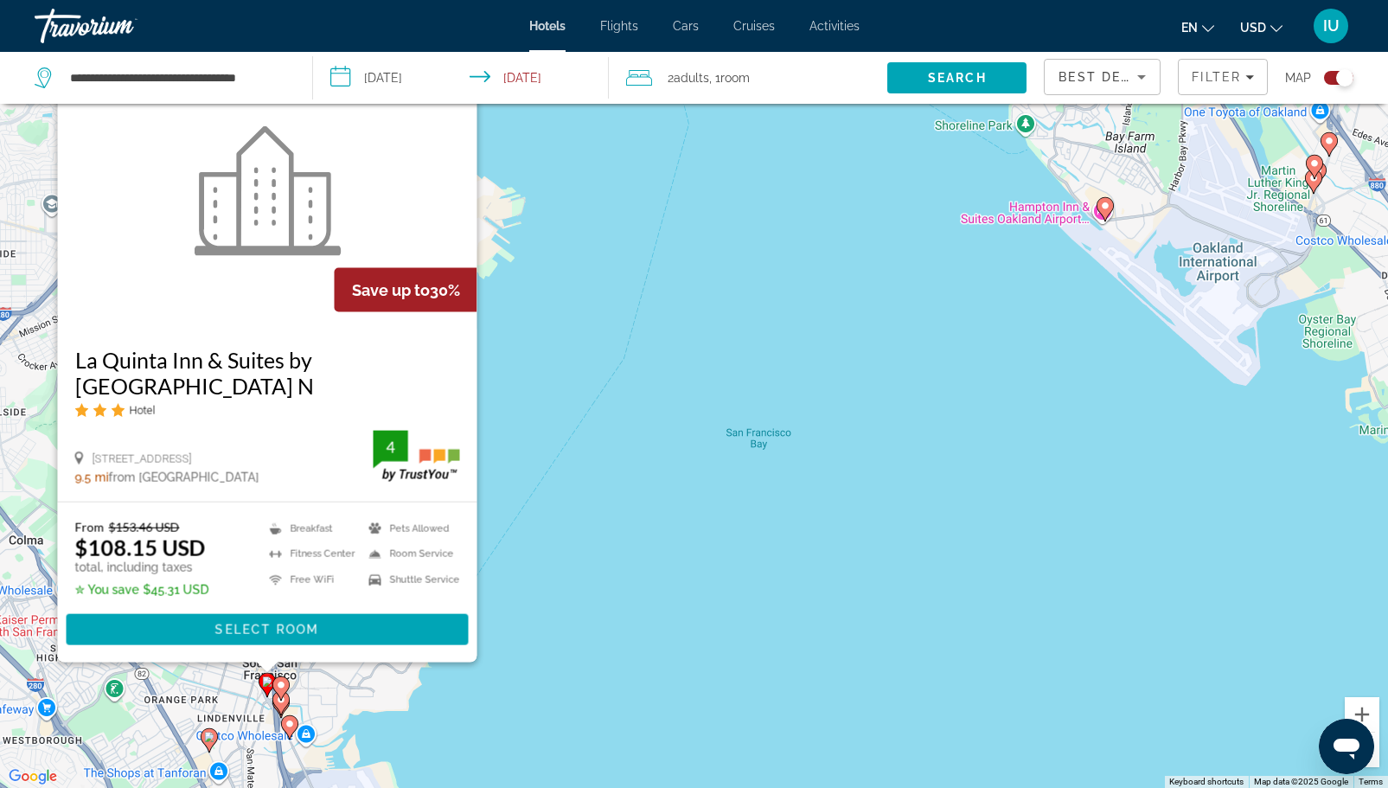
click at [196, 359] on h3 "La Quinta Inn & Suites by [GEOGRAPHIC_DATA] N" at bounding box center [266, 372] width 385 height 52
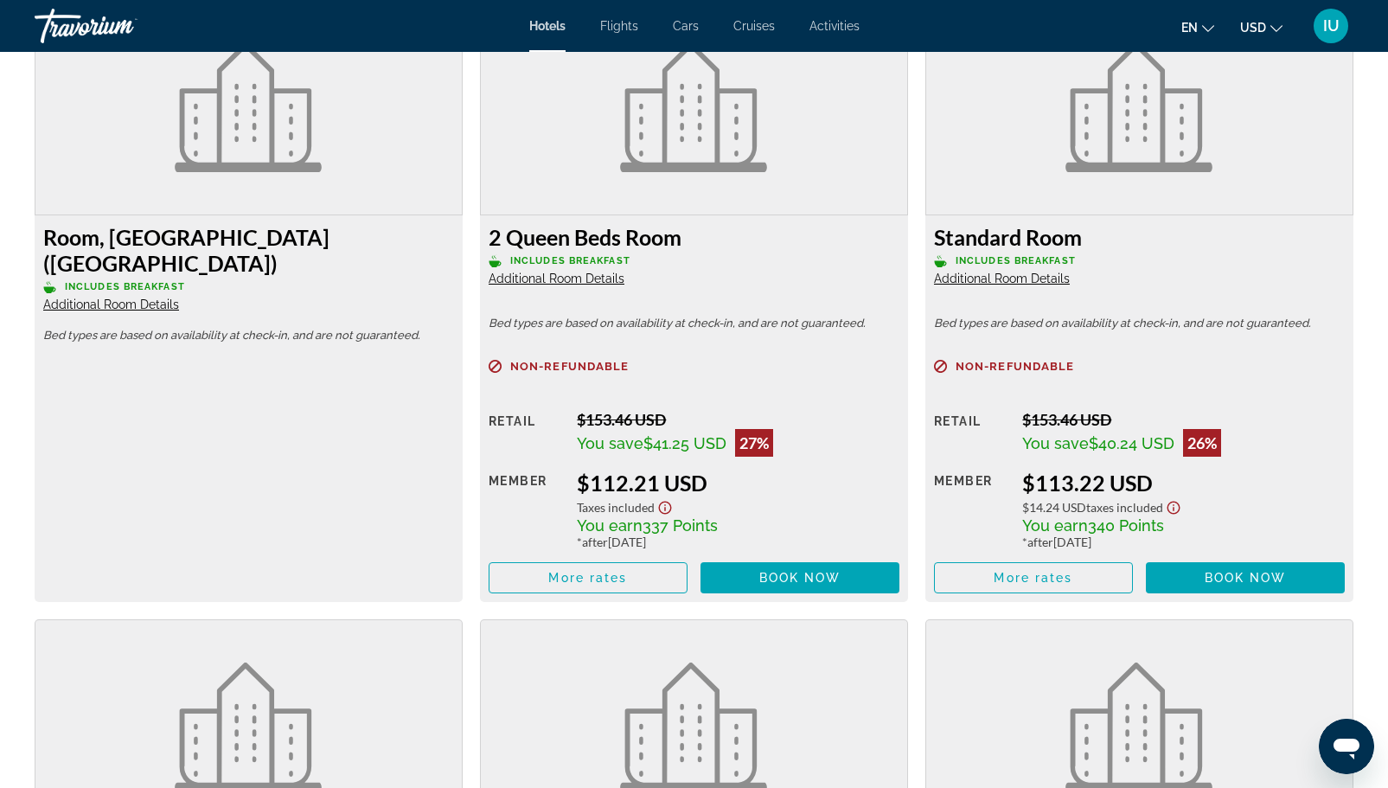
scroll to position [2448, 0]
